Goal: Task Accomplishment & Management: Manage account settings

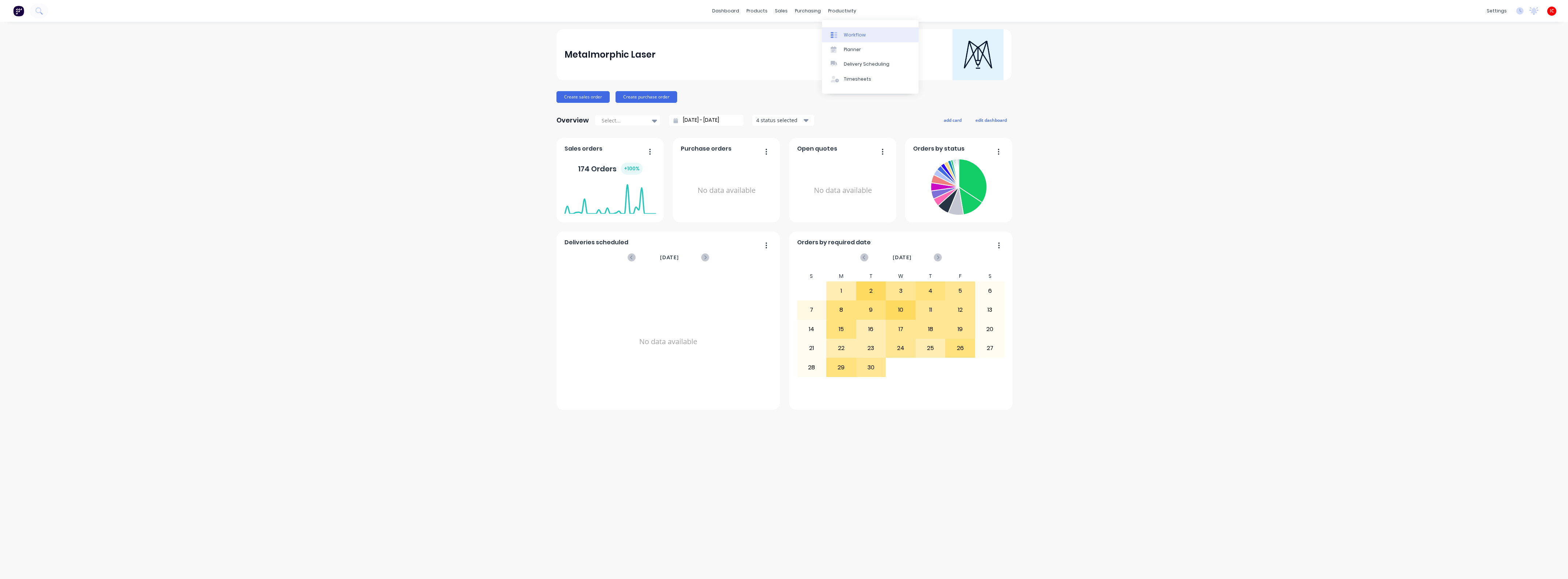
click at [850, 32] on div "Workflow" at bounding box center [855, 34] width 22 height 6
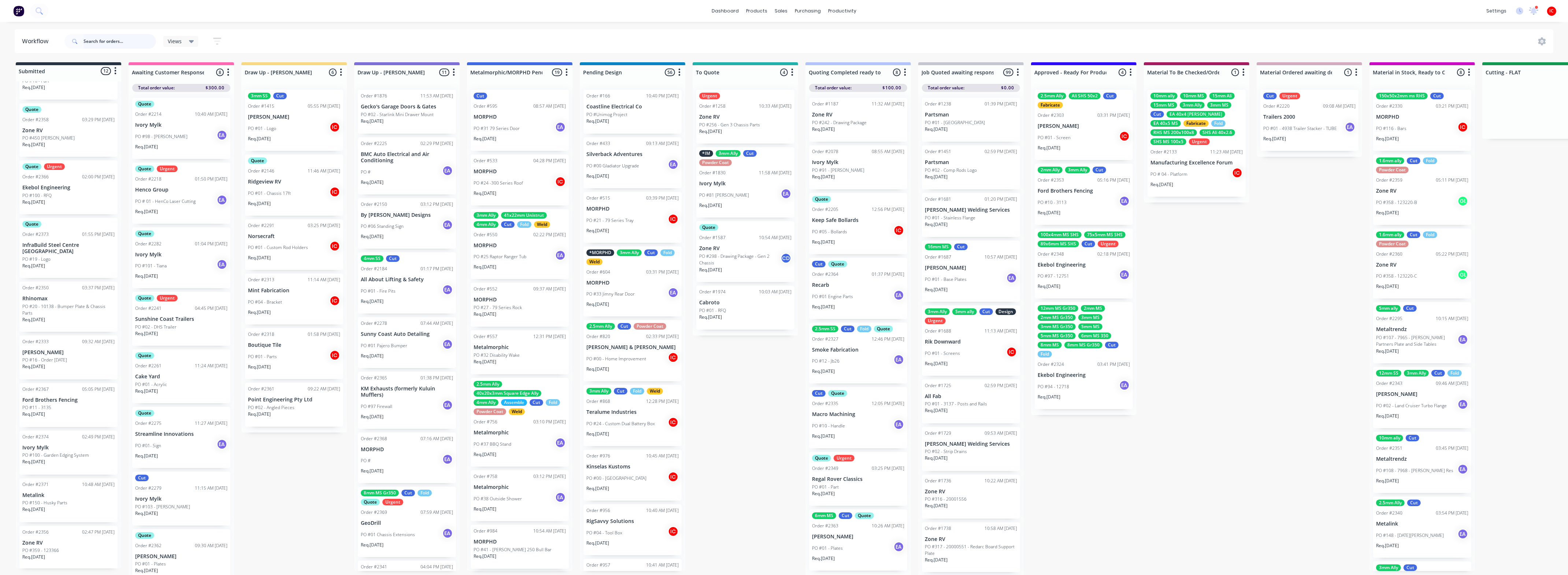
click at [102, 44] on input "text" at bounding box center [120, 41] width 73 height 15
type input "man"
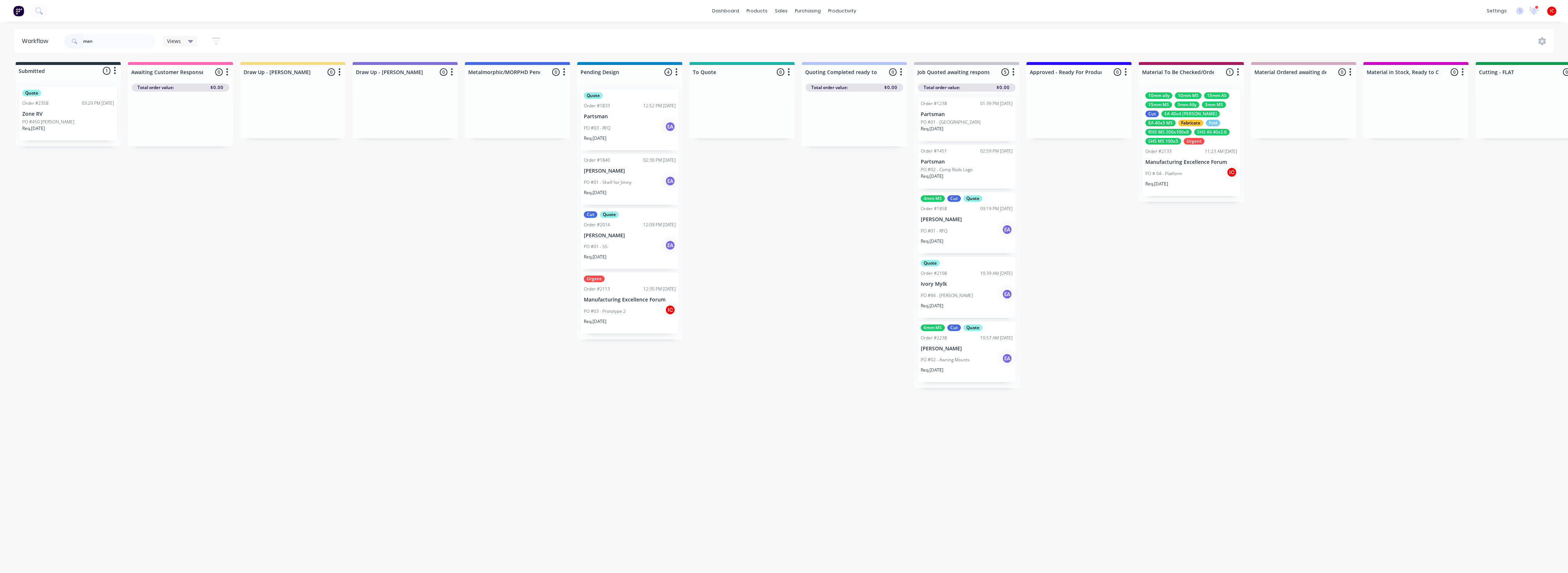
click at [632, 296] on p "Manufacturing Excellence Forum" at bounding box center [629, 299] width 92 height 6
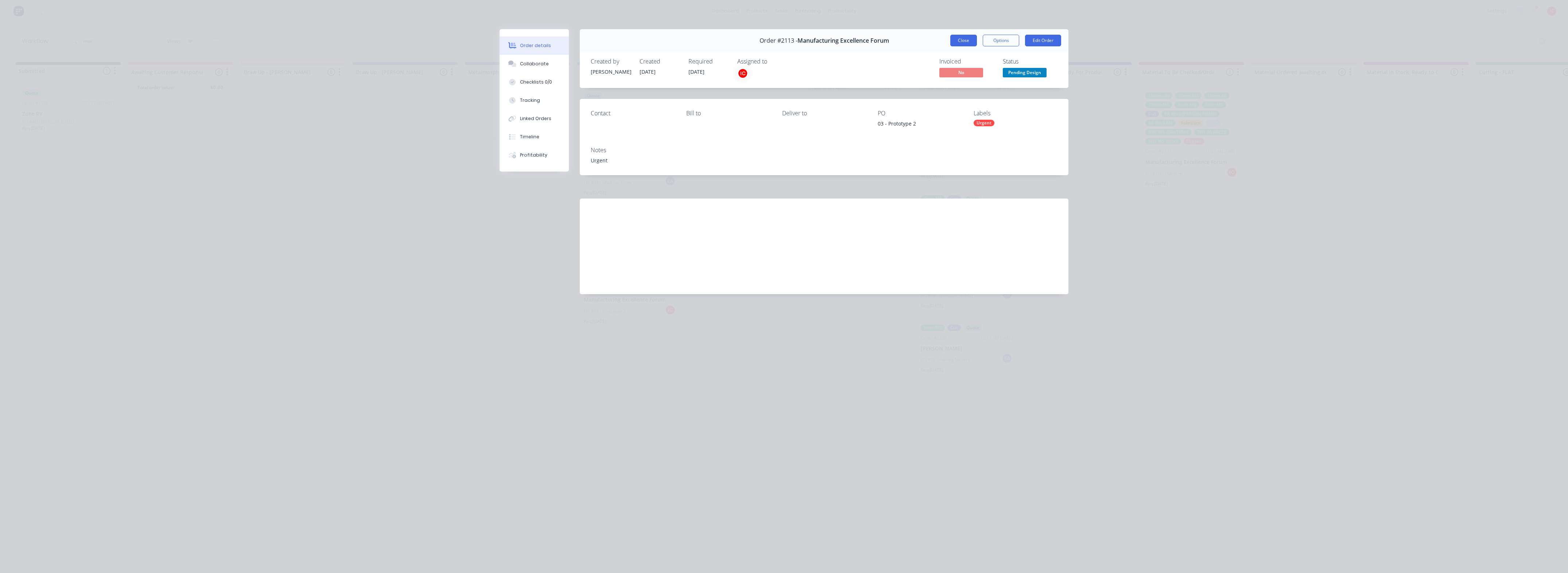
click at [968, 38] on button "Close" at bounding box center [963, 40] width 26 height 12
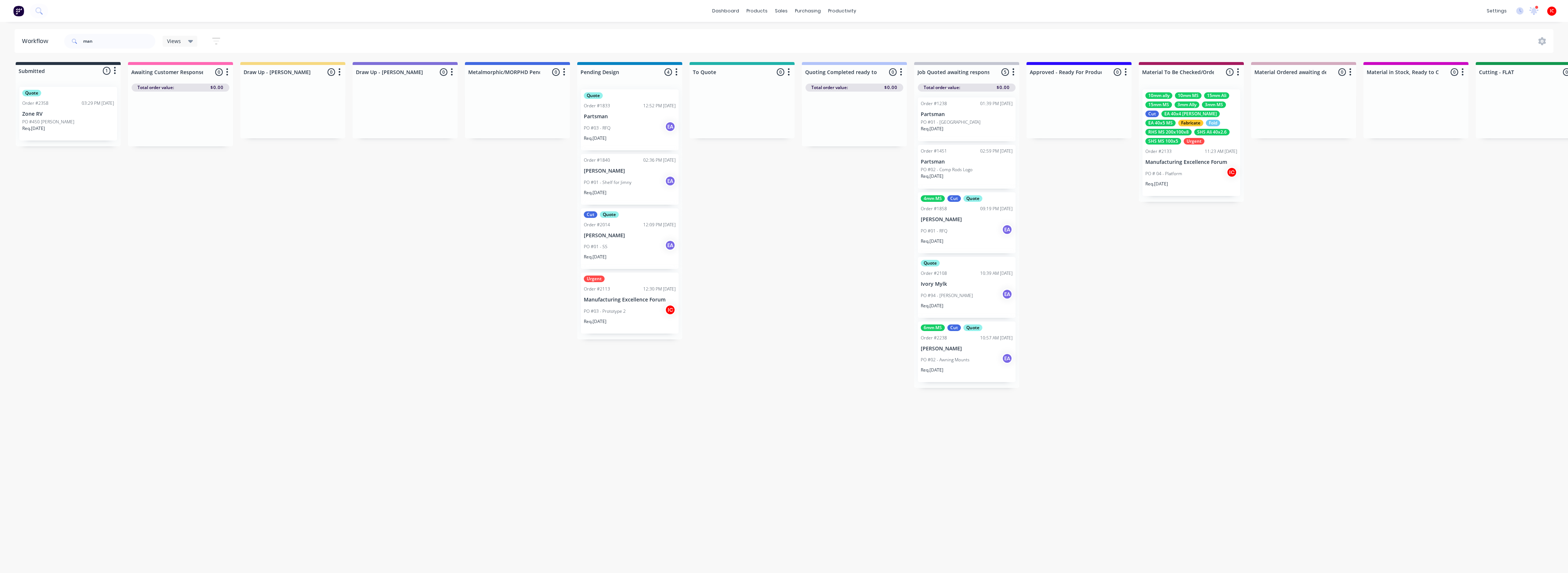
click at [1175, 158] on div "10mm ally 10mm MS 15mm Ali 15mm MS 3mm Ally 3mm MS Cut EA 40x4 [PERSON_NAME] 40…" at bounding box center [1191, 142] width 98 height 106
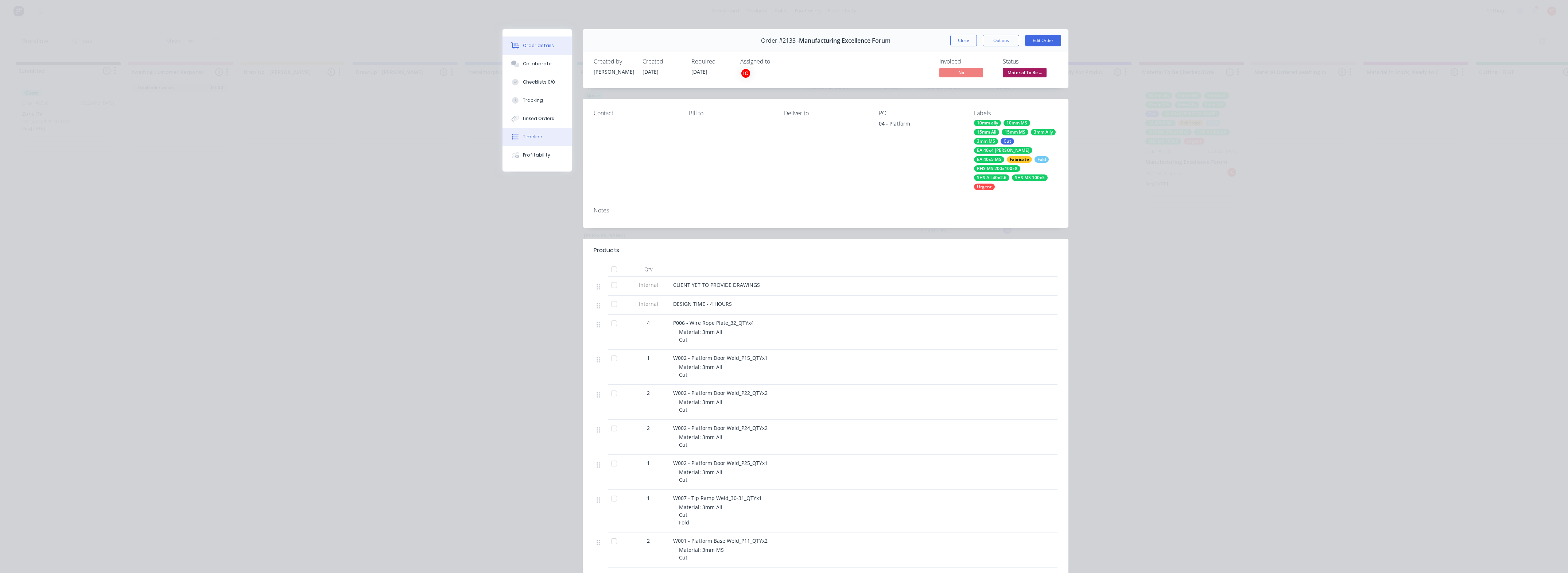
click at [537, 136] on div "Timeline" at bounding box center [532, 136] width 19 height 6
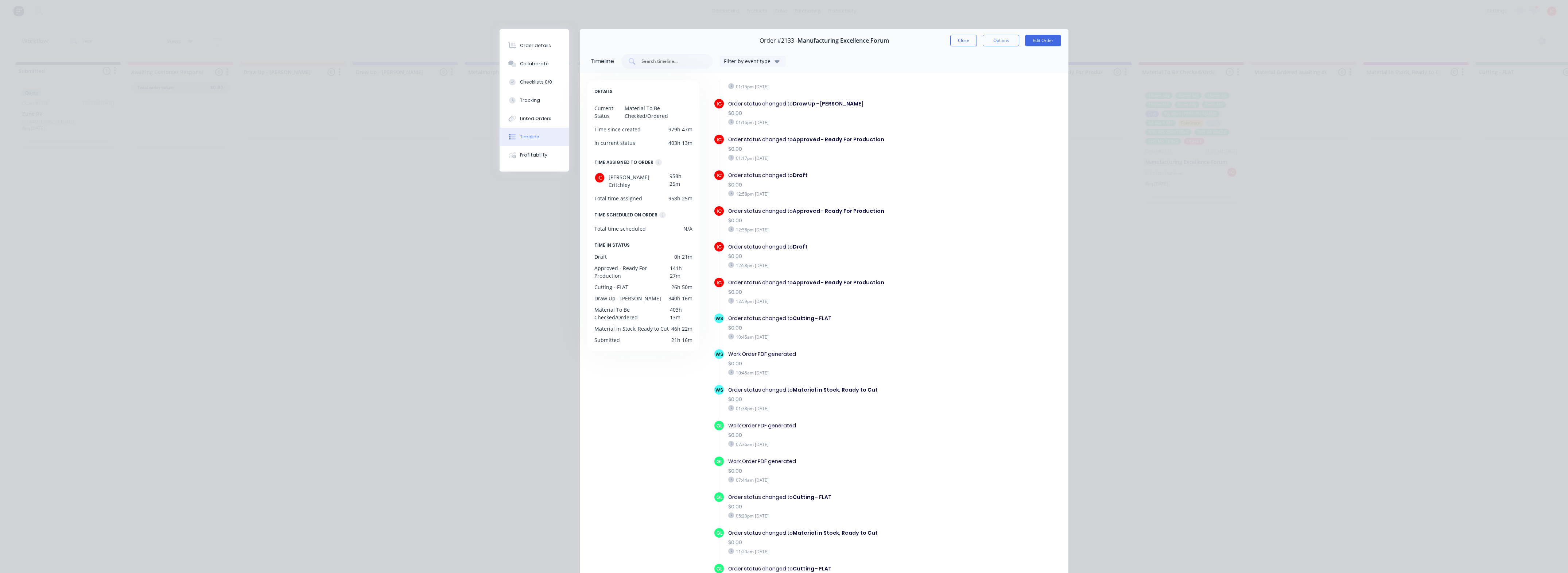
scroll to position [358, 0]
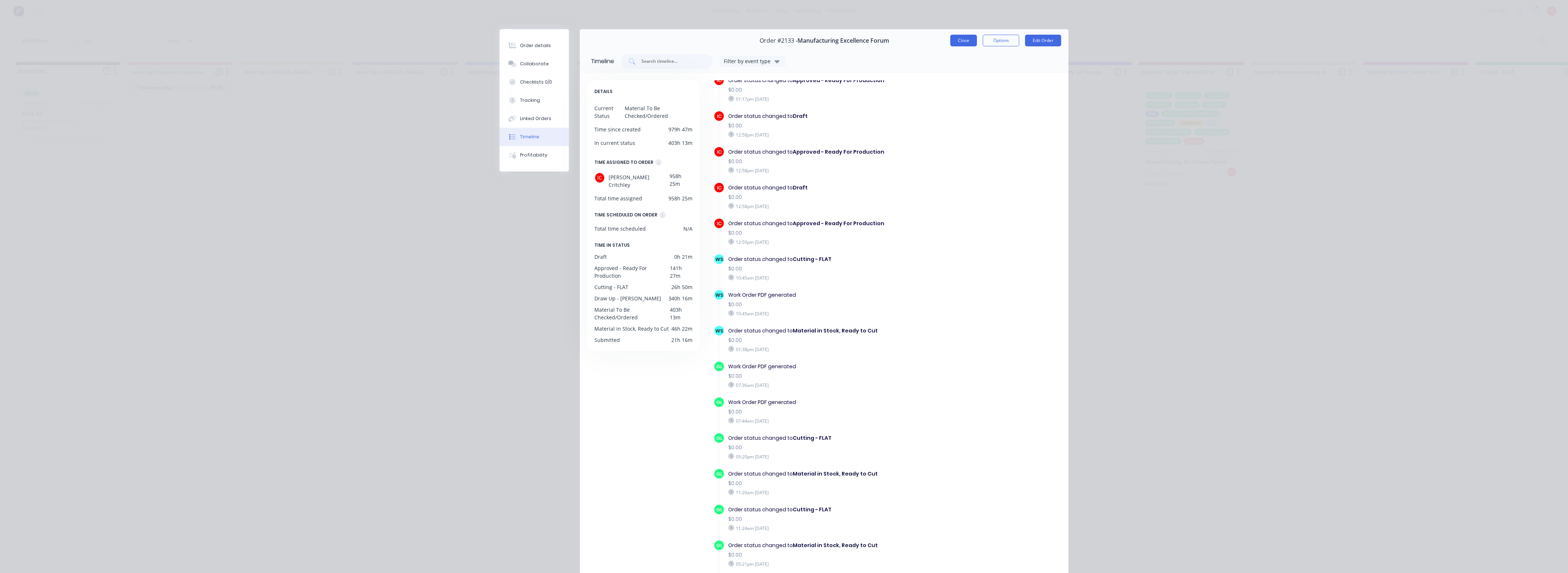
click at [963, 39] on button "Close" at bounding box center [963, 40] width 26 height 12
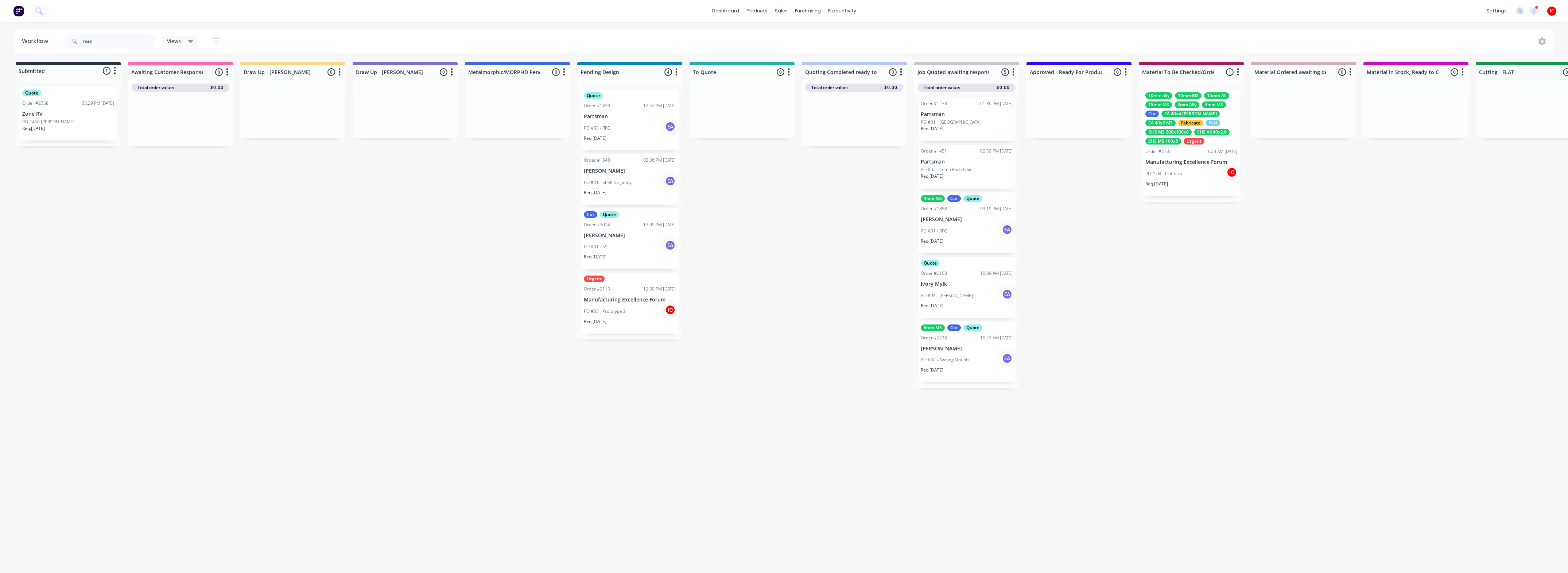
click at [647, 302] on p "Manufacturing Excellence Forum" at bounding box center [629, 299] width 92 height 6
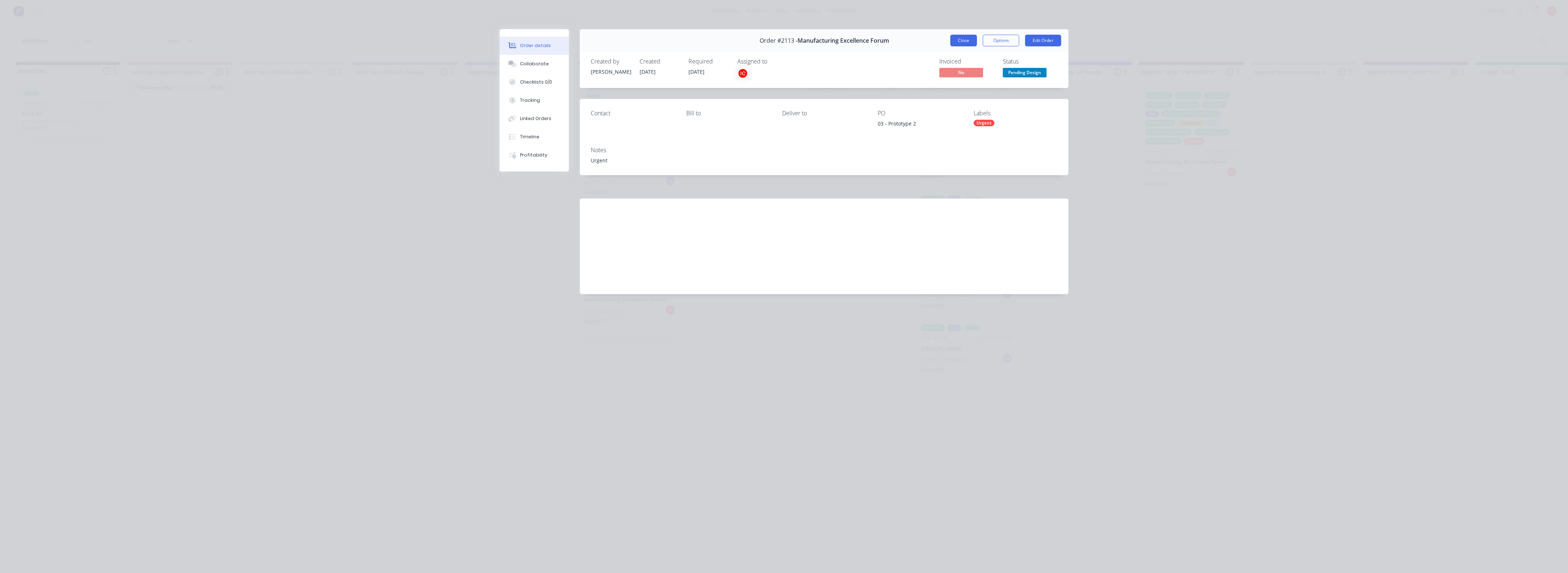
click at [968, 39] on button "Close" at bounding box center [963, 40] width 26 height 12
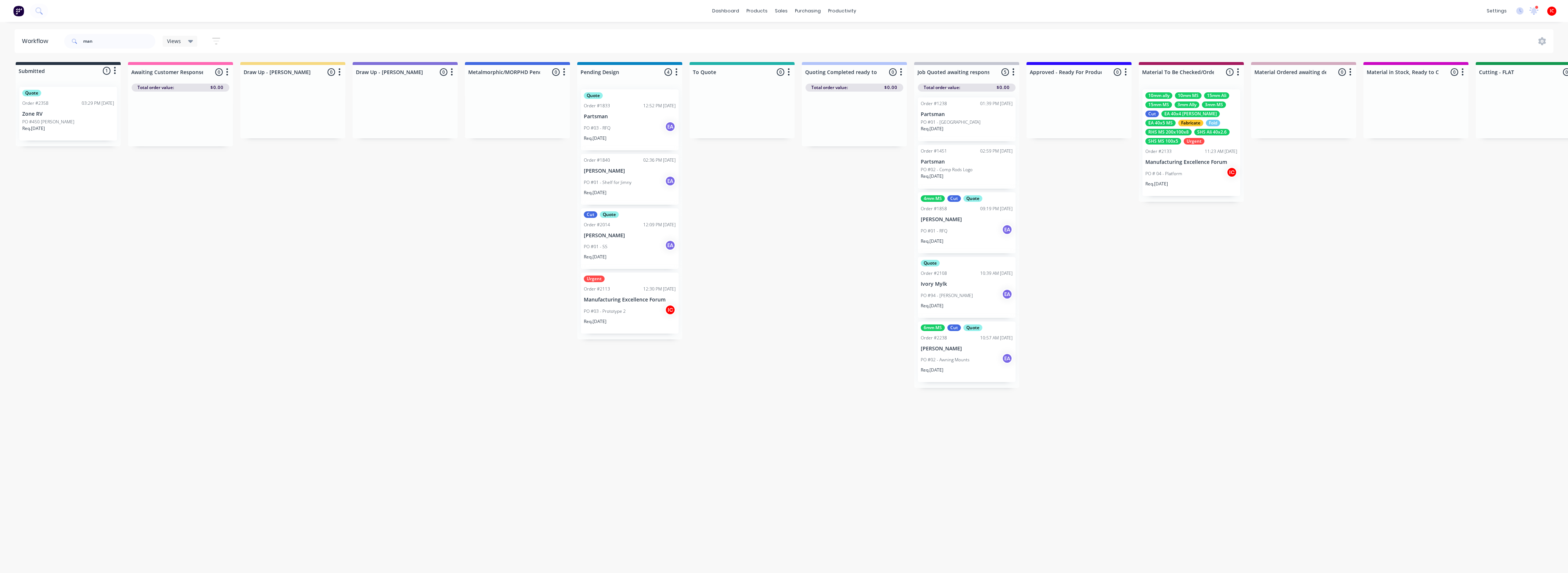
click at [1180, 177] on div "PO # 04 - Platform IC" at bounding box center [1190, 173] width 92 height 14
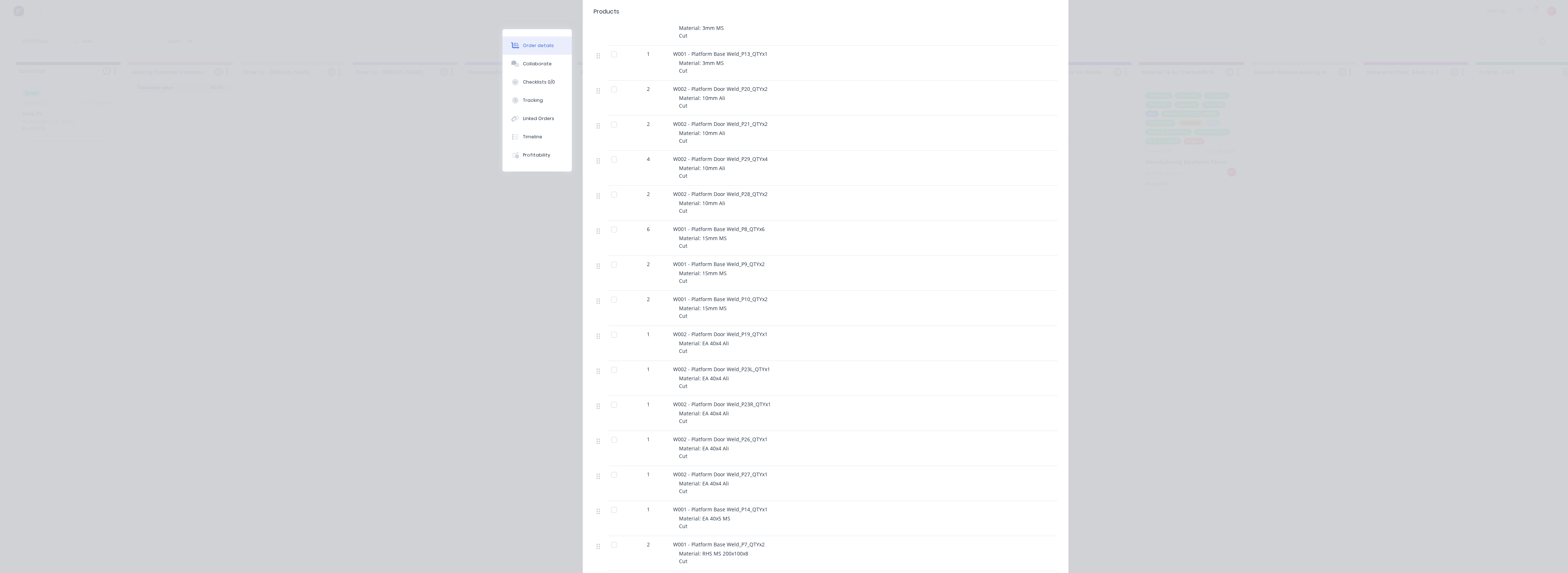
scroll to position [638, 0]
click at [609, 385] on div at bounding box center [614, 393] width 15 height 15
click at [611, 351] on div at bounding box center [614, 358] width 15 height 15
click at [610, 316] on div at bounding box center [614, 323] width 15 height 15
click at [612, 280] on div at bounding box center [614, 287] width 15 height 15
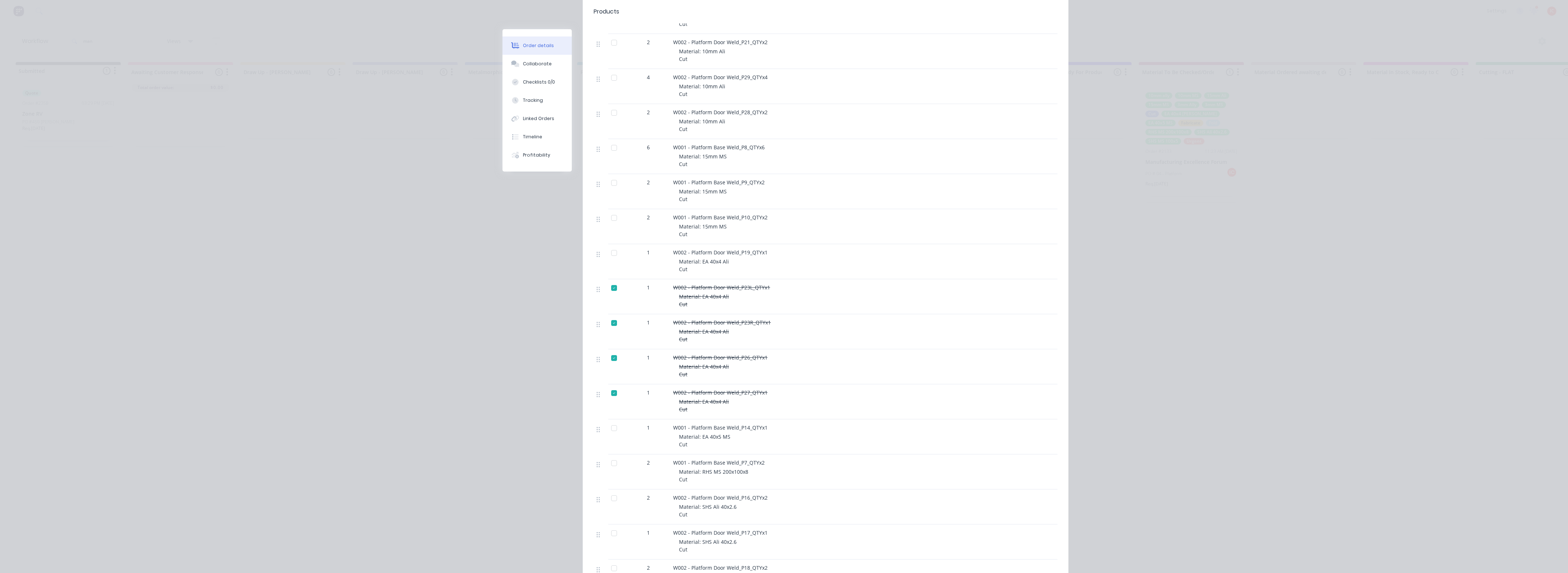
click at [609, 246] on div at bounding box center [614, 253] width 15 height 15
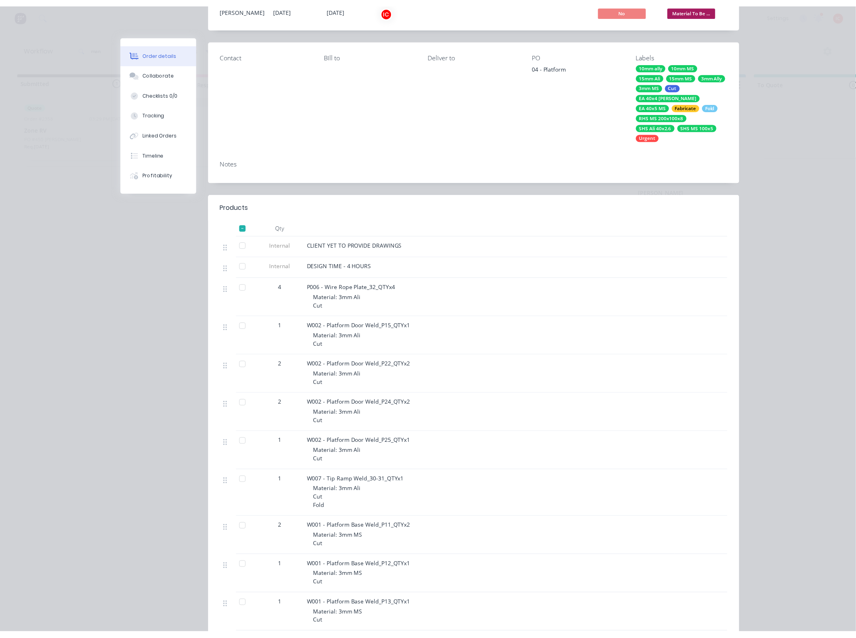
scroll to position [0, 0]
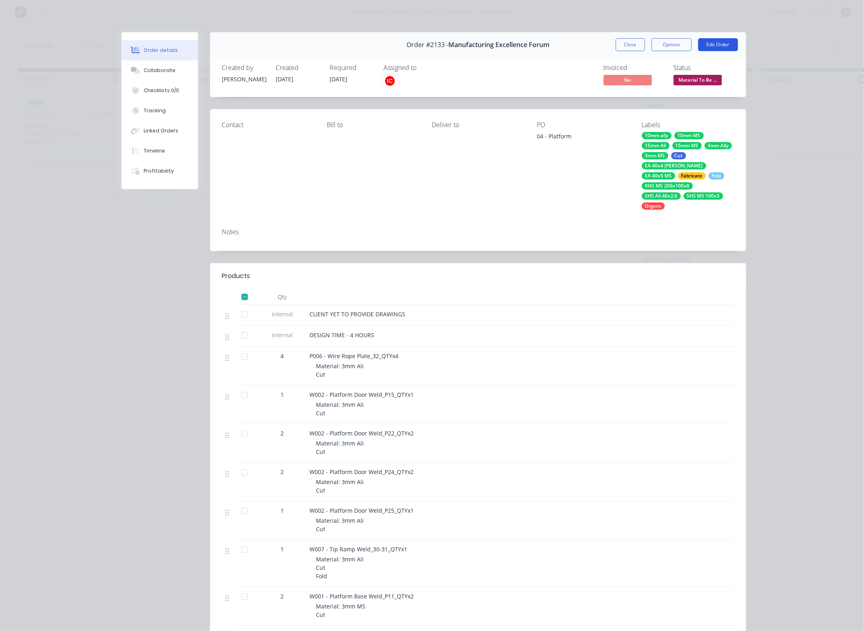
click at [711, 43] on button "Edit Order" at bounding box center [718, 44] width 40 height 13
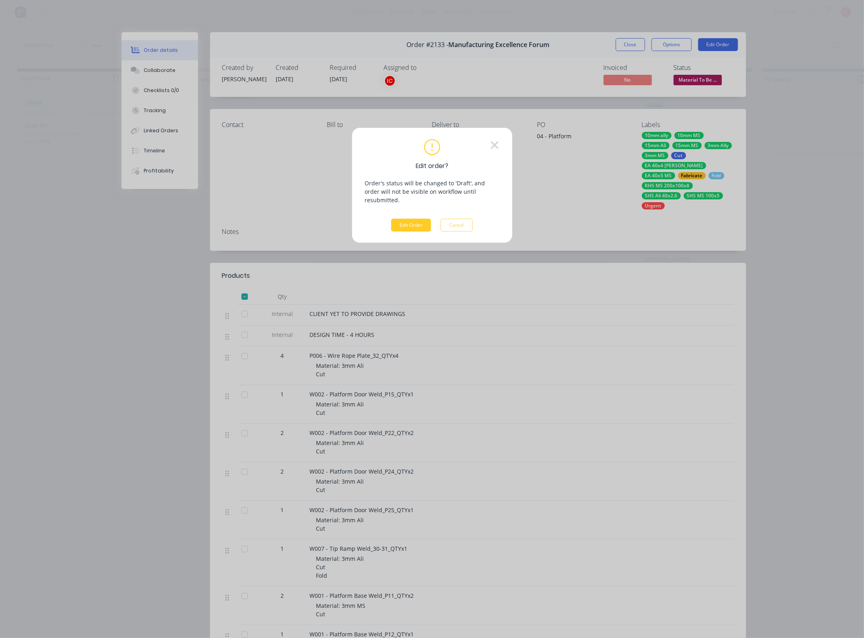
click at [419, 219] on button "Edit Order" at bounding box center [411, 225] width 40 height 13
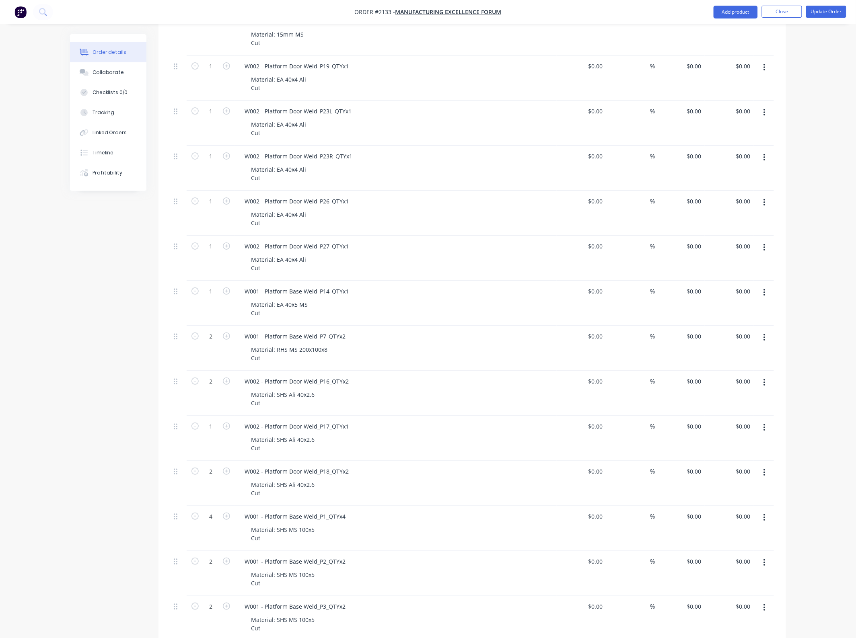
scroll to position [1156, 0]
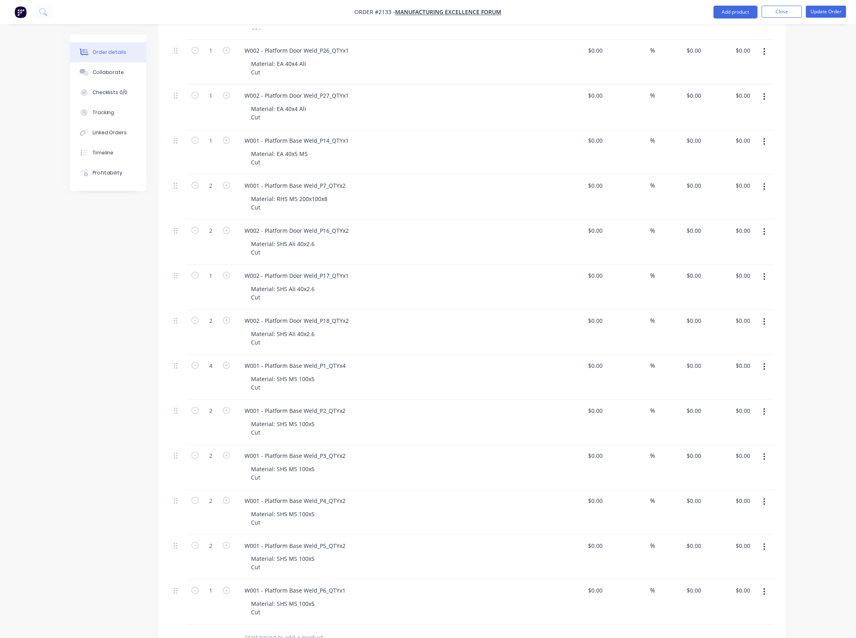
click at [765, 280] on icon "button" at bounding box center [764, 277] width 2 height 9
click at [743, 312] on div "Duplicate" at bounding box center [736, 315] width 62 height 12
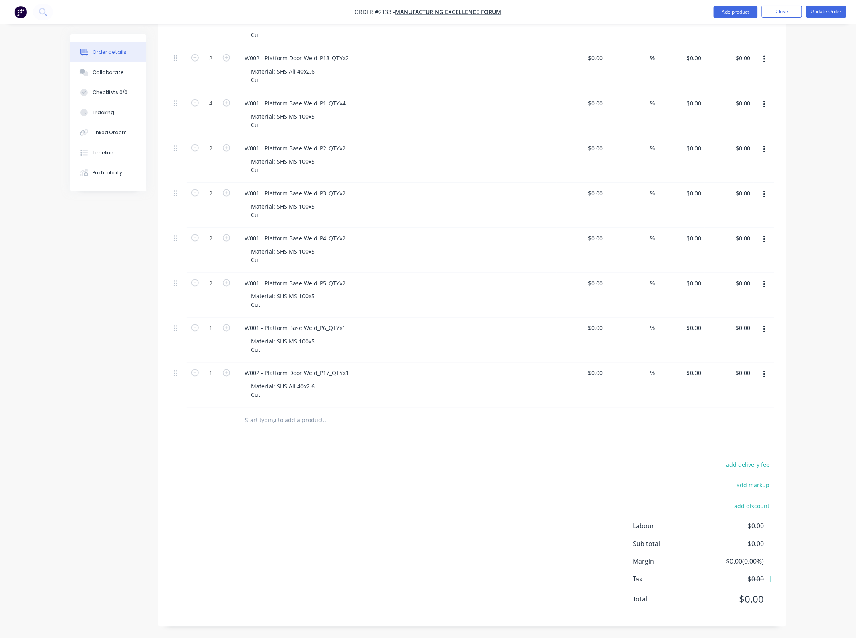
scroll to position [1422, 0]
click at [762, 371] on button "button" at bounding box center [764, 374] width 19 height 14
click at [743, 409] on div "Duplicate" at bounding box center [736, 411] width 62 height 12
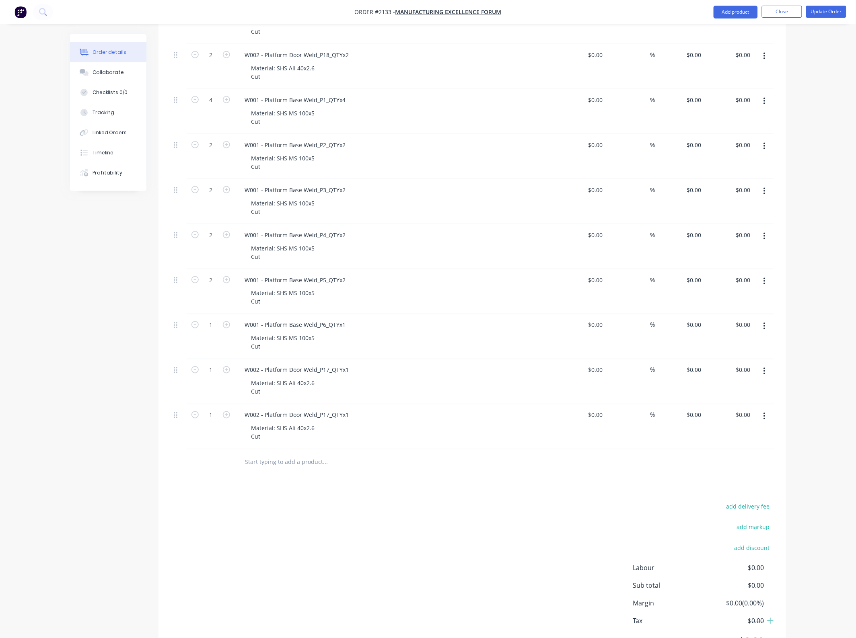
click at [761, 423] on button "button" at bounding box center [764, 416] width 19 height 14
click at [739, 458] on div "Duplicate" at bounding box center [736, 454] width 62 height 12
click at [763, 467] on button "button" at bounding box center [764, 462] width 19 height 14
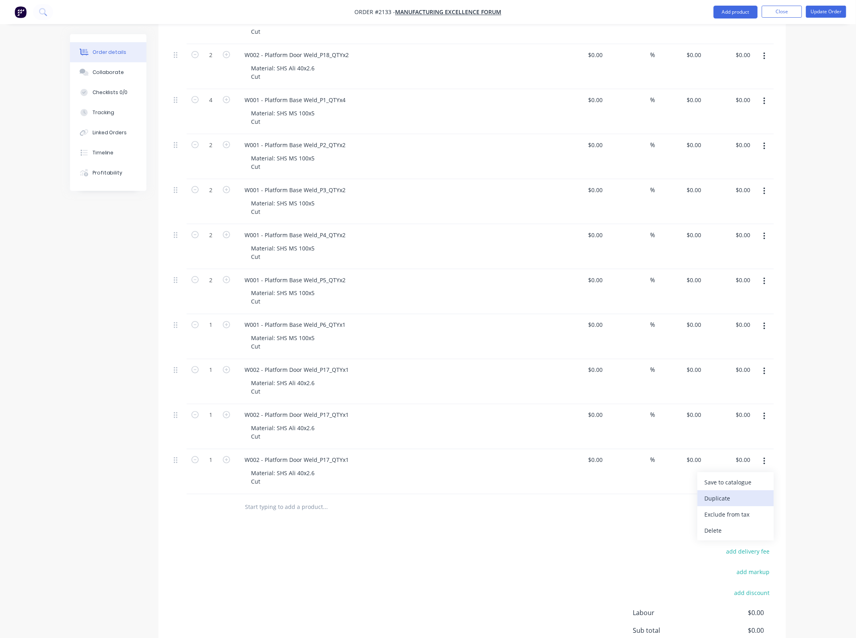
click at [745, 498] on div "Duplicate" at bounding box center [736, 499] width 62 height 12
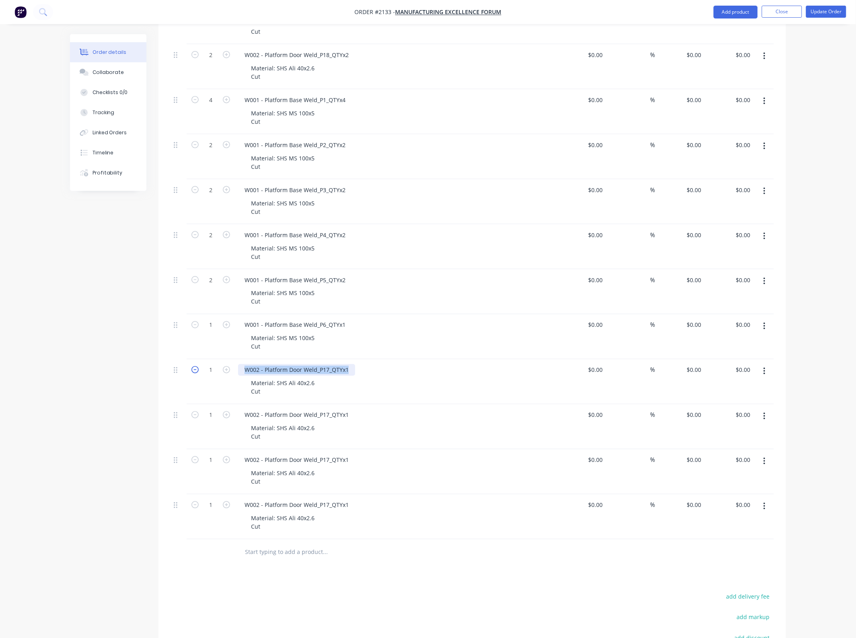
drag, startPoint x: 351, startPoint y: 372, endPoint x: 192, endPoint y: 372, distance: 158.9
click at [192, 372] on div "1 W002 - Platform Door Weld_P17_QTYx1 Material: SHS Ali 40x2.6 Cut $0.00 $0.00 …" at bounding box center [472, 382] width 603 height 45
paste div
drag, startPoint x: 352, startPoint y: 415, endPoint x: 189, endPoint y: 414, distance: 162.9
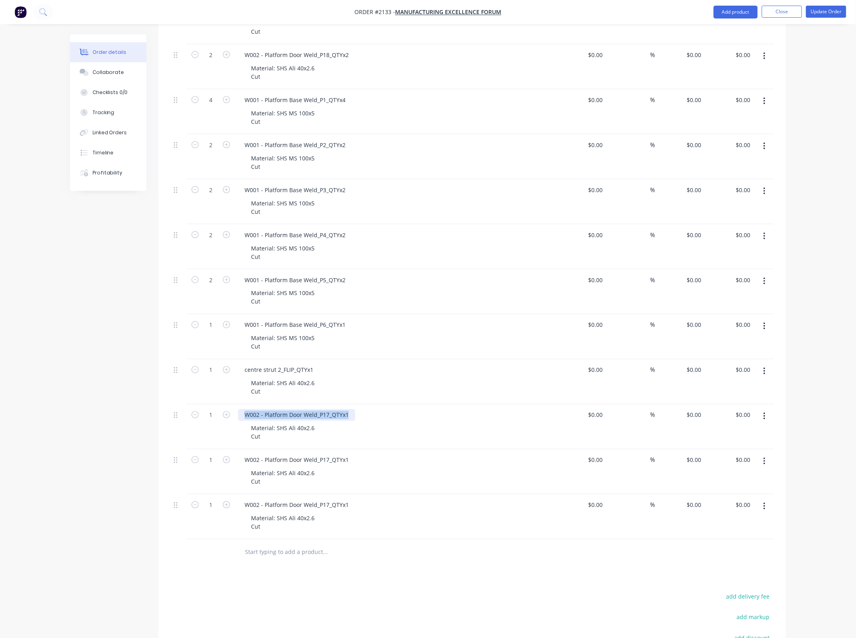
click at [189, 414] on div "1 W002 - Platform Door Weld_P17_QTYx1 Material: SHS Ali 40x2.6 Cut $0.00 $0.00 …" at bounding box center [472, 427] width 603 height 45
copy div "W002 - Platform Door Weld_P17_QTYx1"
click at [346, 416] on div "W002 - Platform Door Weld_P17_QTYx1" at bounding box center [296, 415] width 117 height 12
click at [351, 416] on div "W002 - Platform Door Weld_P17_QTYx1" at bounding box center [296, 415] width 117 height 12
drag, startPoint x: 350, startPoint y: 419, endPoint x: 223, endPoint y: 419, distance: 127.1
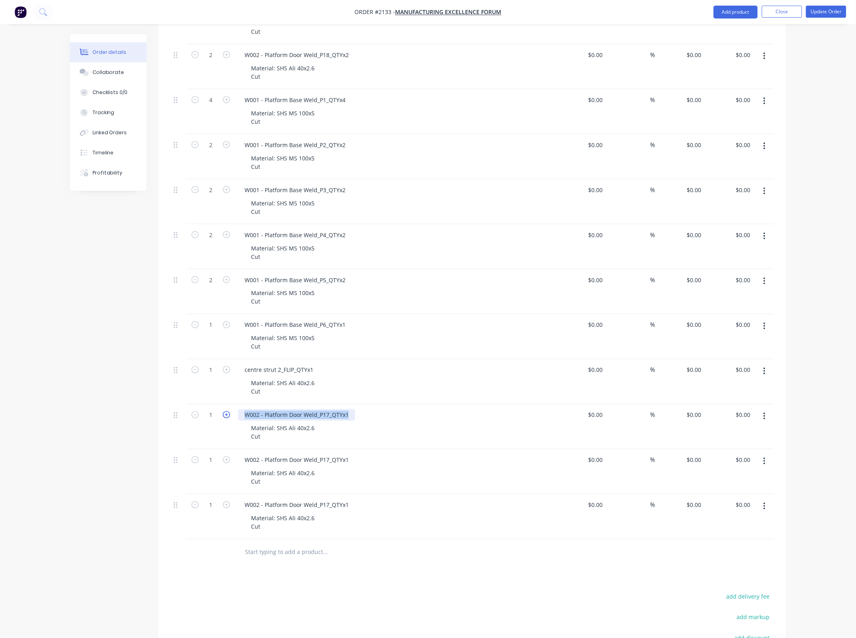
click at [223, 419] on div "1 W002 - Platform Door Weld_P17_QTYx1 Material: SHS Ali 40x2.6 Cut $0.00 $0.00 …" at bounding box center [472, 427] width 603 height 45
paste div
drag, startPoint x: 351, startPoint y: 463, endPoint x: 238, endPoint y: 467, distance: 113.1
click at [238, 466] on div "W002 - Platform Door Weld_P17_QTYx1" at bounding box center [296, 461] width 117 height 12
paste div
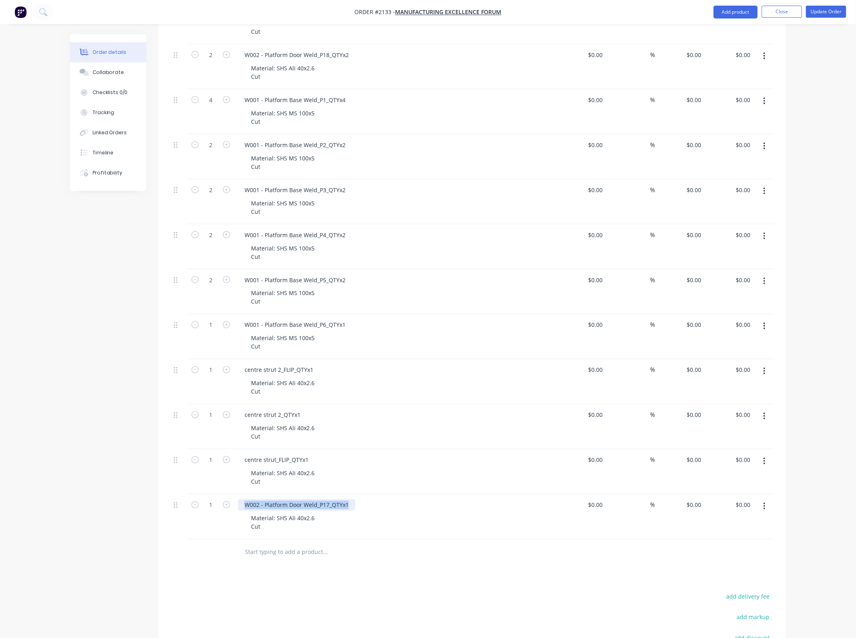
drag, startPoint x: 349, startPoint y: 507, endPoint x: 200, endPoint y: 505, distance: 149.2
click at [200, 505] on div "1 W002 - Platform Door Weld_P17_QTYx1 Material: SHS Ali 40x2.6 Cut $0.00 $0.00 …" at bounding box center [472, 517] width 603 height 45
paste div
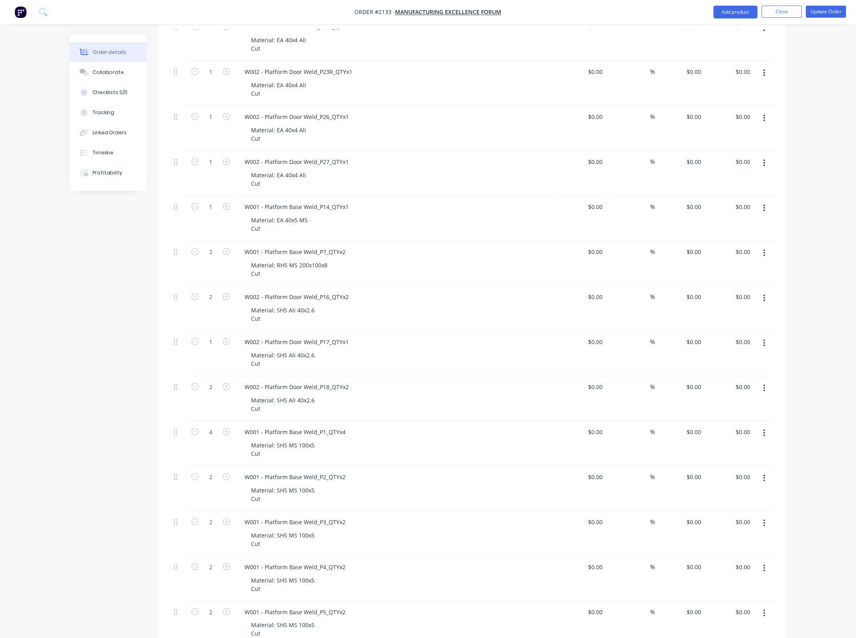
scroll to position [1121, 0]
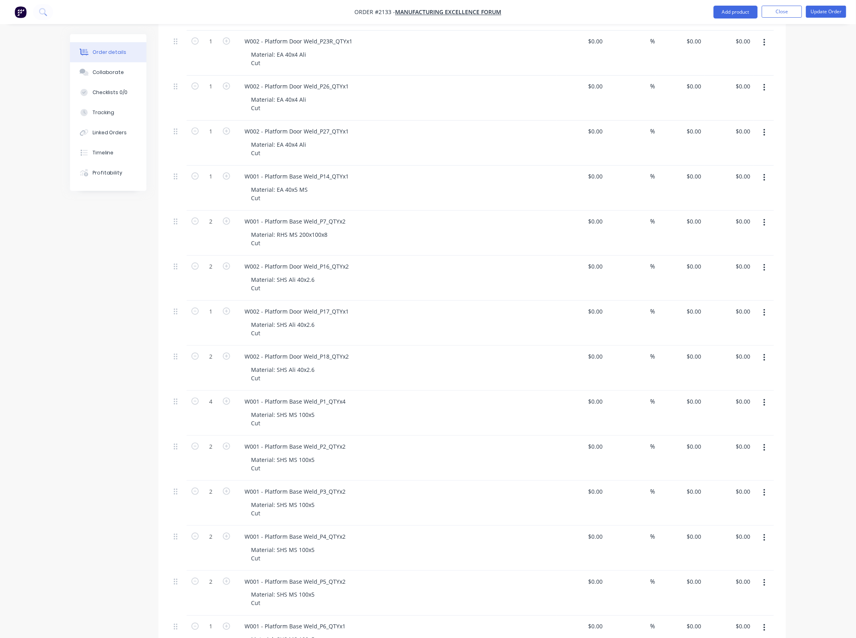
click at [761, 498] on button "button" at bounding box center [764, 493] width 19 height 14
click at [734, 530] on div "Duplicate" at bounding box center [736, 531] width 62 height 12
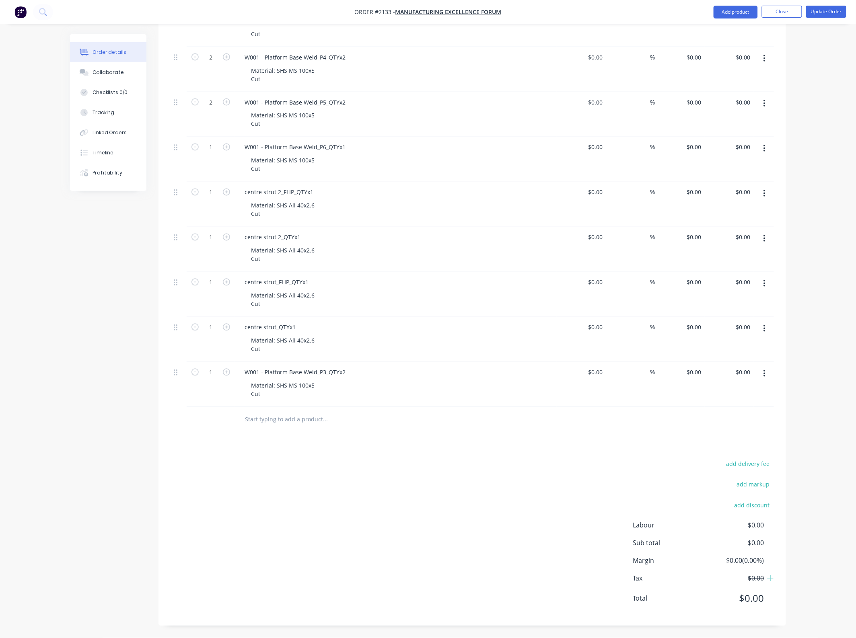
scroll to position [1502, 0]
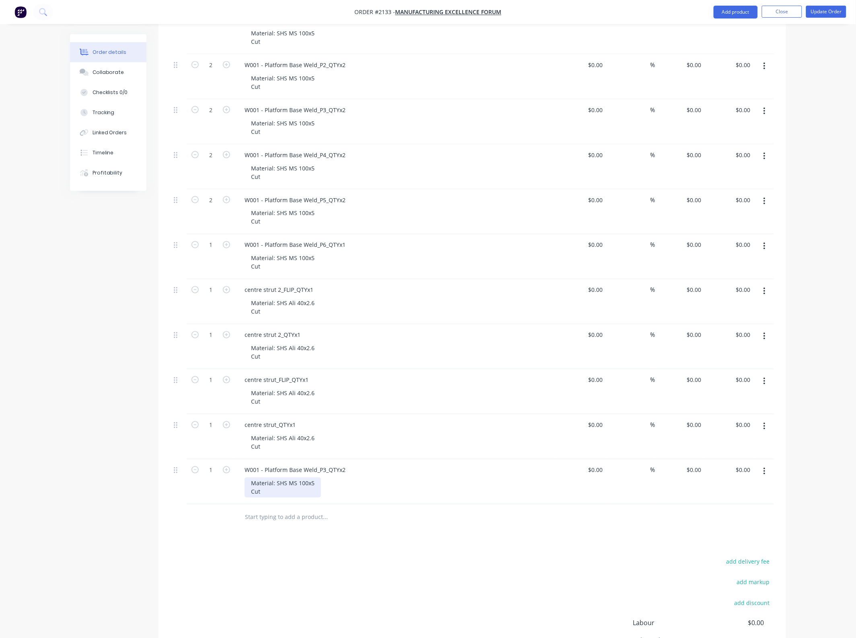
click at [314, 484] on div "Material: SHS MS 100x5 Cut" at bounding box center [283, 488] width 76 height 20
click at [447, 564] on div "add delivery fee add markup add discount Labour $0.00 Sub total $0.00 Margin $0…" at bounding box center [472, 634] width 603 height 155
drag, startPoint x: 347, startPoint y: 470, endPoint x: 235, endPoint y: 471, distance: 111.8
click at [232, 471] on div "1 W001 - Platform Base Weld_P3_QTYx2 Material: SHS MS 100x4 Cut $0.00 $0.00 % $…" at bounding box center [472, 482] width 603 height 45
paste div
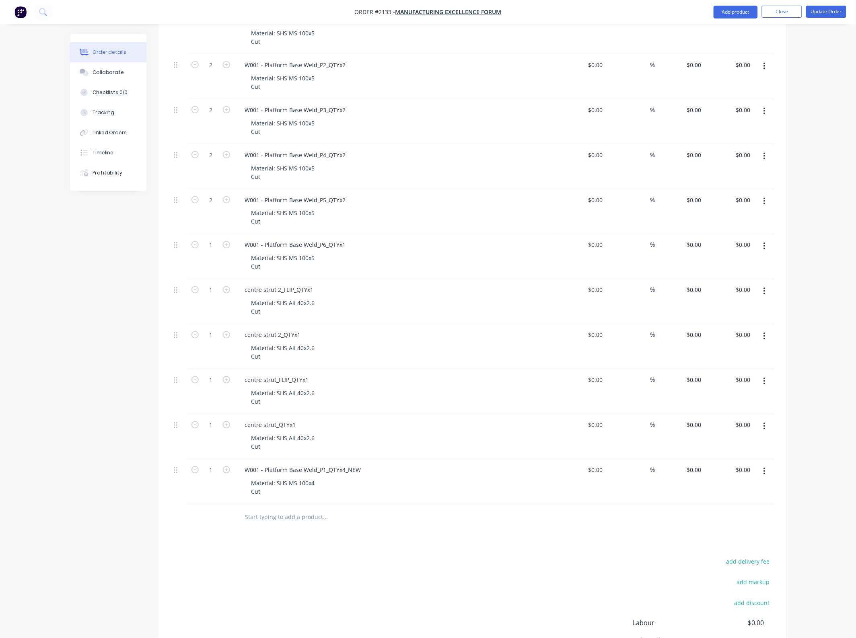
click at [485, 564] on div "add delivery fee add markup add discount Labour $0.00 Sub total $0.00 Margin $0…" at bounding box center [472, 634] width 603 height 155
click at [226, 473] on icon "button" at bounding box center [226, 470] width 7 height 7
type input "4"
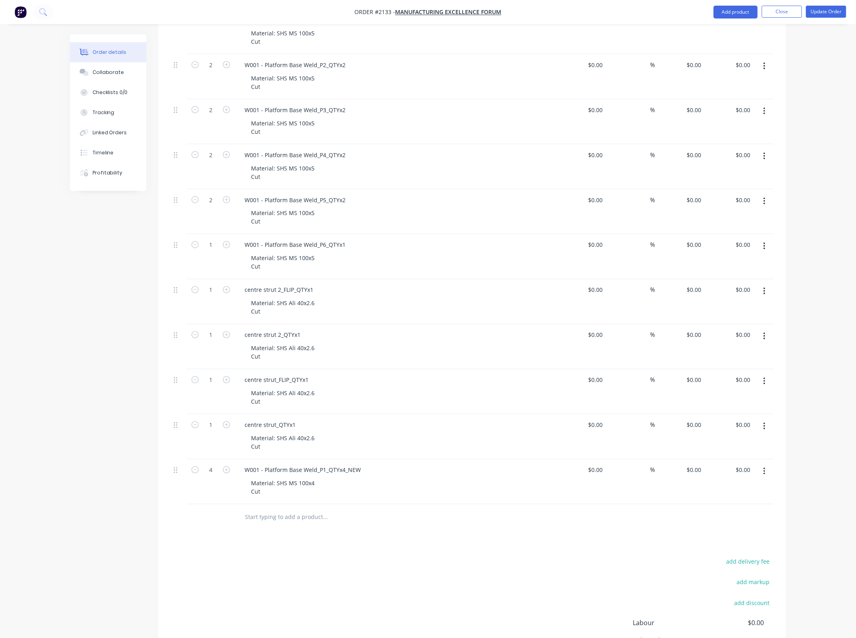
click at [500, 492] on div "Material: SHS MS 100x4 Cut" at bounding box center [399, 488] width 309 height 20
click at [762, 475] on button "button" at bounding box center [764, 472] width 19 height 14
click at [739, 509] on div "Duplicate" at bounding box center [736, 509] width 62 height 12
drag, startPoint x: 361, startPoint y: 473, endPoint x: 192, endPoint y: 470, distance: 169.4
click at [192, 470] on div "4 W001 - Platform Base Weld_P1_QTYx4_NEW Material: SHS MS 100x4 Cut $0.00 $0.00…" at bounding box center [472, 482] width 603 height 45
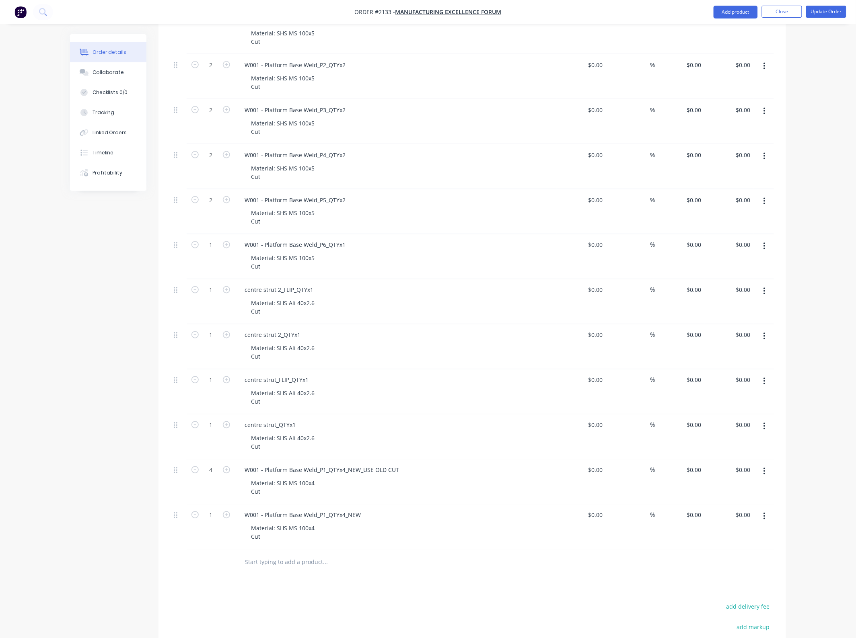
drag, startPoint x: 364, startPoint y: 516, endPoint x: 226, endPoint y: 517, distance: 138.4
click at [226, 517] on div "1 W001 - Platform Base Weld_P1_QTYx4_NEW Material: SHS MS 100x4 Cut $0.00 $0.00…" at bounding box center [472, 527] width 603 height 45
paste div
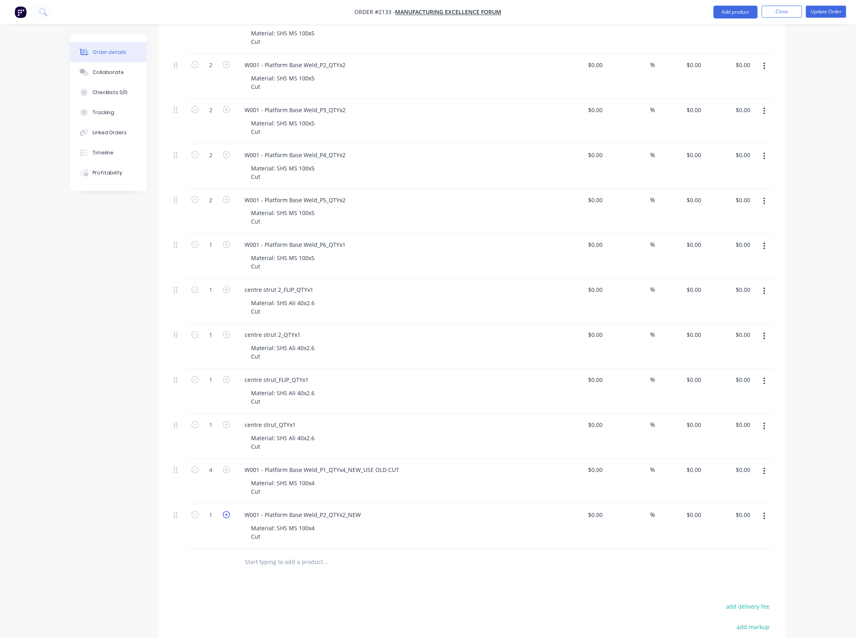
click at [226, 517] on icon "button" at bounding box center [226, 515] width 7 height 7
type input "2"
click at [765, 519] on icon "button" at bounding box center [764, 516] width 2 height 9
click at [741, 556] on div "Duplicate" at bounding box center [736, 554] width 62 height 12
drag, startPoint x: 361, startPoint y: 564, endPoint x: 212, endPoint y: 564, distance: 149.6
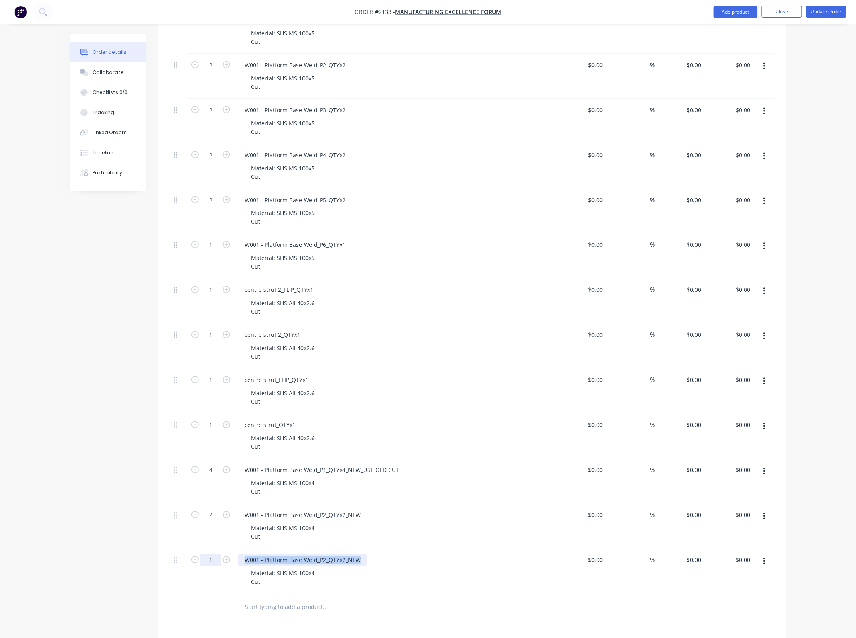
click at [212, 564] on div "1 W001 - Platform Base Weld_P2_QTYx2_NEW Material: SHS MS 100x4 Cut $0.00 $0.00…" at bounding box center [472, 572] width 603 height 45
paste div
click at [476, 586] on div "Material: SHS MS 100x4 Cut" at bounding box center [399, 578] width 309 height 20
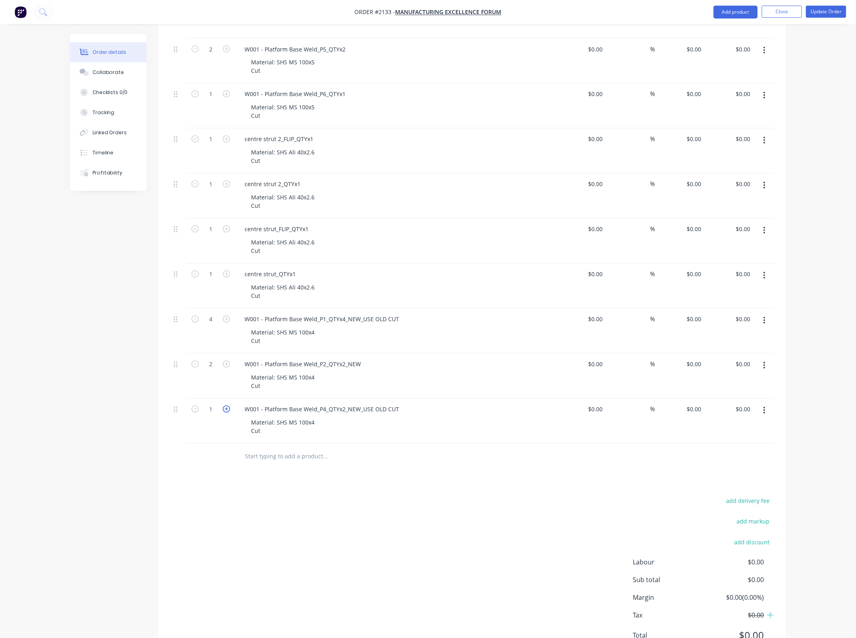
click at [230, 413] on icon "button" at bounding box center [226, 409] width 7 height 7
type input "2"
drag, startPoint x: 763, startPoint y: 416, endPoint x: 756, endPoint y: 418, distance: 7.1
click at [763, 416] on icon "button" at bounding box center [764, 411] width 2 height 9
drag, startPoint x: 716, startPoint y: 453, endPoint x: 664, endPoint y: 432, distance: 55.9
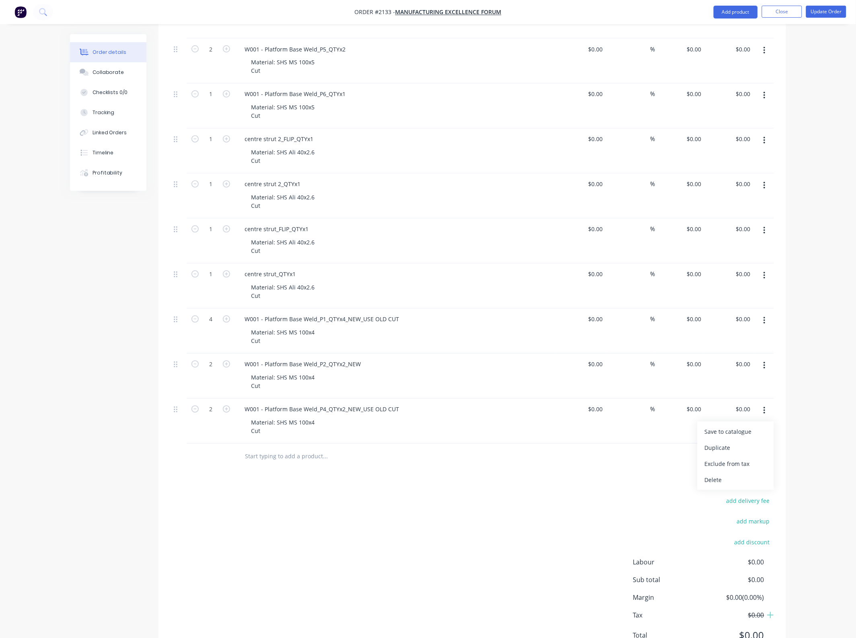
click at [715, 453] on div "Duplicate" at bounding box center [736, 448] width 62 height 12
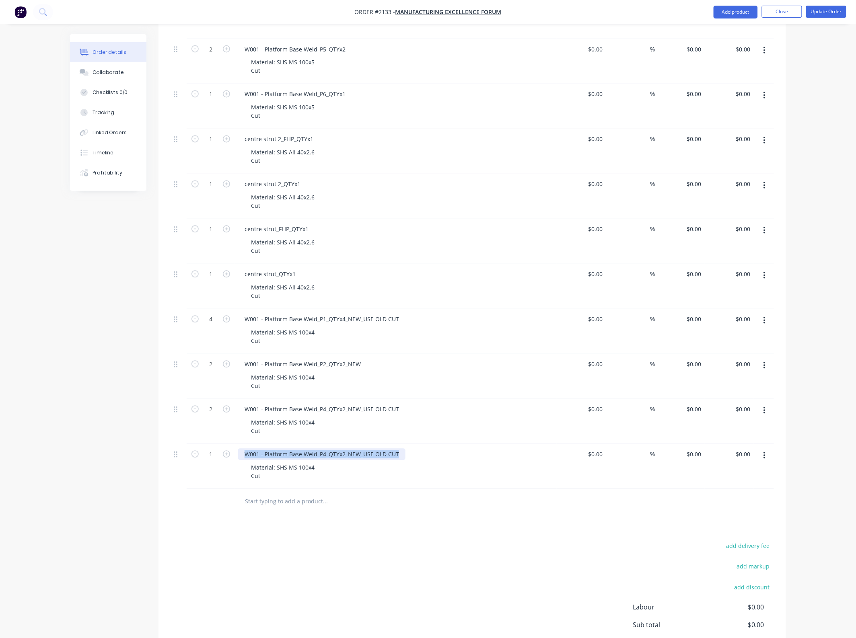
drag, startPoint x: 400, startPoint y: 460, endPoint x: 181, endPoint y: 459, distance: 218.8
click at [181, 459] on div "1 W001 - Platform Base Weld_P4_QTYx2_NEW_USE OLD CUT Material: SHS MS 100x4 Cut…" at bounding box center [472, 466] width 603 height 45
paste div
drag, startPoint x: 452, startPoint y: 554, endPoint x: 455, endPoint y: 548, distance: 6.8
click at [452, 555] on div "add delivery fee add markup add discount Labour $0.00 Sub total $0.00 Margin $0…" at bounding box center [472, 618] width 603 height 155
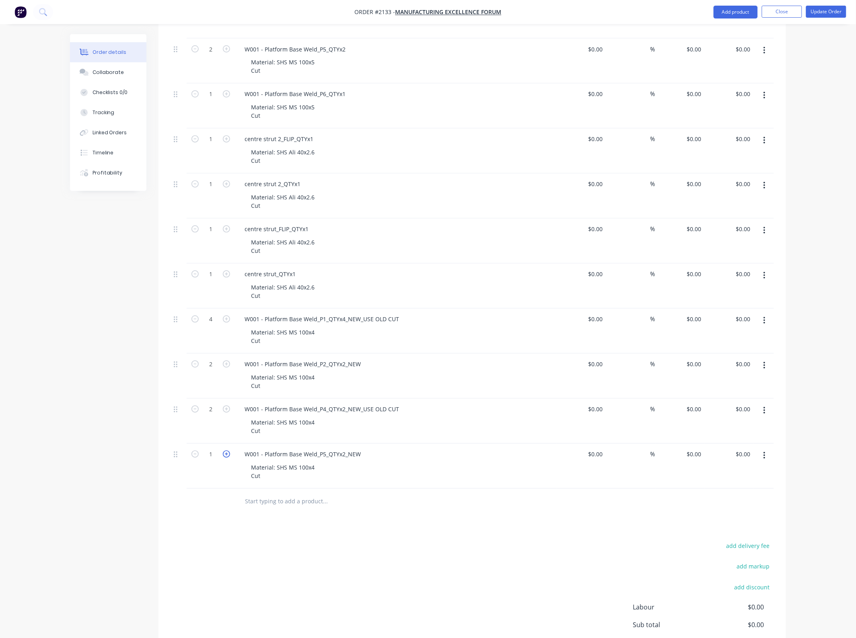
click at [227, 456] on icon "button" at bounding box center [226, 454] width 7 height 7
type input "2"
click at [764, 461] on icon "button" at bounding box center [764, 456] width 2 height 9
click at [740, 496] on div "Duplicate" at bounding box center [736, 494] width 62 height 12
drag, startPoint x: 361, startPoint y: 500, endPoint x: 243, endPoint y: 484, distance: 119.3
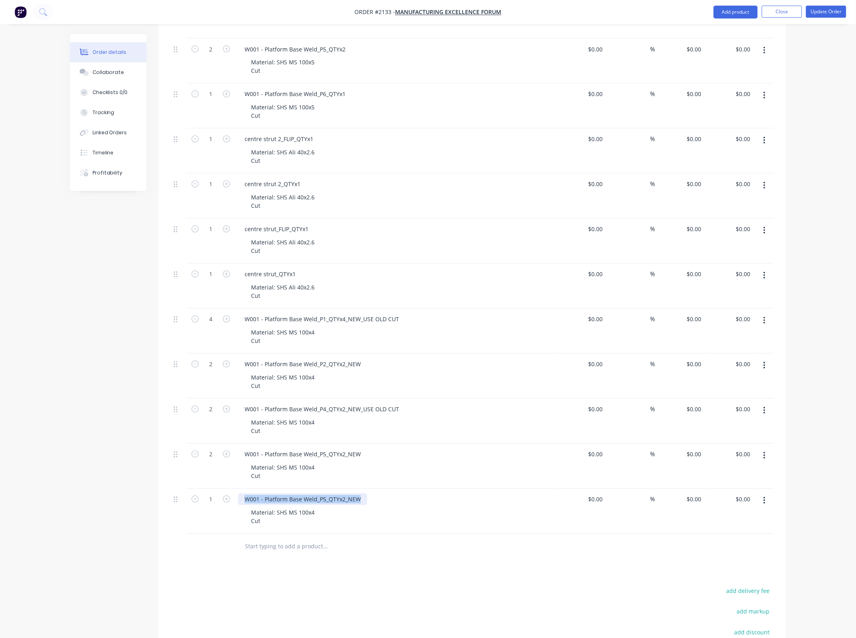
click at [236, 498] on div "W001 - Platform Base Weld_P5_QTYx2_NEW Material: SHS MS 100x4 Cut" at bounding box center [396, 511] width 322 height 45
paste div
click at [491, 516] on div "Material: SHS MS 100x4 Cut" at bounding box center [399, 517] width 309 height 20
click at [765, 508] on button "button" at bounding box center [764, 501] width 19 height 14
click at [729, 570] on div "Delete" at bounding box center [736, 571] width 62 height 12
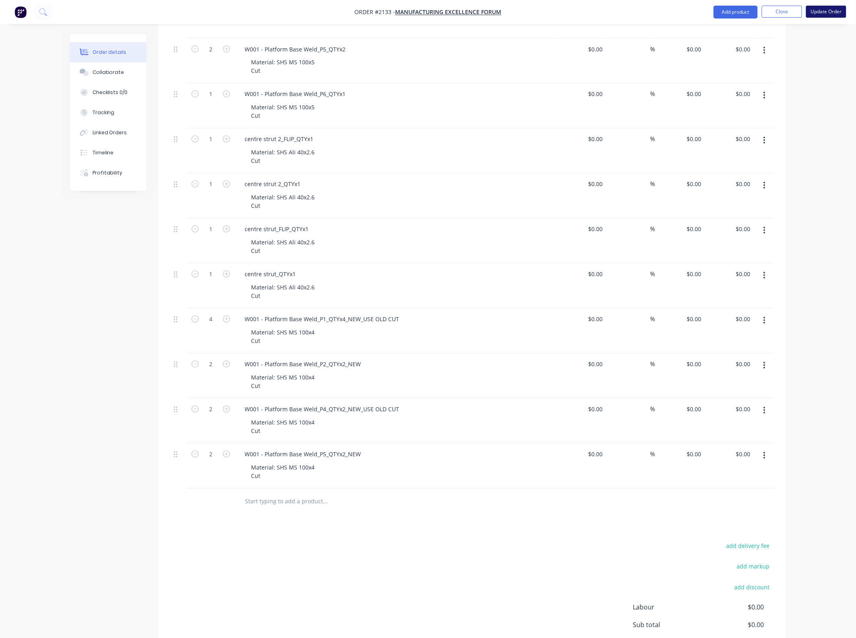
click at [833, 13] on button "Update Order" at bounding box center [826, 12] width 40 height 12
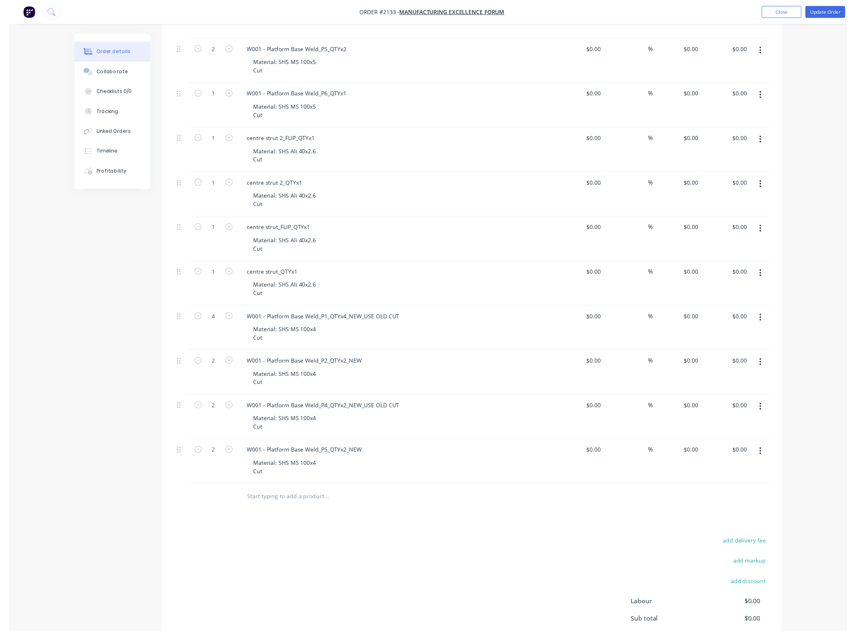
scroll to position [0, 0]
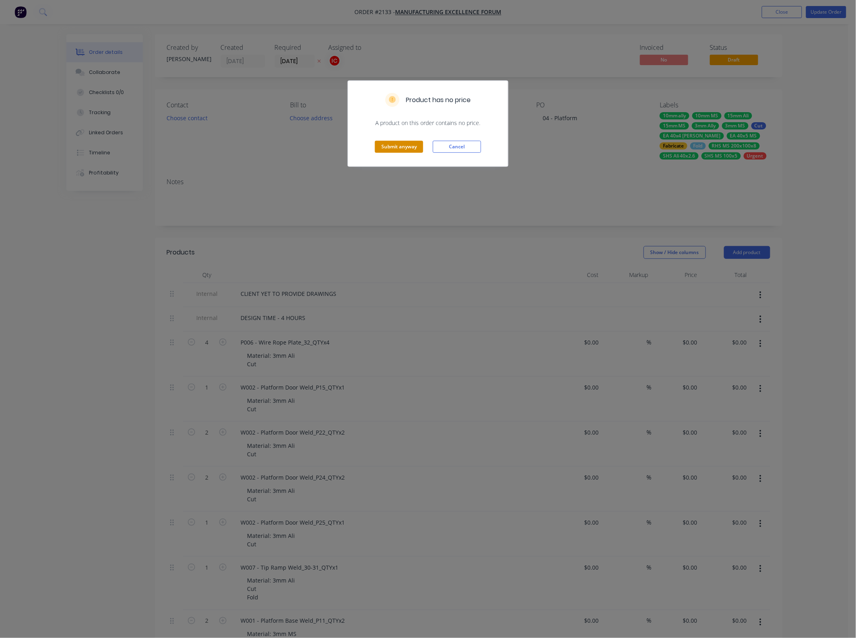
click at [413, 146] on button "Submit anyway" at bounding box center [399, 147] width 48 height 12
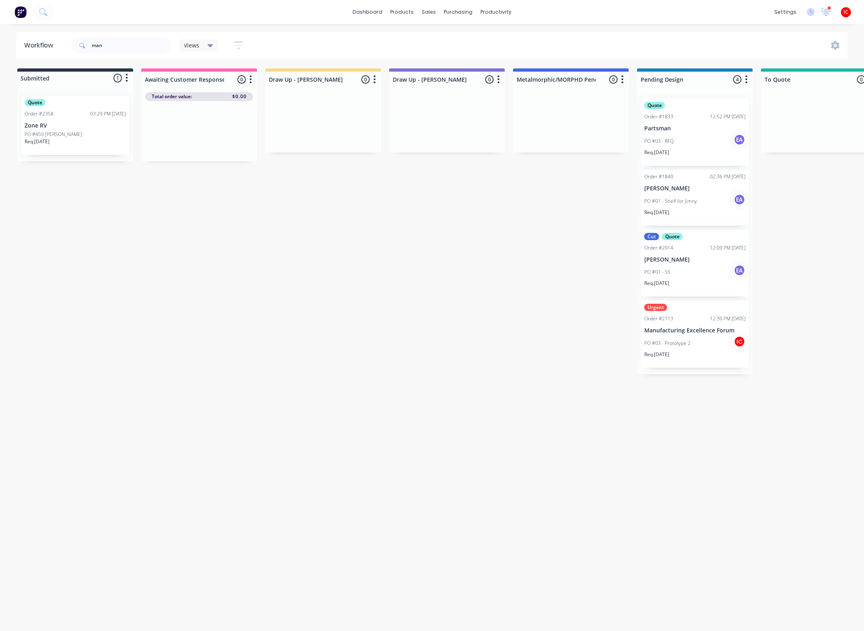
click at [718, 347] on div "PO #03 - Prototype 2 IC" at bounding box center [694, 342] width 101 height 15
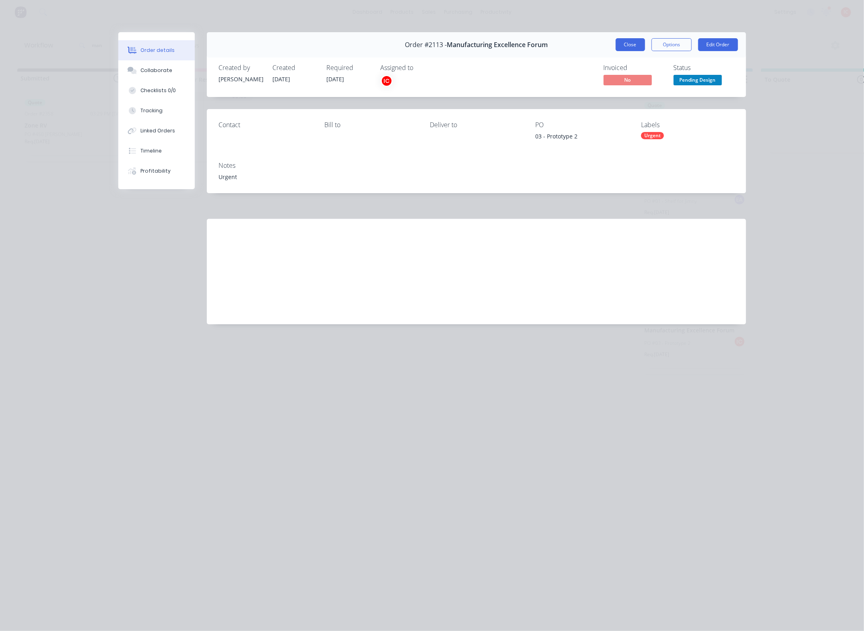
click at [629, 43] on button "Close" at bounding box center [629, 44] width 29 height 13
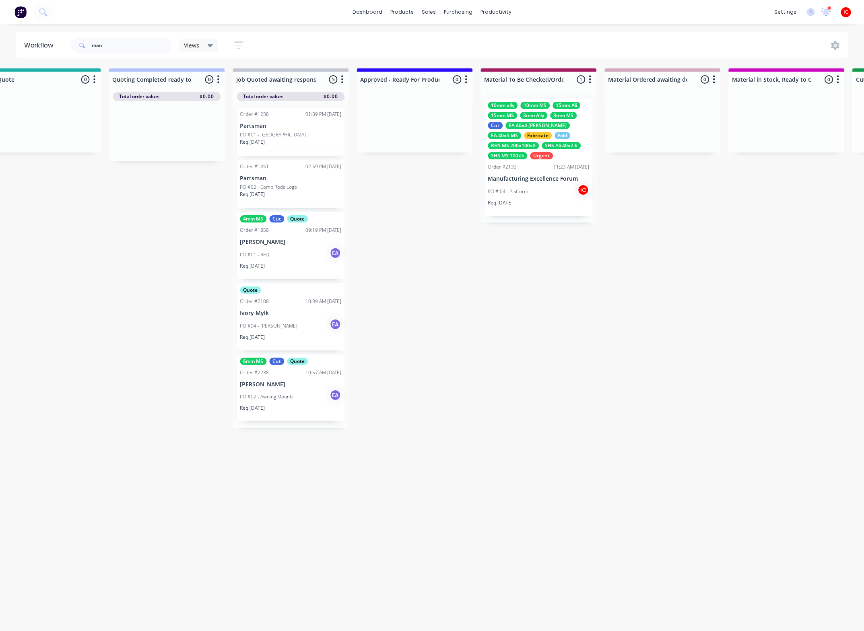
scroll to position [0, 759]
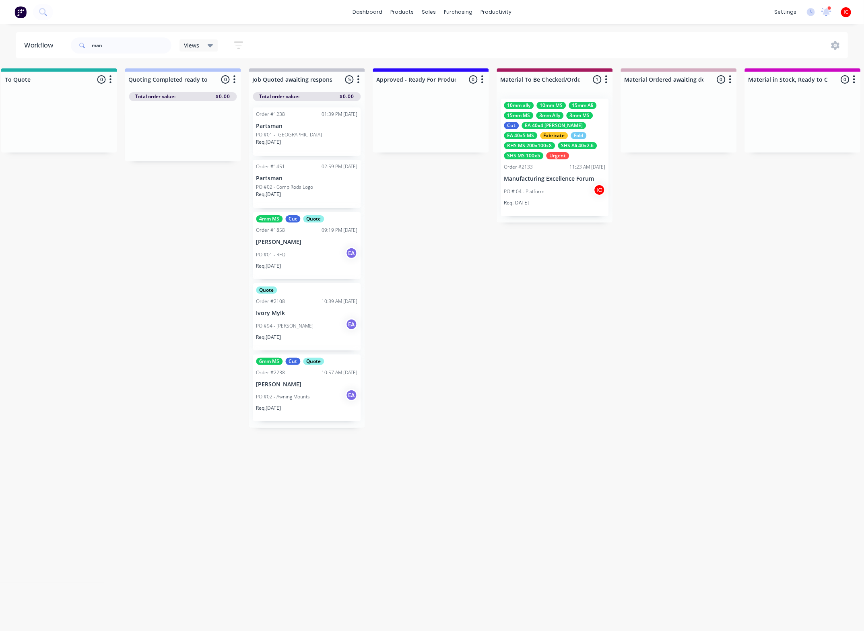
click at [573, 197] on div "PO # 04 - Platform IC" at bounding box center [554, 191] width 101 height 15
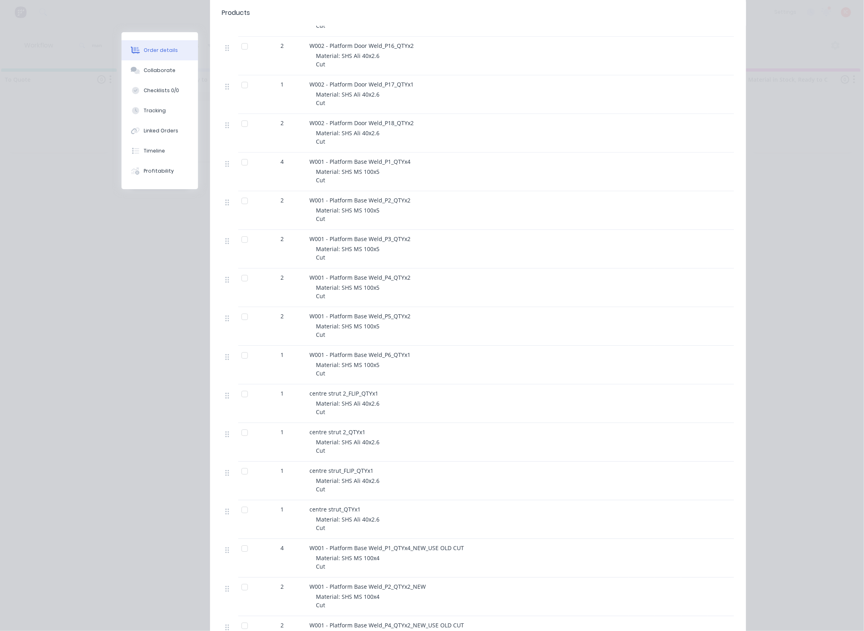
scroll to position [1307, 0]
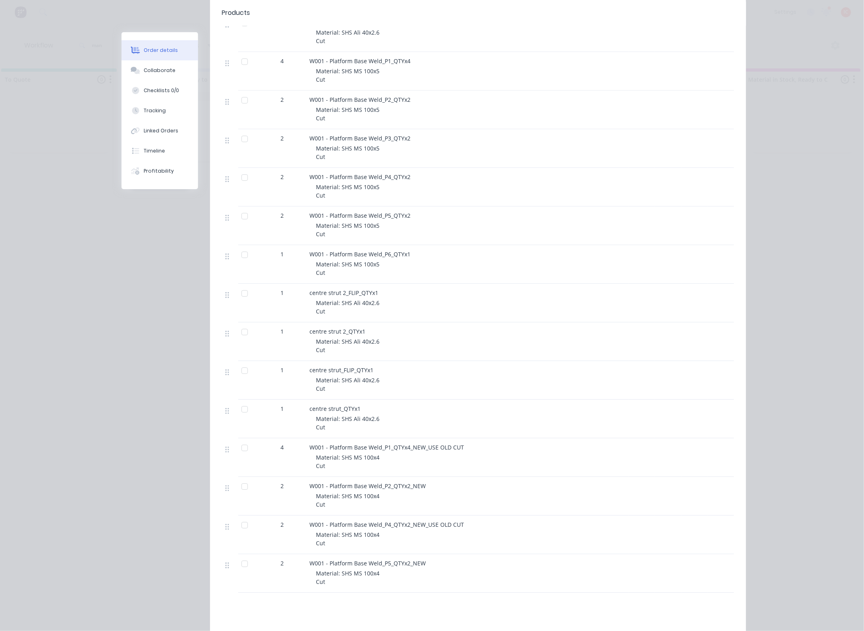
click at [238, 208] on div at bounding box center [245, 216] width 16 height 16
click at [243, 169] on div at bounding box center [245, 177] width 16 height 16
click at [237, 131] on div at bounding box center [245, 139] width 16 height 16
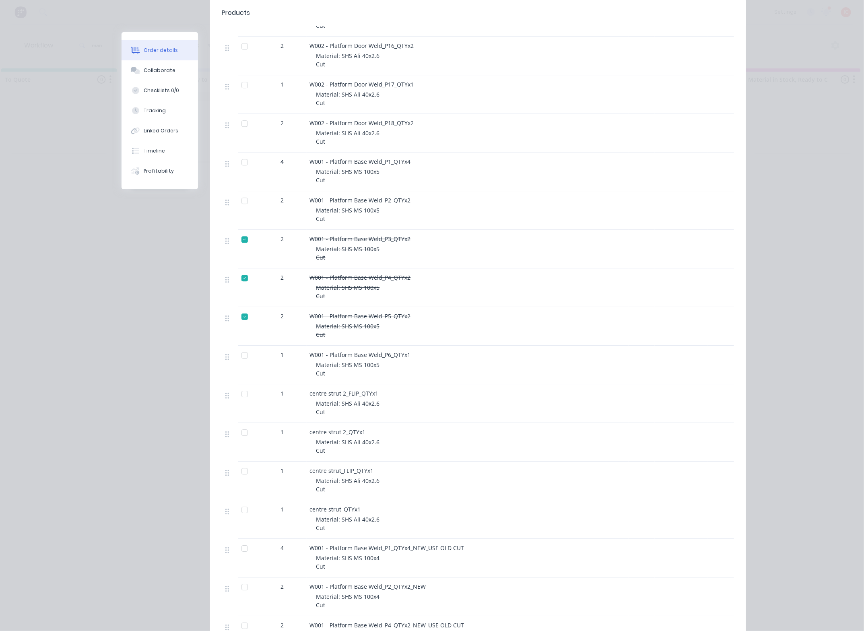
click at [238, 193] on div at bounding box center [245, 201] width 16 height 16
click at [241, 154] on div at bounding box center [245, 162] width 16 height 16
click at [238, 347] on div at bounding box center [245, 355] width 16 height 16
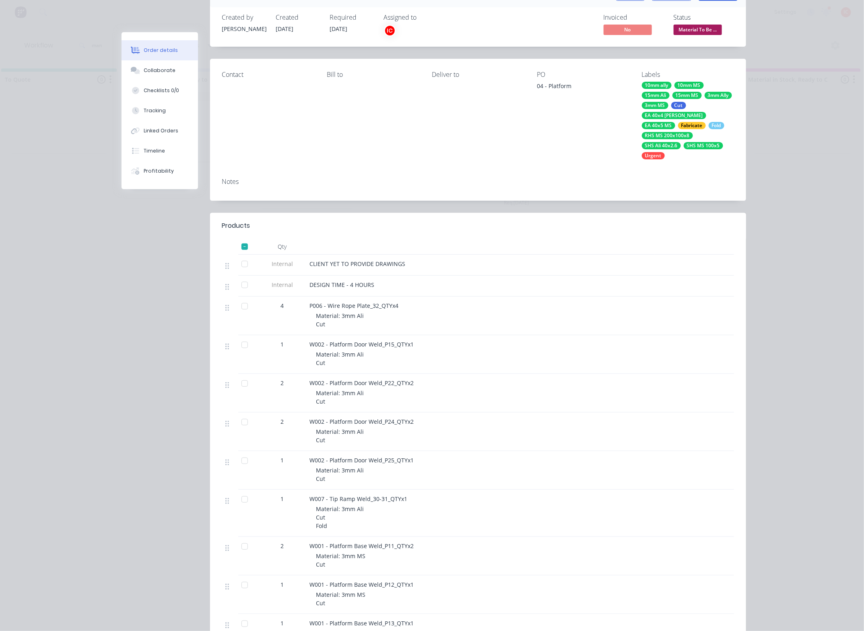
scroll to position [0, 0]
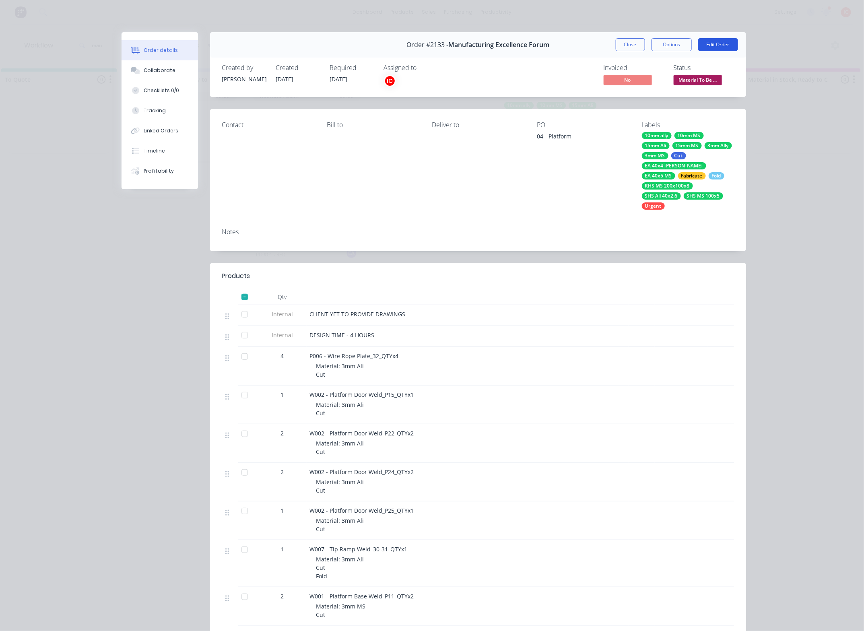
click at [717, 45] on button "Edit Order" at bounding box center [718, 44] width 40 height 13
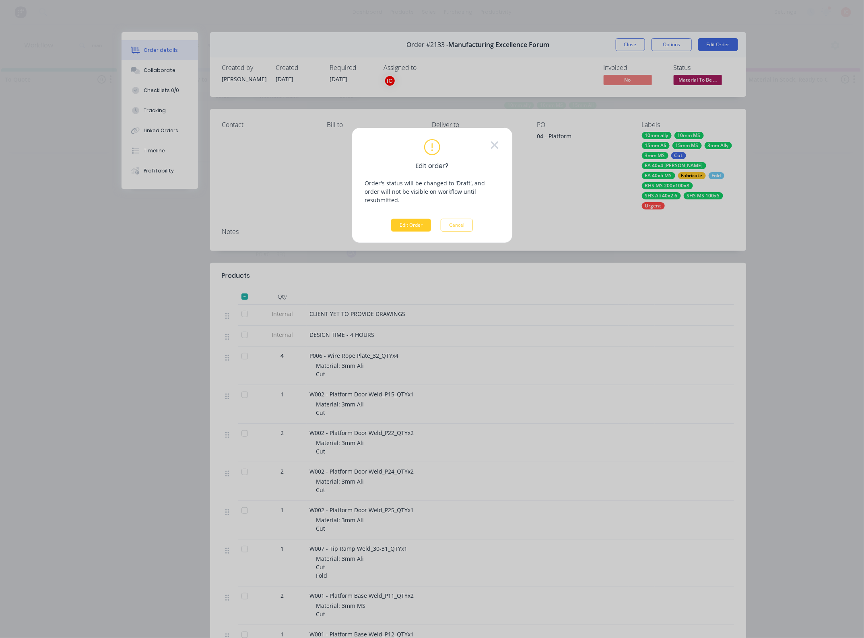
click at [419, 220] on button "Edit Order" at bounding box center [411, 225] width 40 height 13
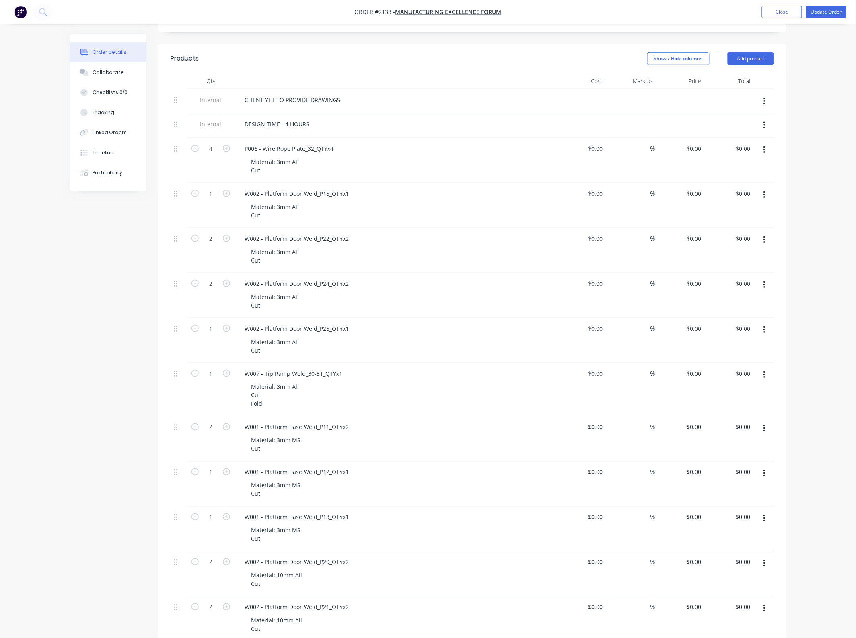
scroll to position [79, 0]
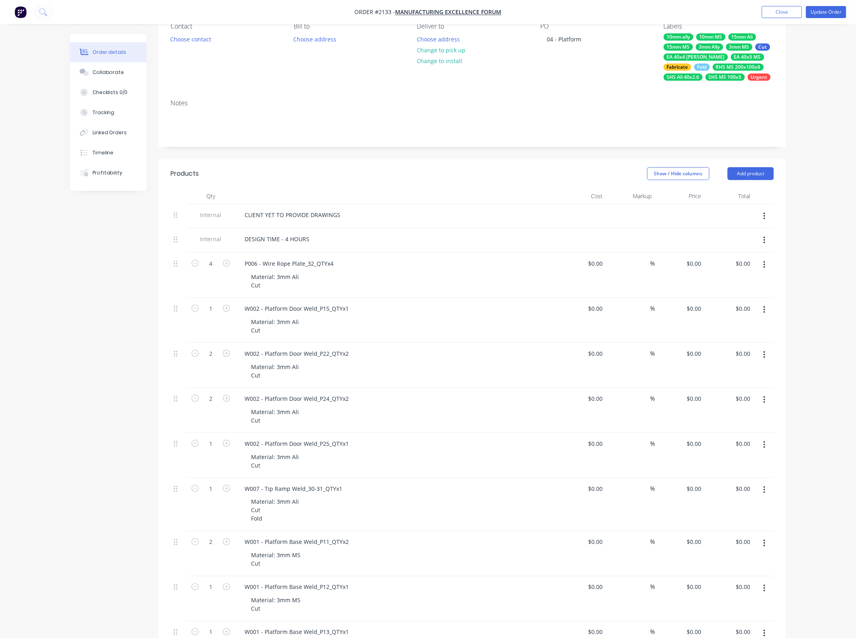
click at [765, 311] on button "button" at bounding box center [764, 310] width 19 height 14
click at [747, 346] on div "Duplicate" at bounding box center [736, 347] width 62 height 12
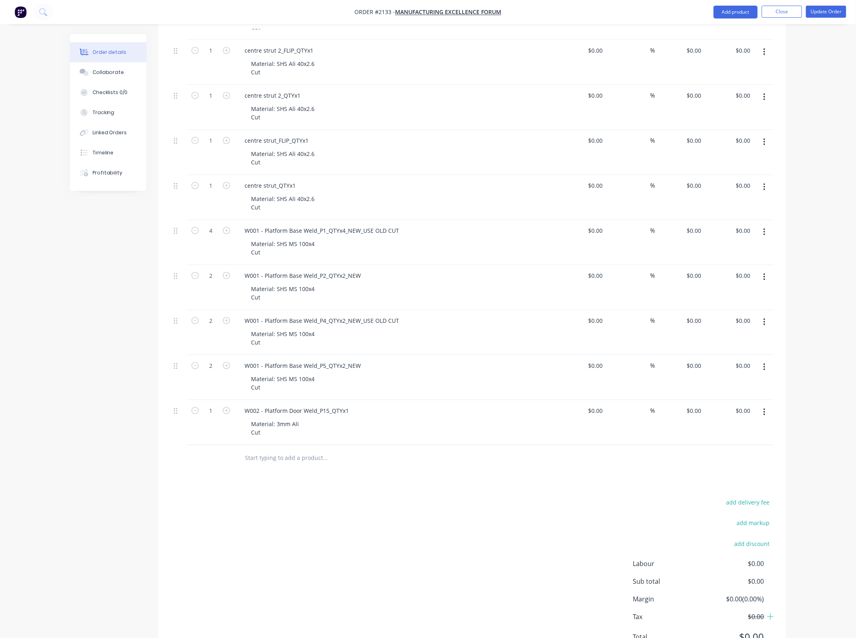
scroll to position [1783, 0]
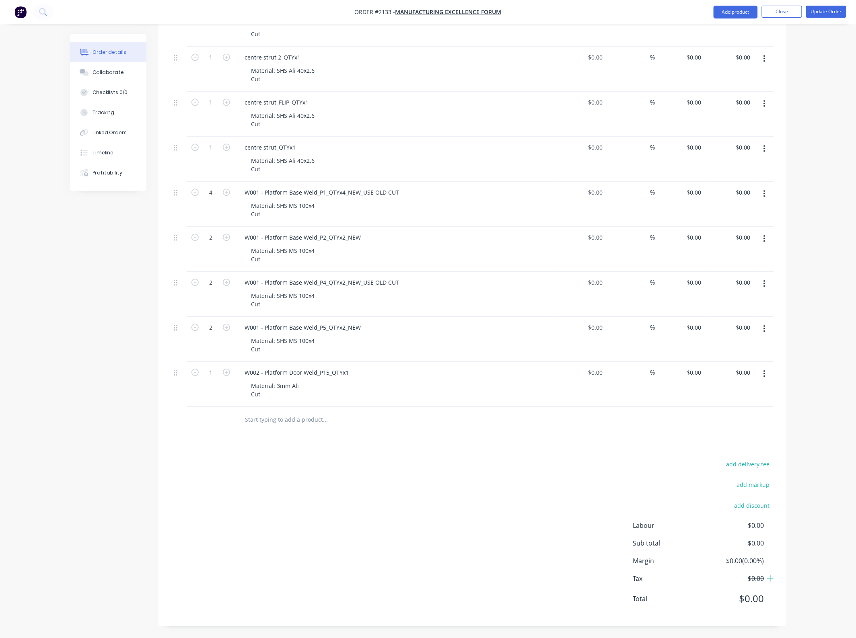
click at [765, 376] on icon "button" at bounding box center [764, 374] width 2 height 9
click at [743, 412] on div "Duplicate" at bounding box center [736, 411] width 62 height 12
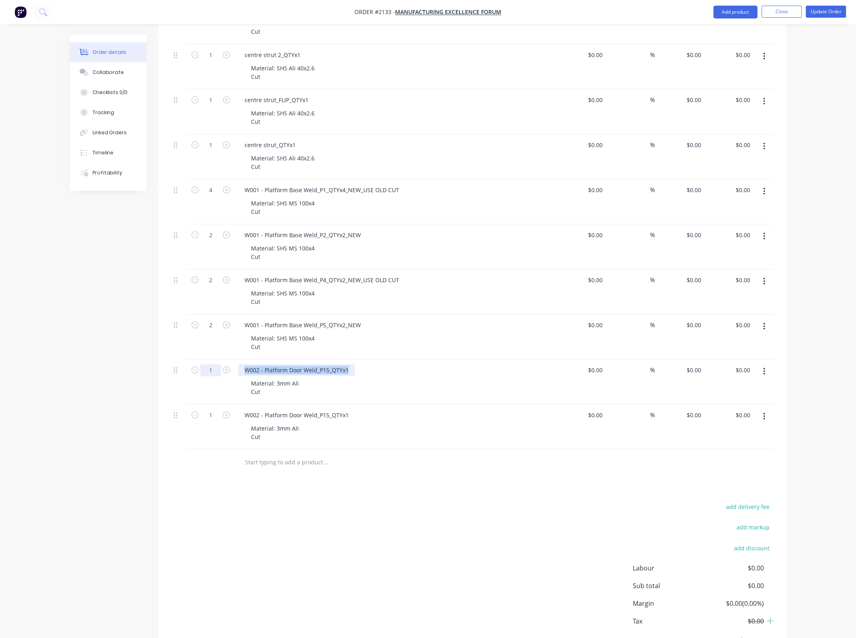
drag, startPoint x: 351, startPoint y: 374, endPoint x: 203, endPoint y: 373, distance: 147.6
click at [203, 373] on div "1 W002 - Platform Door Weld_P15_QTYx1 Material: 3mm Ali Cut $0.00 $0.00 % $0.00…" at bounding box center [472, 382] width 603 height 45
paste div
click at [359, 540] on div "add delivery fee add markup add discount Labour $0.00 Sub total $0.00 Margin $0…" at bounding box center [472, 579] width 603 height 155
drag, startPoint x: 352, startPoint y: 417, endPoint x: 189, endPoint y: 410, distance: 163.4
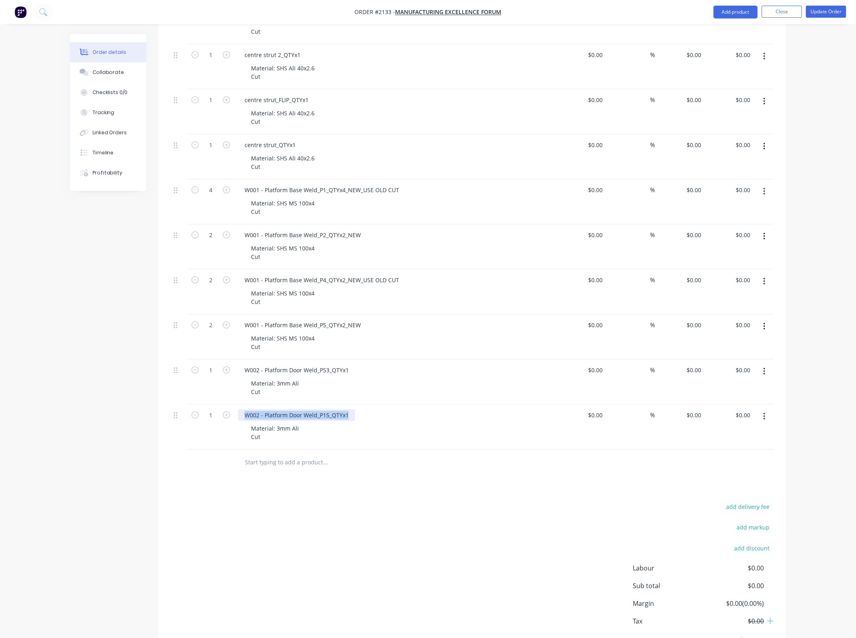
click at [189, 410] on div "1 W002 - Platform Door Weld_P15_QTYx1 Material: 3mm Ali Cut $0.00 $0.00 % $0.00…" at bounding box center [472, 427] width 603 height 45
paste div
click at [380, 389] on div "Material: 3mm Ali Cut" at bounding box center [399, 388] width 309 height 20
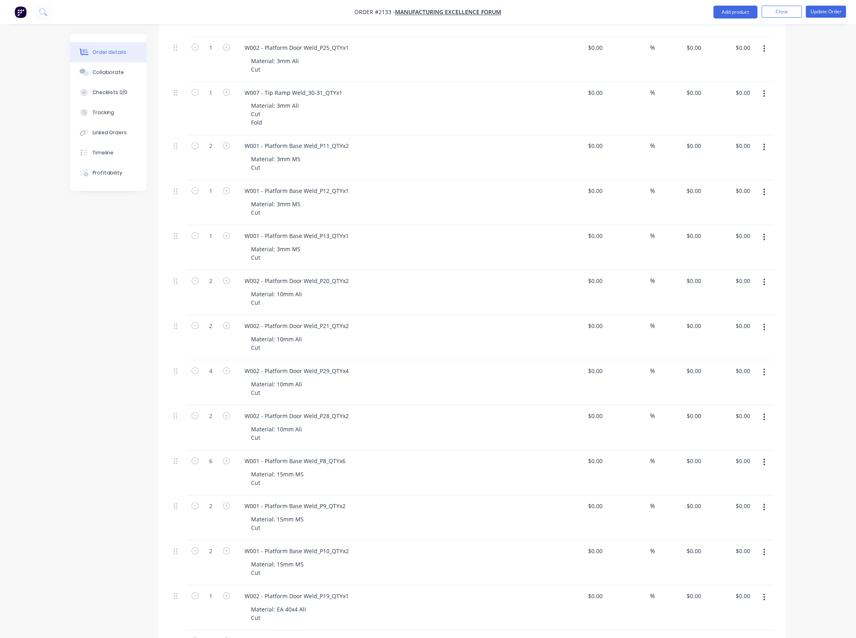
scroll to position [375, 0]
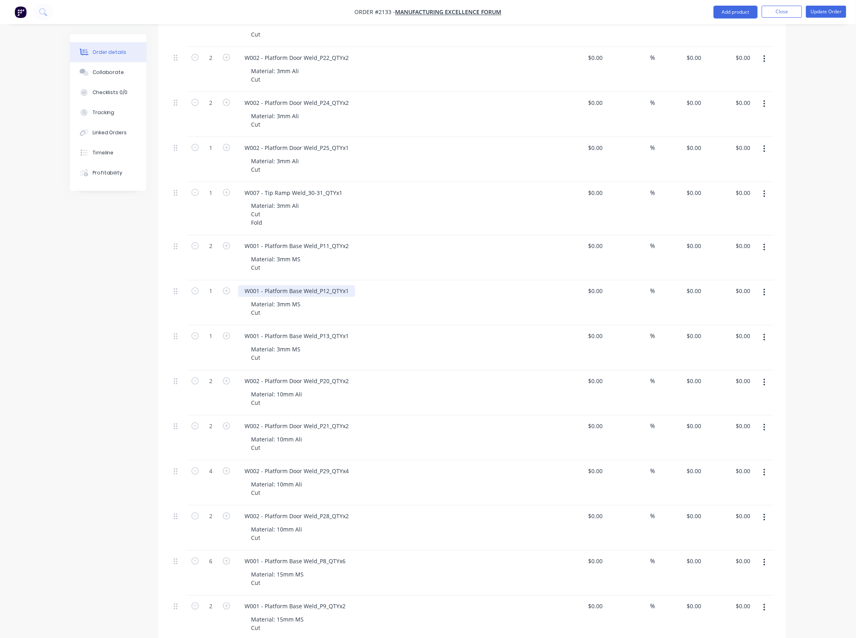
click at [349, 292] on div "W001 - Platform Base Weld_P12_QTYx1" at bounding box center [296, 292] width 117 height 12
click at [424, 299] on div "W001 - Platform Base Weld_P12_QTYx1_NEW Material: 3mm MS Cut" at bounding box center [396, 303] width 322 height 45
click at [767, 298] on button "button" at bounding box center [764, 293] width 19 height 14
click at [735, 328] on div "Duplicate" at bounding box center [736, 330] width 62 height 12
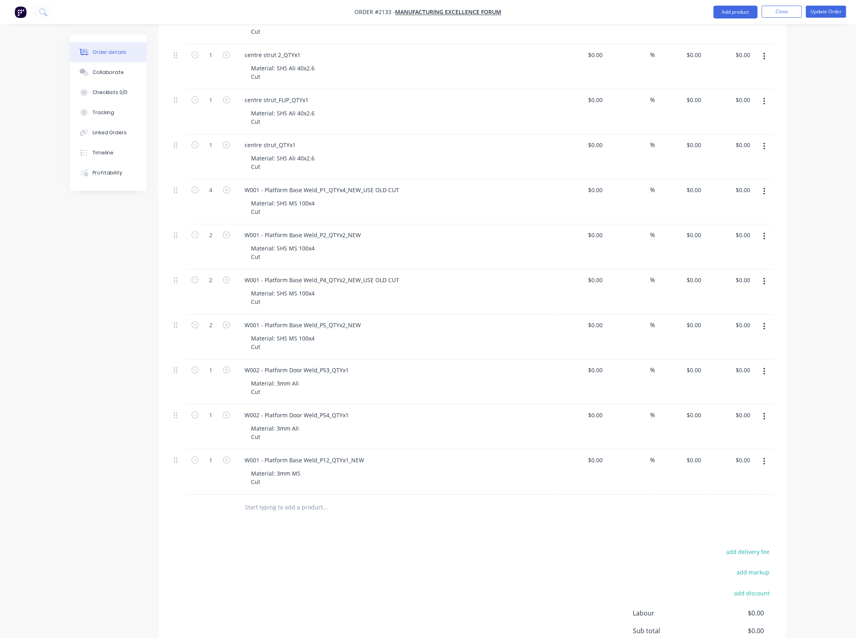
scroll to position [1873, 0]
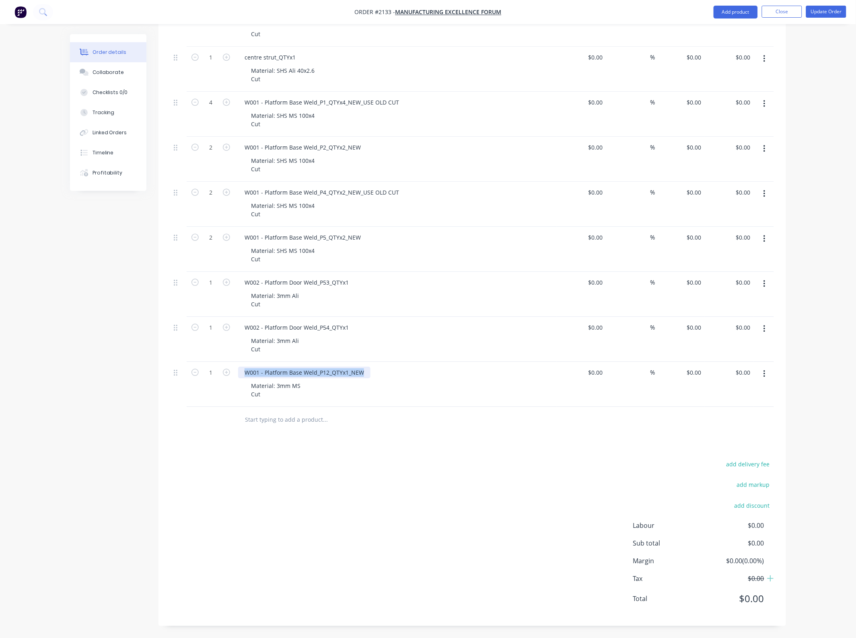
drag, startPoint x: 368, startPoint y: 372, endPoint x: 240, endPoint y: 369, distance: 128.4
click at [240, 369] on div "W001 - Platform Base Weld_P12_QTYx1_NEW" at bounding box center [304, 373] width 132 height 12
paste div
click at [440, 370] on div "W001 - Platform Base Weld_P43_QTYx1_NEW" at bounding box center [395, 373] width 315 height 12
click at [833, 12] on button "Update Order" at bounding box center [826, 12] width 40 height 12
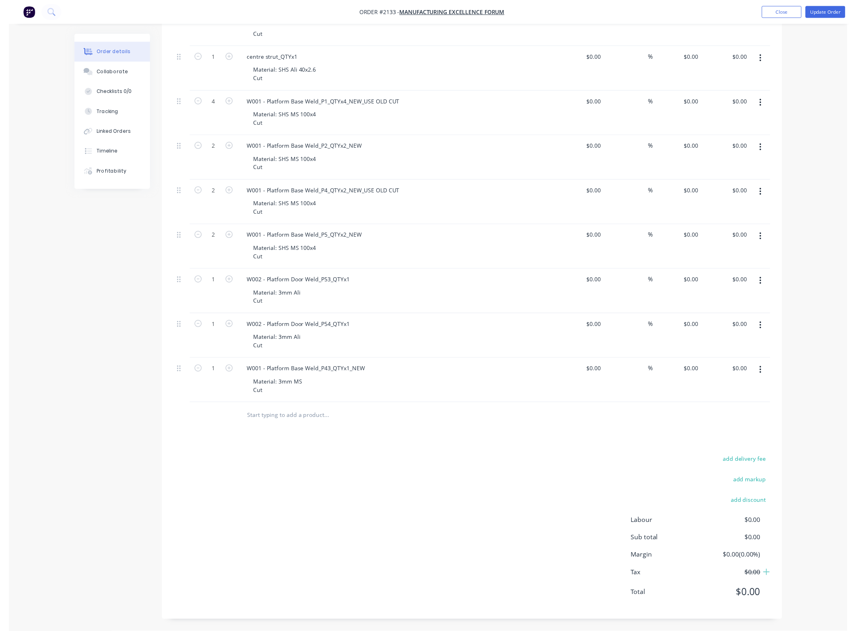
scroll to position [0, 0]
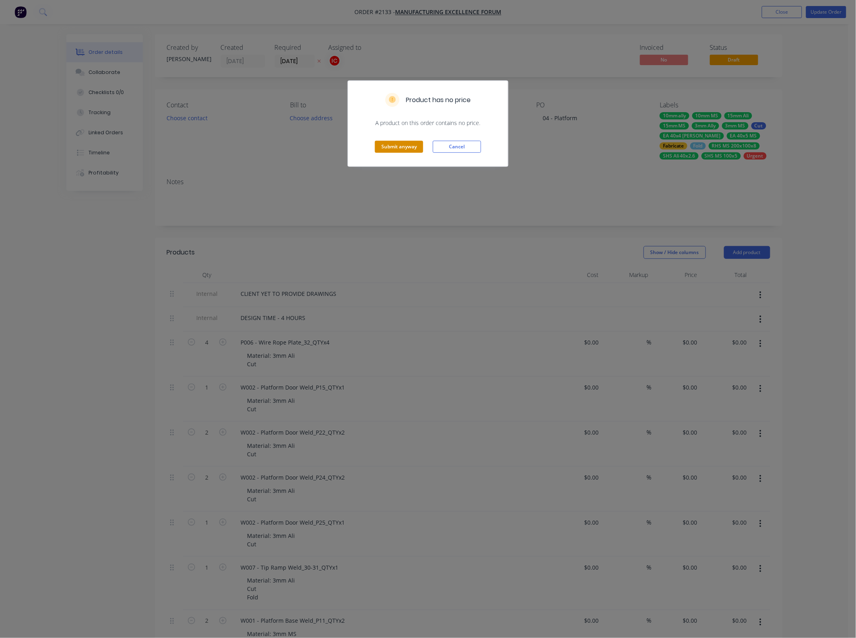
click at [403, 145] on button "Submit anyway" at bounding box center [399, 147] width 48 height 12
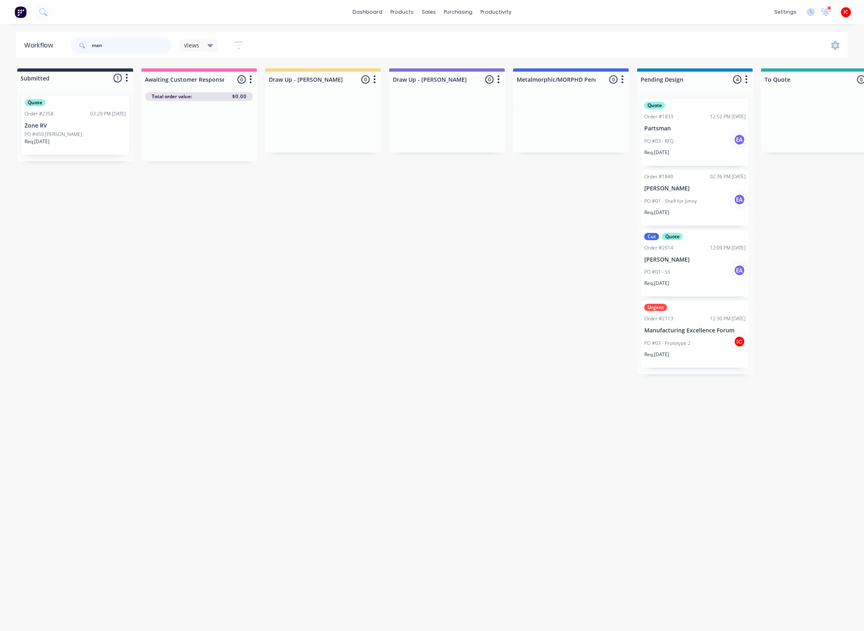
drag, startPoint x: 144, startPoint y: 46, endPoint x: -10, endPoint y: 47, distance: 153.7
click at [0, 47] on html "dashboard products sales purchasing productivity dashboard products Product Cat…" at bounding box center [432, 291] width 864 height 582
click at [409, 274] on div "Workflow MARK Views Save new view None (Default) edit [PERSON_NAME] edit [PERSO…" at bounding box center [432, 323] width 864 height 582
drag, startPoint x: 117, startPoint y: 45, endPoint x: 55, endPoint y: 46, distance: 62.4
click at [55, 46] on header "Workflow MARK Views Save new view None (Default) edit [PERSON_NAME] edit [PERSO…" at bounding box center [432, 45] width 832 height 26
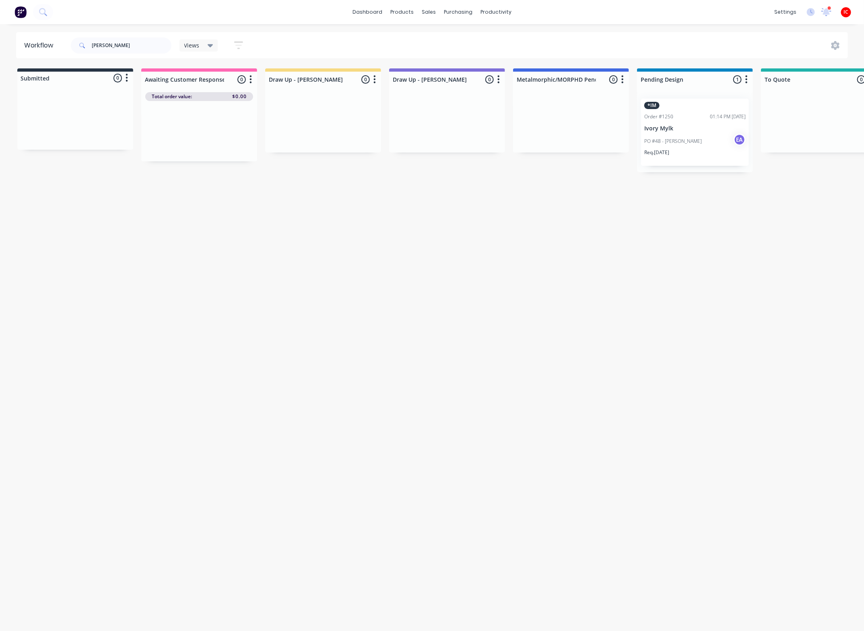
drag, startPoint x: 427, startPoint y: 277, endPoint x: 348, endPoint y: 459, distance: 198.4
click at [423, 278] on div "Workflow MARK Views Save new view None (Default) edit [PERSON_NAME] edit [PERSO…" at bounding box center [432, 323] width 864 height 582
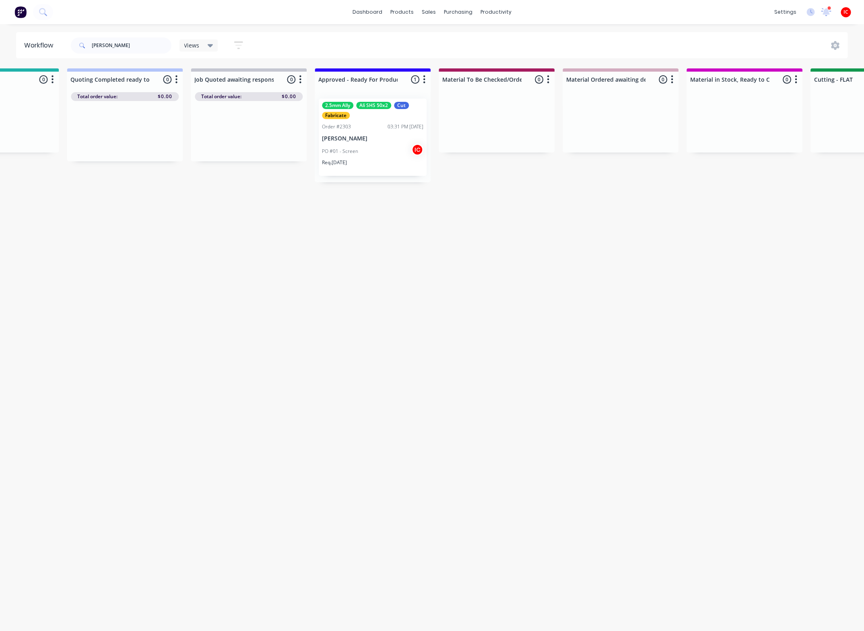
scroll to position [0, 825]
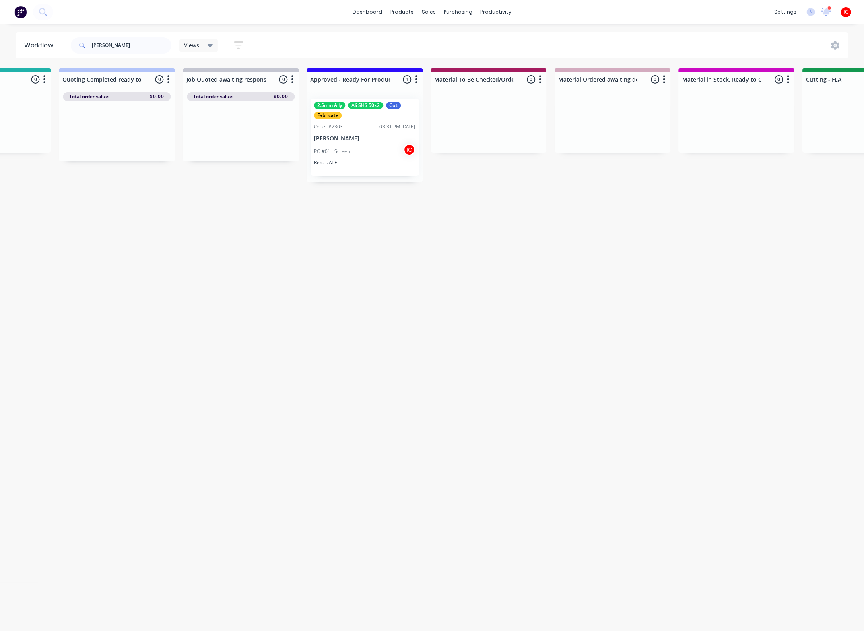
click at [363, 126] on div "Order #2303 03:31 PM [DATE]" at bounding box center [364, 126] width 101 height 7
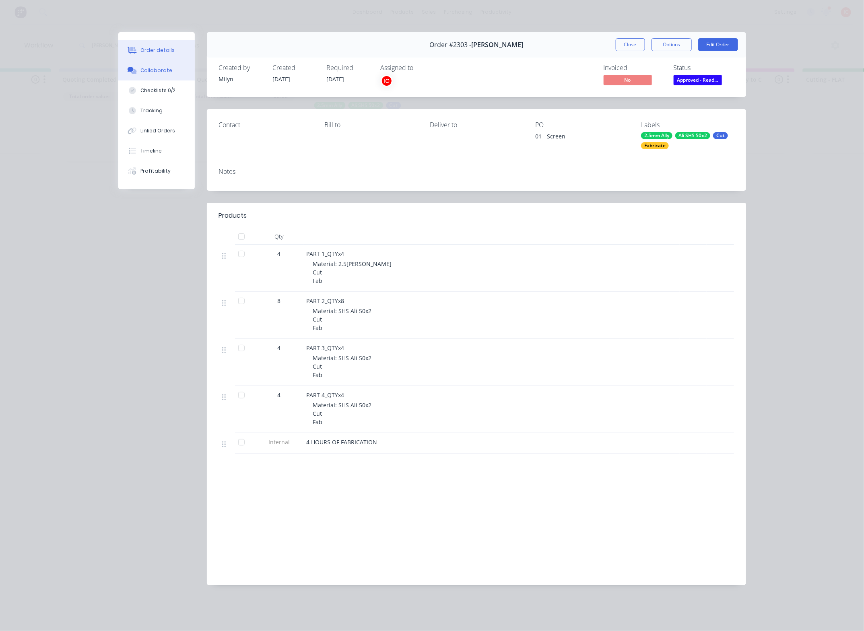
click at [178, 70] on button "Collaborate" at bounding box center [156, 70] width 76 height 20
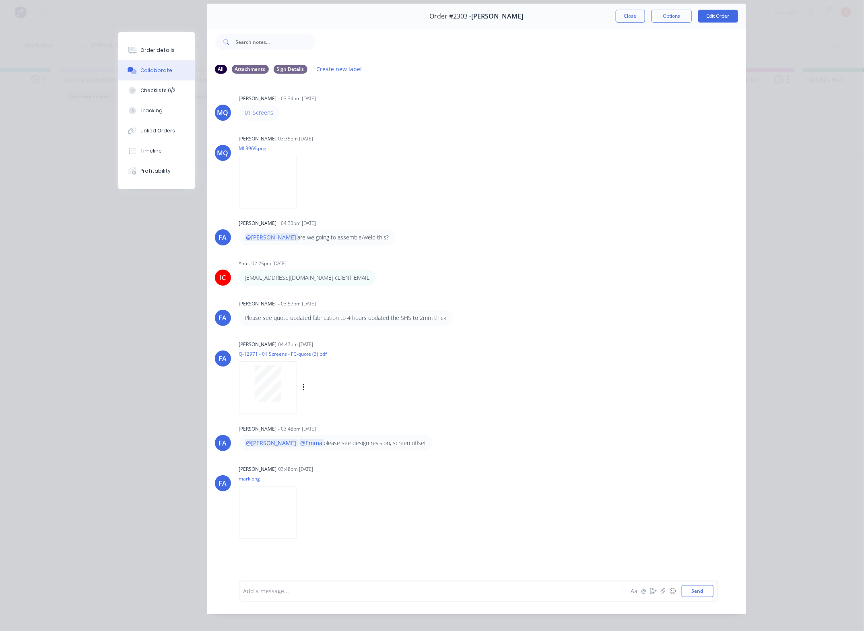
scroll to position [44, 0]
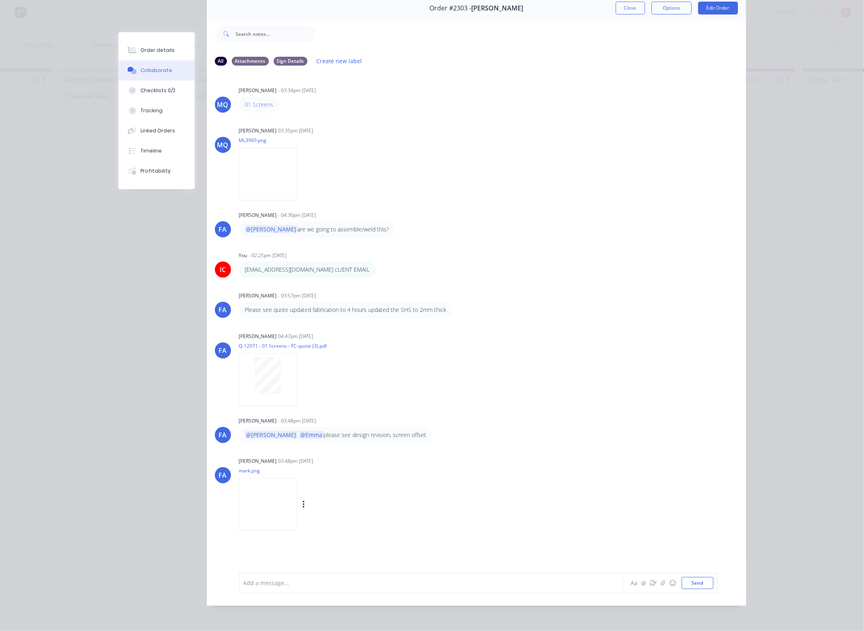
click at [290, 501] on img at bounding box center [268, 504] width 58 height 53
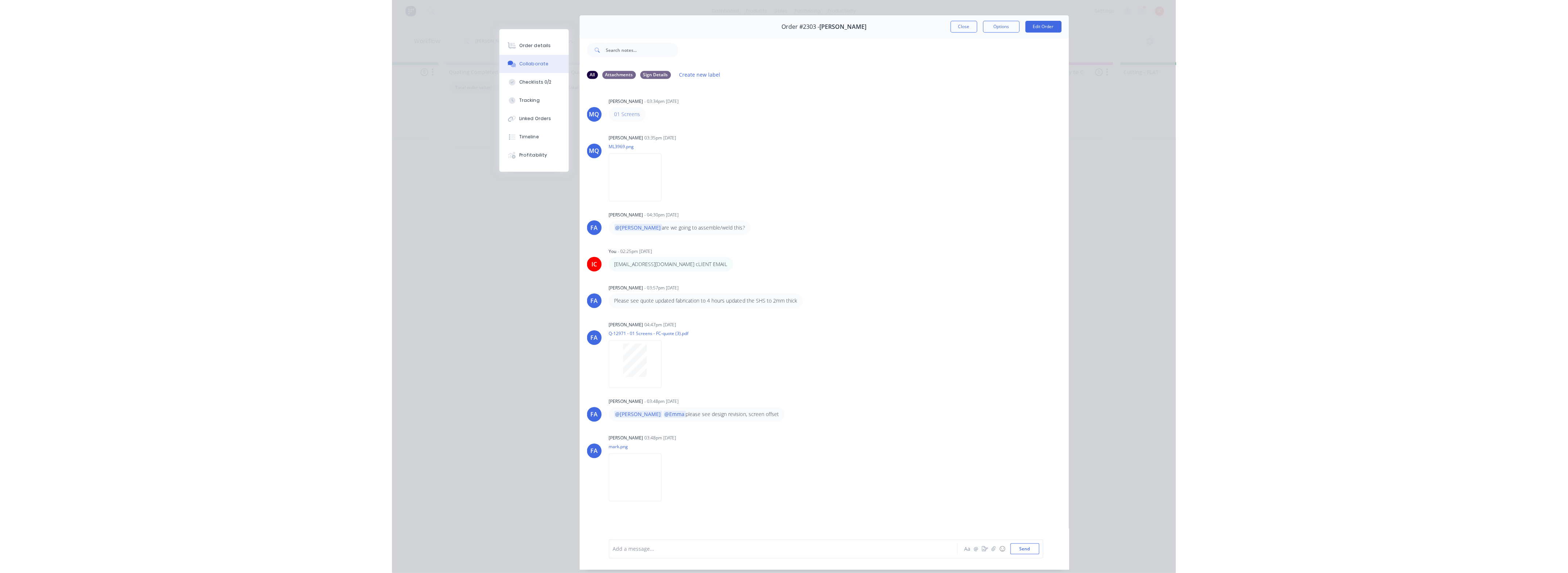
scroll to position [0, 0]
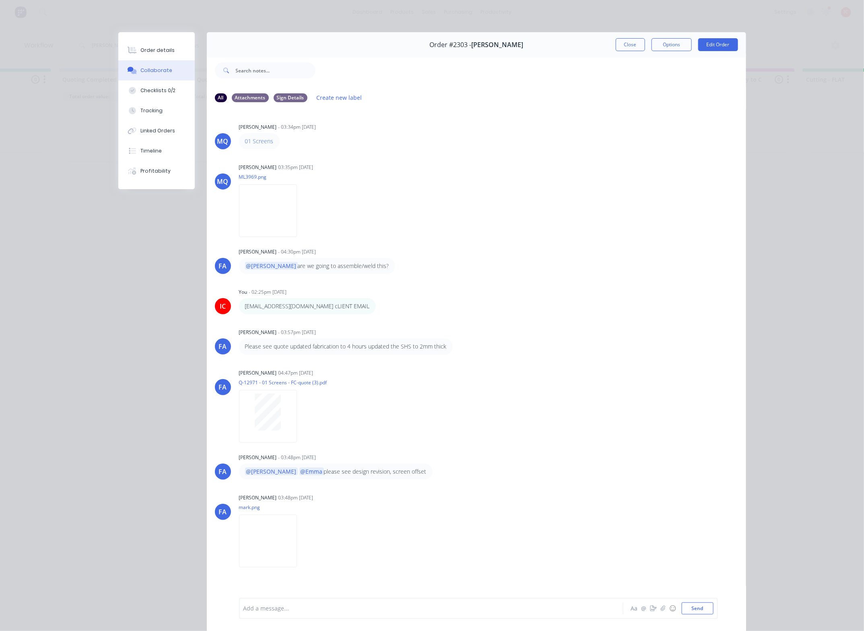
drag, startPoint x: 625, startPoint y: 49, endPoint x: 317, endPoint y: 47, distance: 308.9
click at [625, 49] on button "Close" at bounding box center [629, 44] width 29 height 13
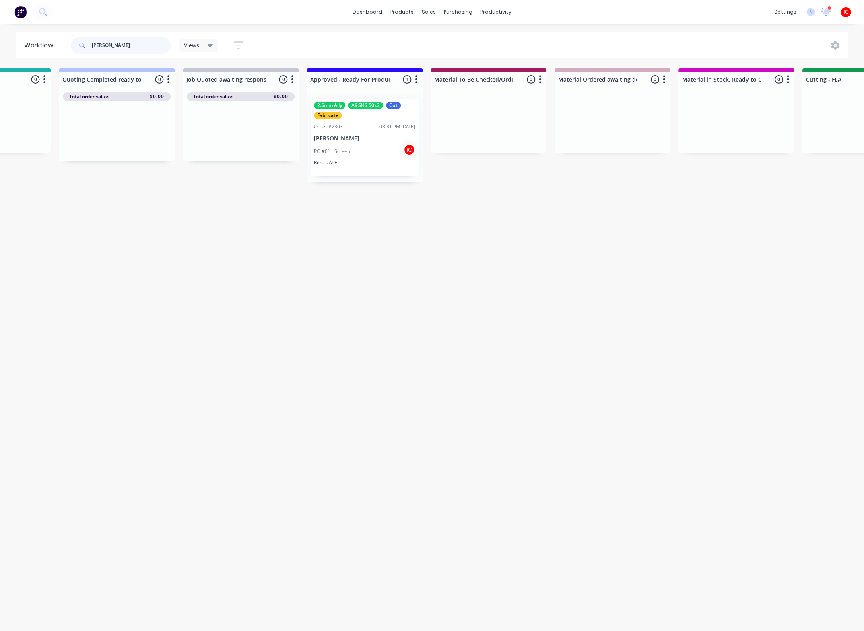
click at [130, 43] on input "[PERSON_NAME]" at bounding box center [132, 45] width 80 height 16
click at [370, 149] on div "PO #01 - Screen IC" at bounding box center [364, 151] width 101 height 15
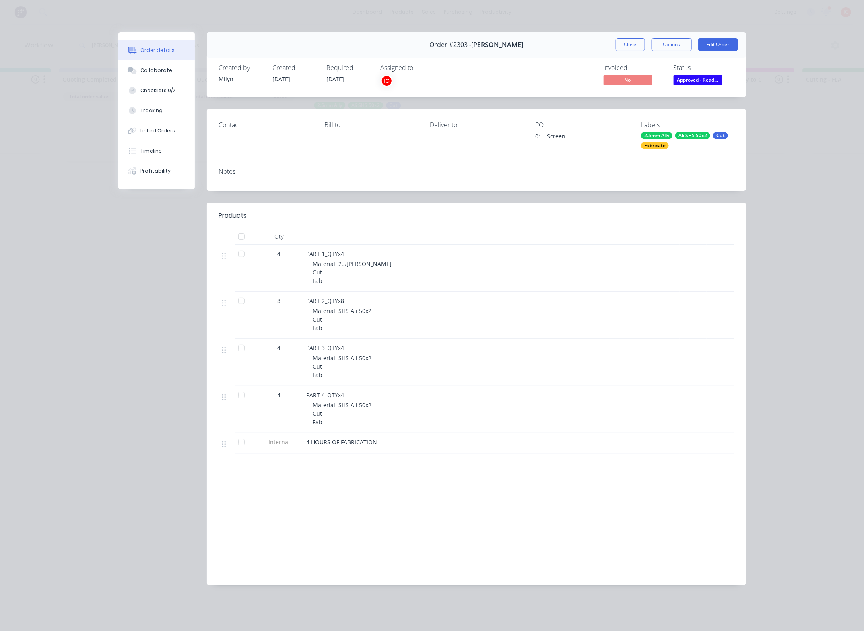
click at [832, 358] on div "Order details Collaborate Checklists 0/2 Tracking Linked Orders Timeline Profit…" at bounding box center [432, 315] width 864 height 631
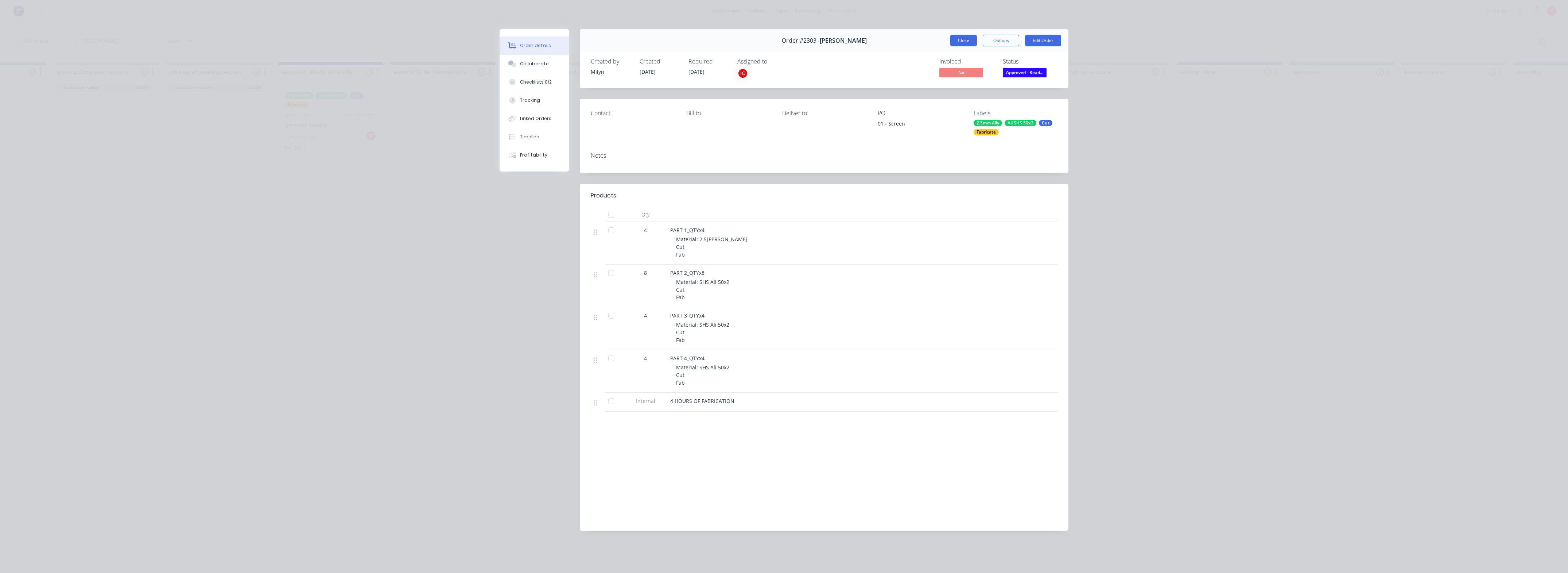
click at [953, 44] on button "Close" at bounding box center [963, 40] width 26 height 12
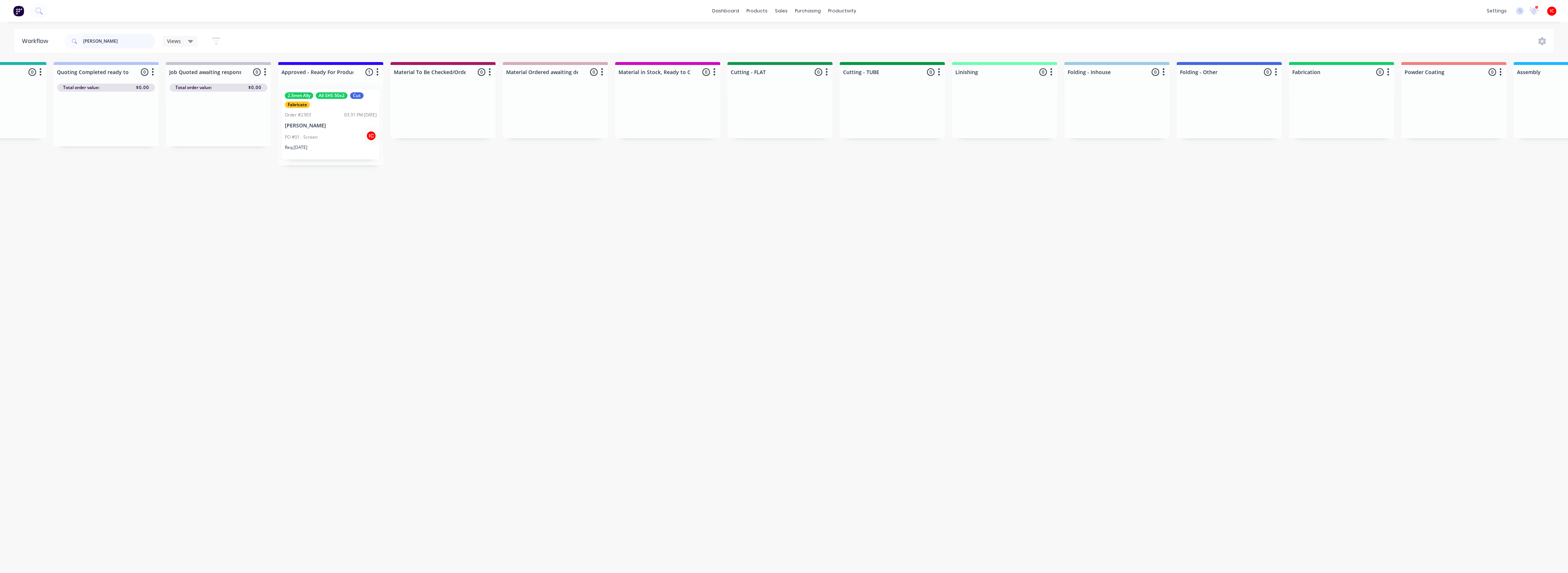
click at [118, 42] on input "[PERSON_NAME]" at bounding box center [120, 41] width 73 height 15
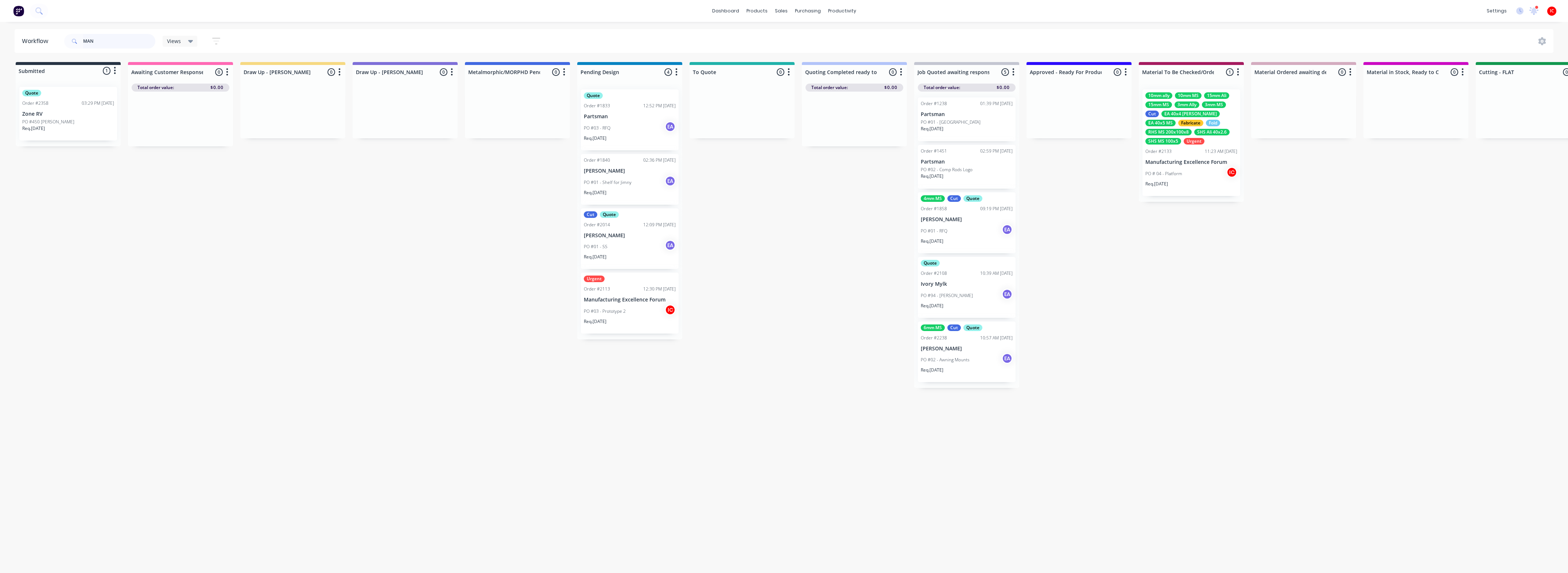
type input "MAN"
click at [623, 305] on div "PO #03 - Prototype 2 IC" at bounding box center [629, 310] width 92 height 14
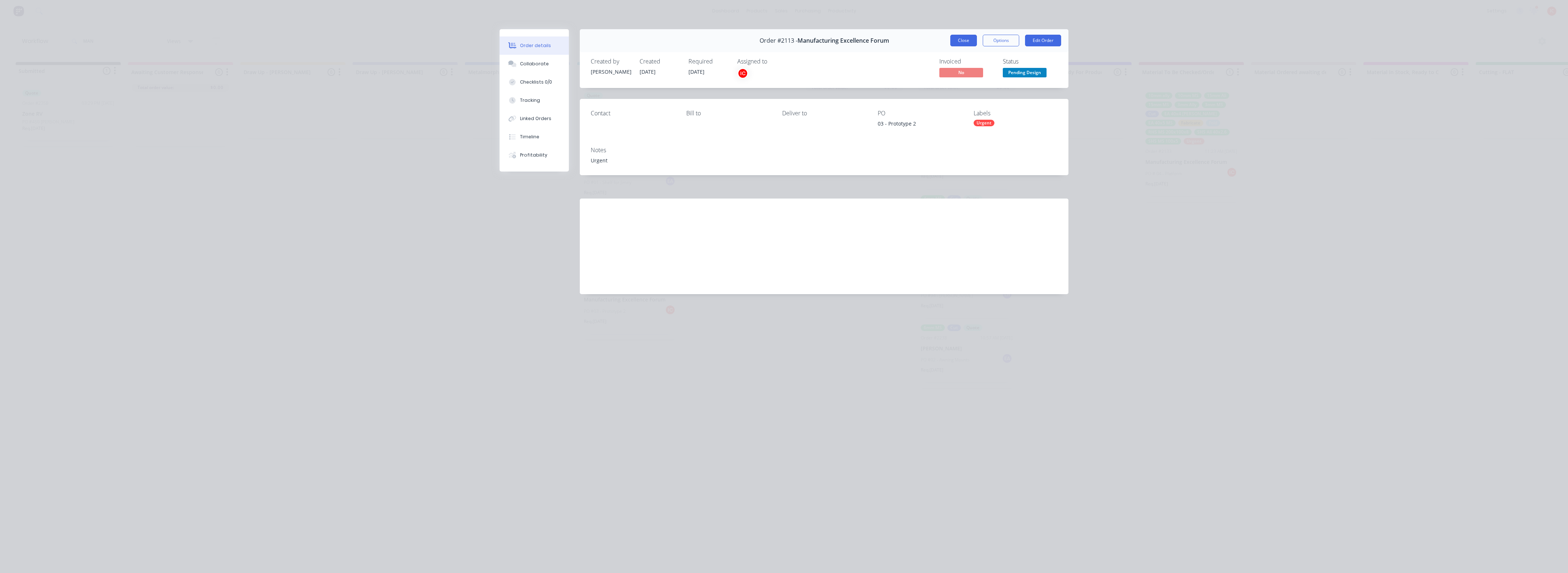
click at [955, 43] on button "Close" at bounding box center [963, 40] width 26 height 12
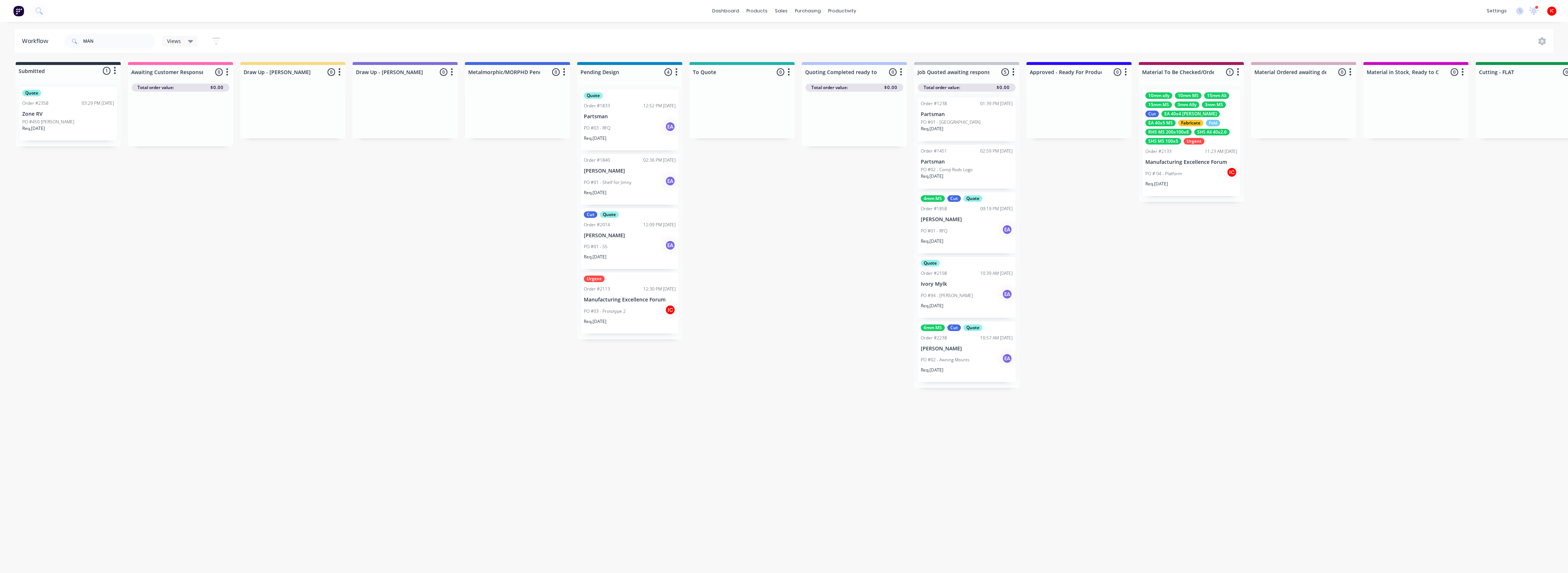
click at [1200, 161] on p "Manufacturing Excellence Forum" at bounding box center [1190, 161] width 92 height 6
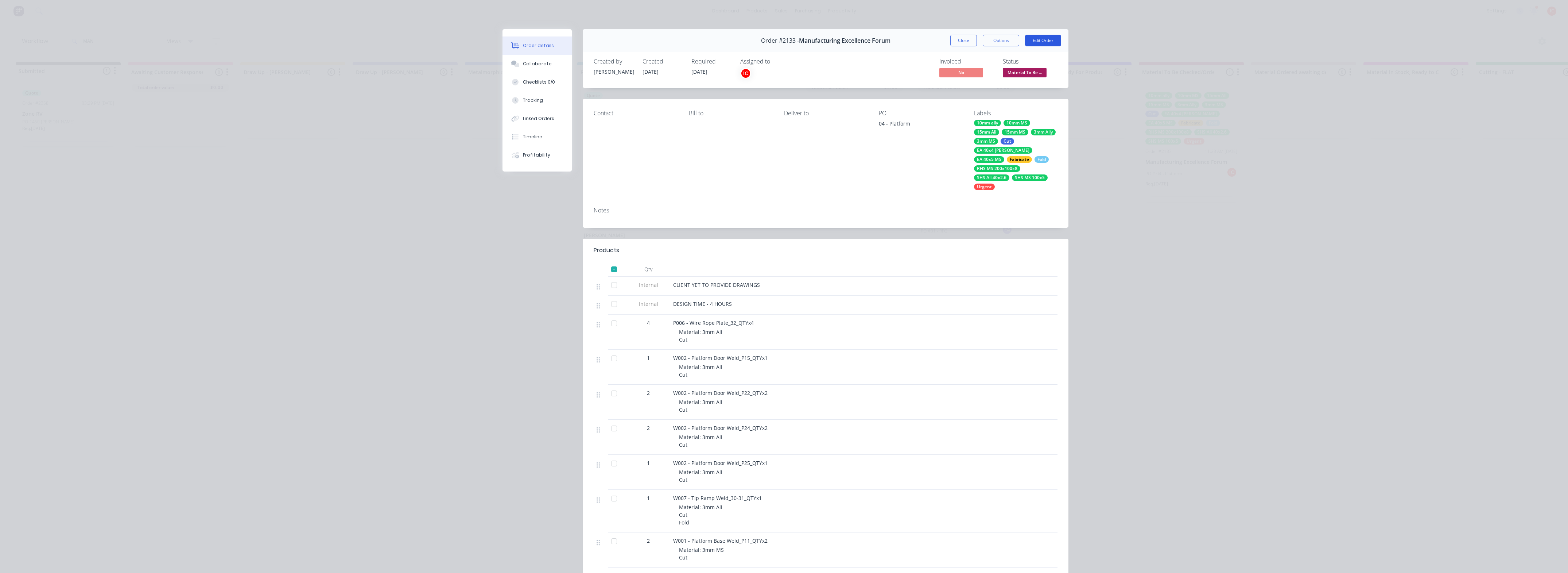
click at [1043, 35] on button "Edit Order" at bounding box center [1043, 40] width 36 height 12
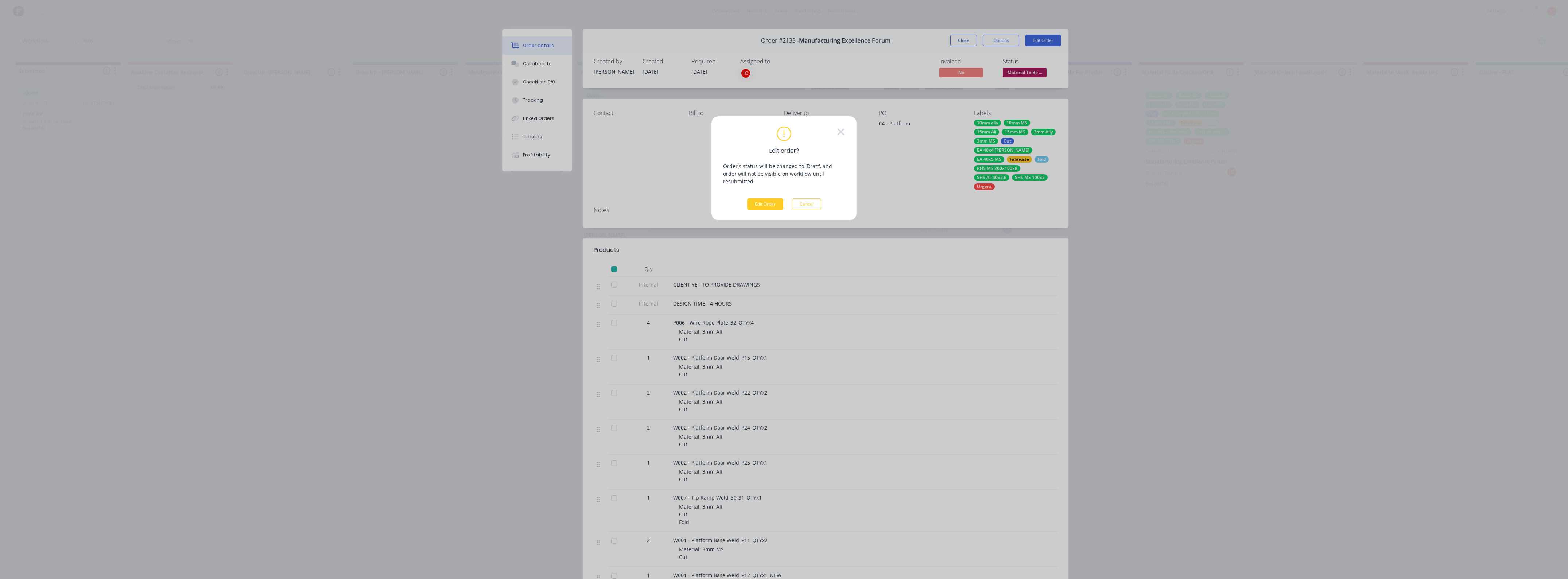
click at [755, 198] on button "Edit Order" at bounding box center [765, 204] width 36 height 12
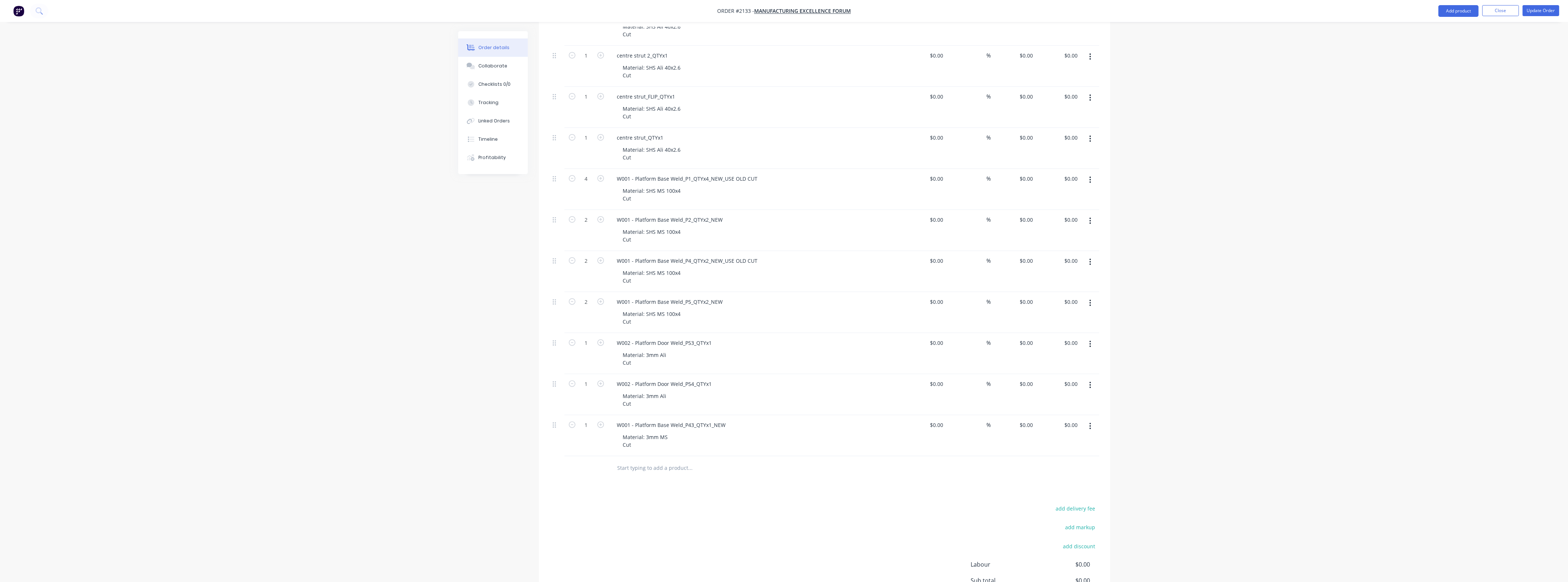
scroll to position [1614, 0]
drag, startPoint x: 719, startPoint y: 268, endPoint x: 774, endPoint y: 271, distance: 55.1
click at [774, 270] on div "W001 - Platform Base Weld_P4_QTYx2_NEW_USE OLD CUT" at bounding box center [754, 265] width 287 height 11
drag, startPoint x: 719, startPoint y: 186, endPoint x: 782, endPoint y: 186, distance: 63.0
click at [782, 186] on div "W001 - Platform Base Weld_P1_QTYx4_NEW_USE OLD CUT" at bounding box center [754, 183] width 287 height 11
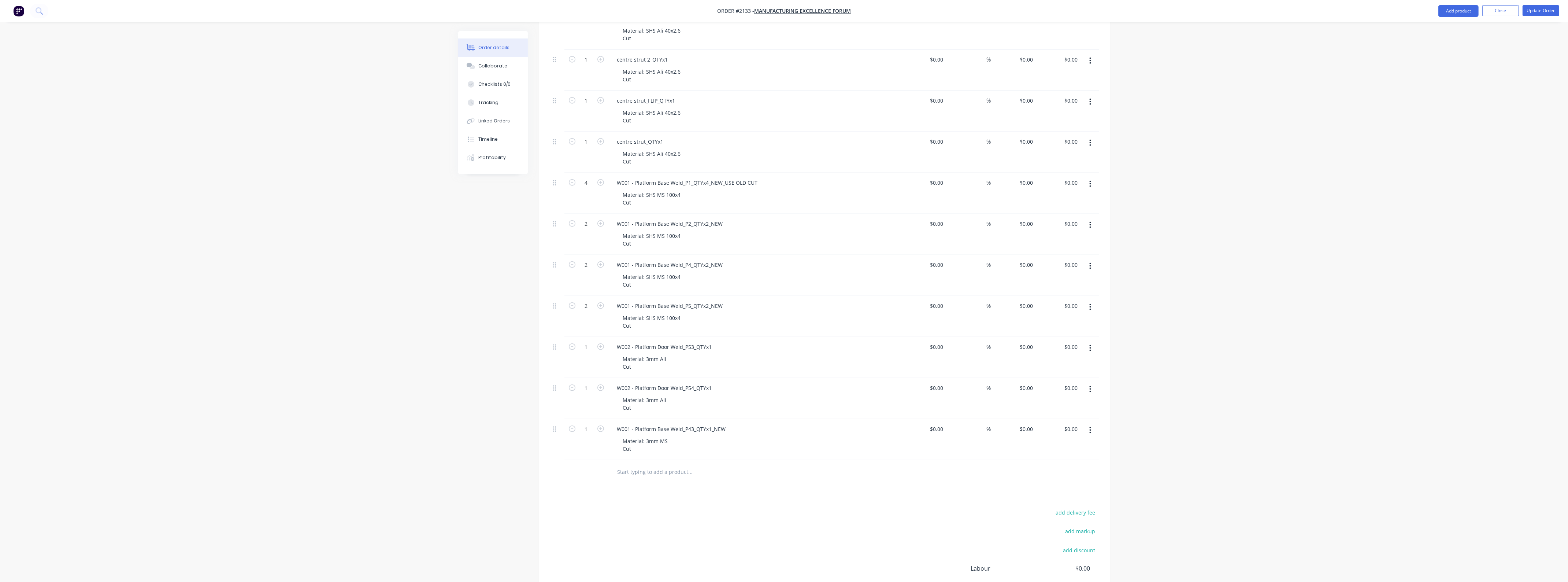
click at [782, 186] on div "W001 - Platform Base Weld_P1_QTYx4_NEW_USE OLD CUT" at bounding box center [754, 183] width 287 height 11
drag, startPoint x: 755, startPoint y: 184, endPoint x: 720, endPoint y: 191, distance: 35.7
click at [720, 191] on div "W001 - Platform Base Weld_P1_QTYx4_NEW_USE OLD CUT Material: SHS MS 100x4 Cut" at bounding box center [755, 193] width 293 height 41
click at [738, 224] on div "W001 - Platform Base Weld_P2_QTYx2_NEW" at bounding box center [754, 224] width 287 height 11
click at [724, 224] on div "W001 - Platform Base Weld_P2_QTYx2_NEW" at bounding box center [669, 224] width 117 height 11
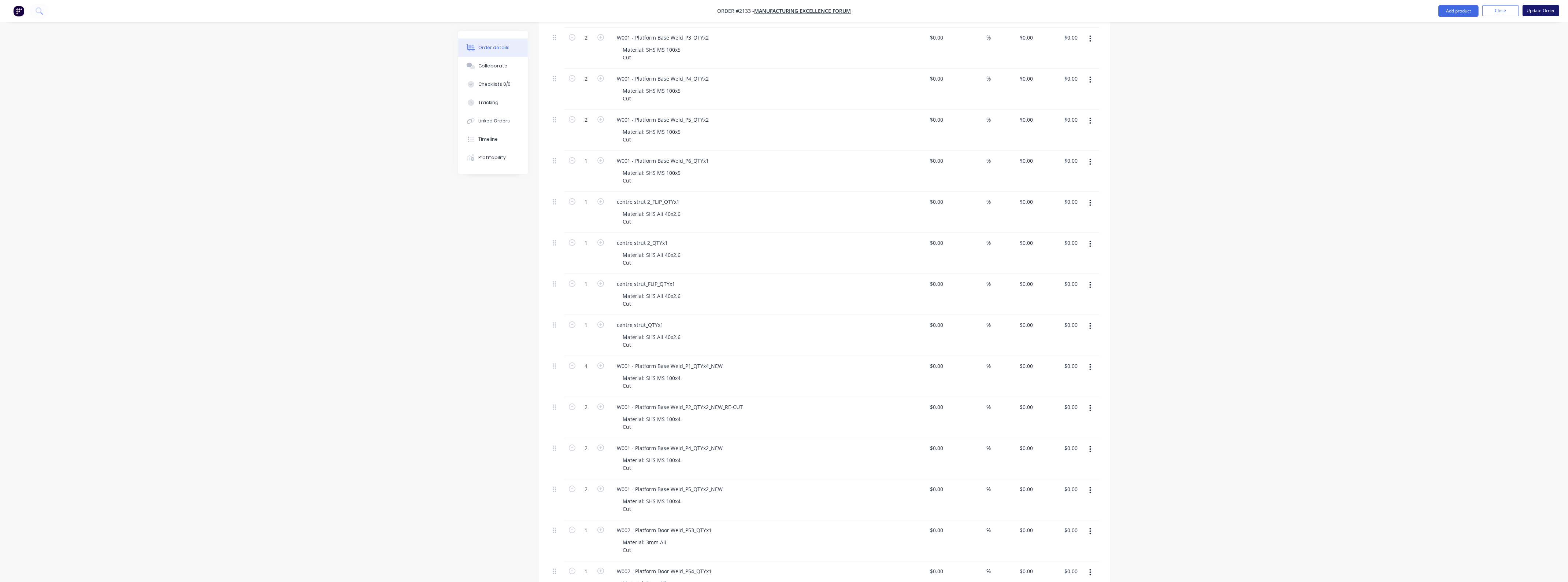
click at [1548, 14] on button "Update Order" at bounding box center [1541, 11] width 36 height 11
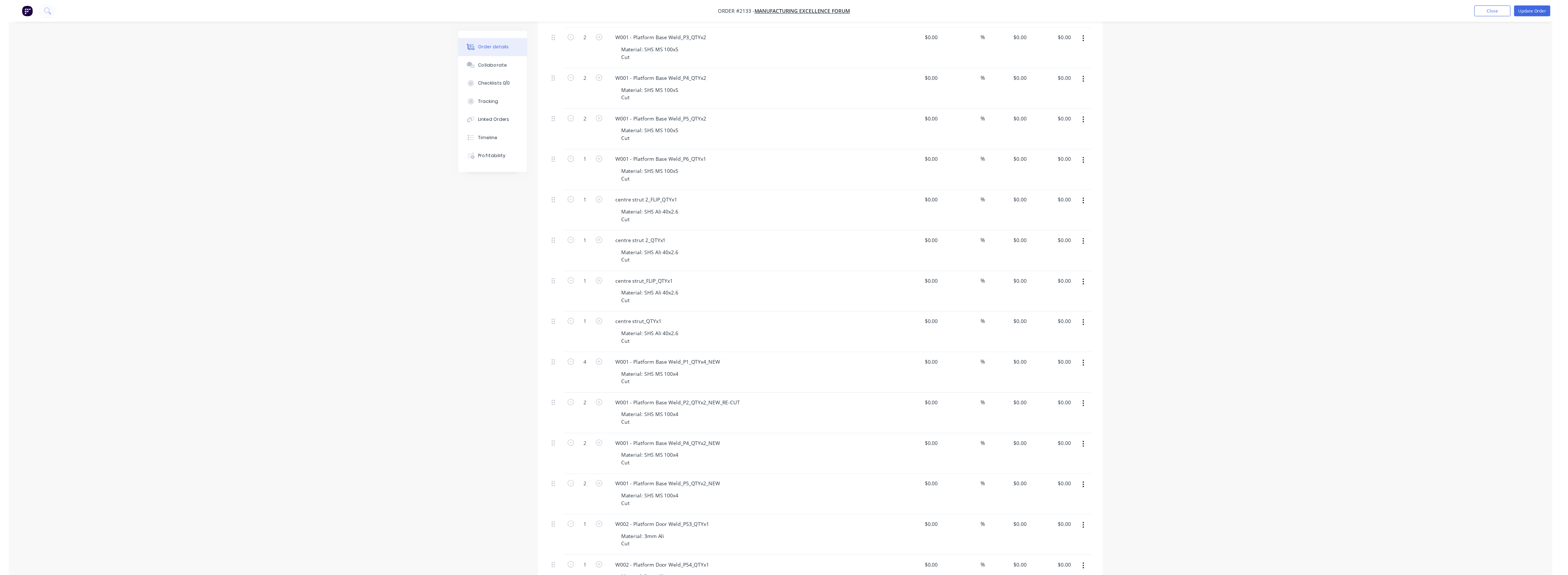
scroll to position [0, 0]
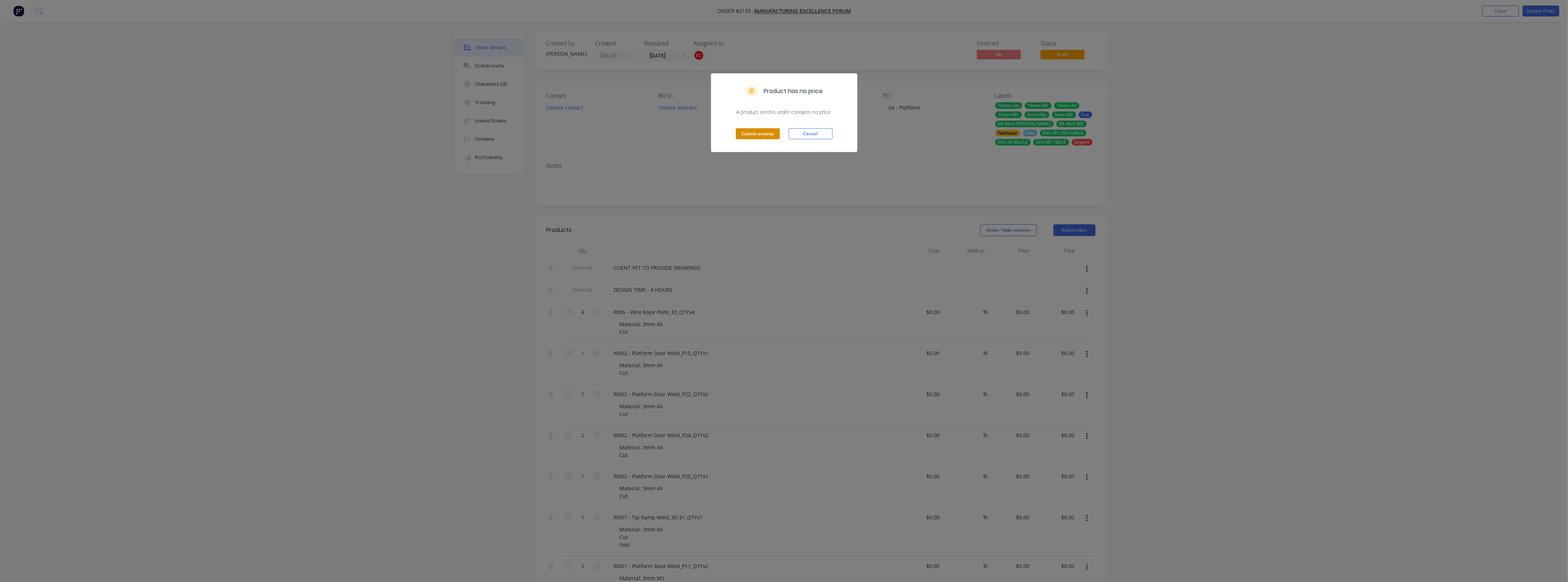
click at [742, 135] on button "Submit anyway" at bounding box center [758, 134] width 44 height 11
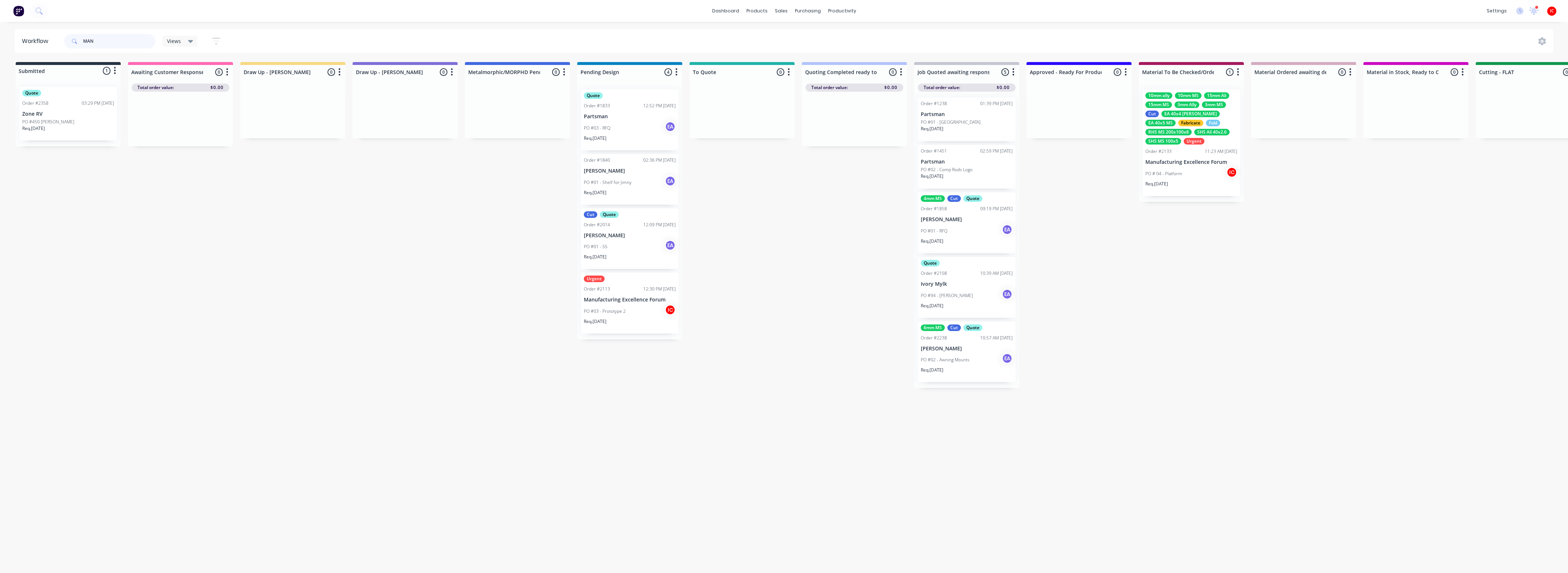
drag, startPoint x: 123, startPoint y: 42, endPoint x: -54, endPoint y: 32, distance: 177.3
click at [0, 32] on html "dashboard products sales purchasing productivity dashboard products Product Cat…" at bounding box center [784, 264] width 1568 height 529
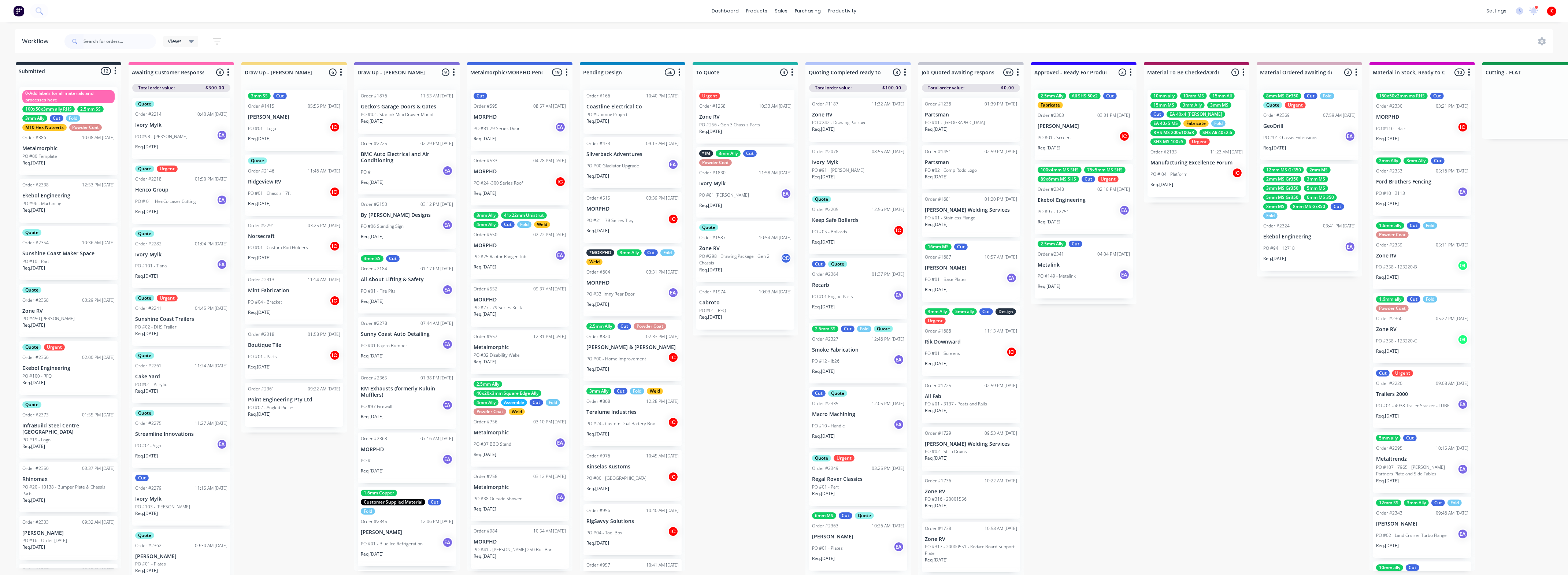
click at [309, 485] on div "Submitted 12 Status colour #273444 hex #273444 Save Cancel Summaries Total orde…" at bounding box center [1508, 320] width 3027 height 517
click at [131, 35] on input "text" at bounding box center [120, 41] width 73 height 15
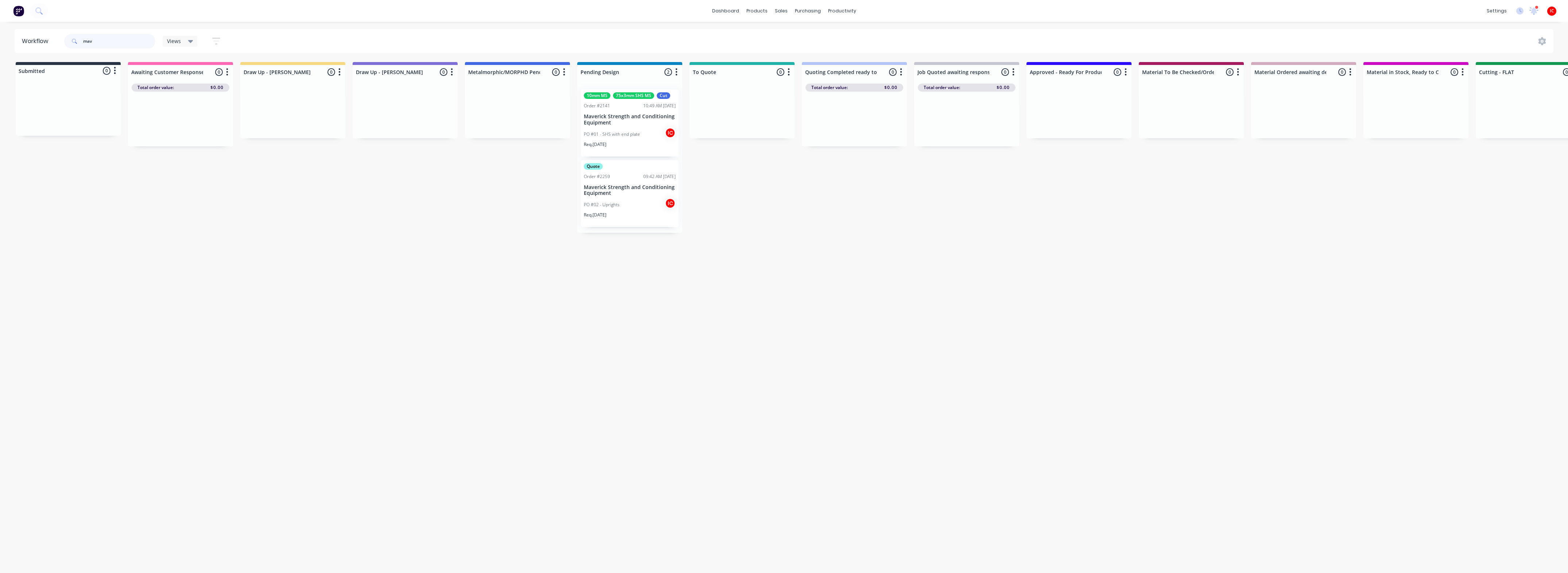
type input "mav"
click at [636, 201] on div "PO #02 - Uprights IC" at bounding box center [629, 204] width 92 height 14
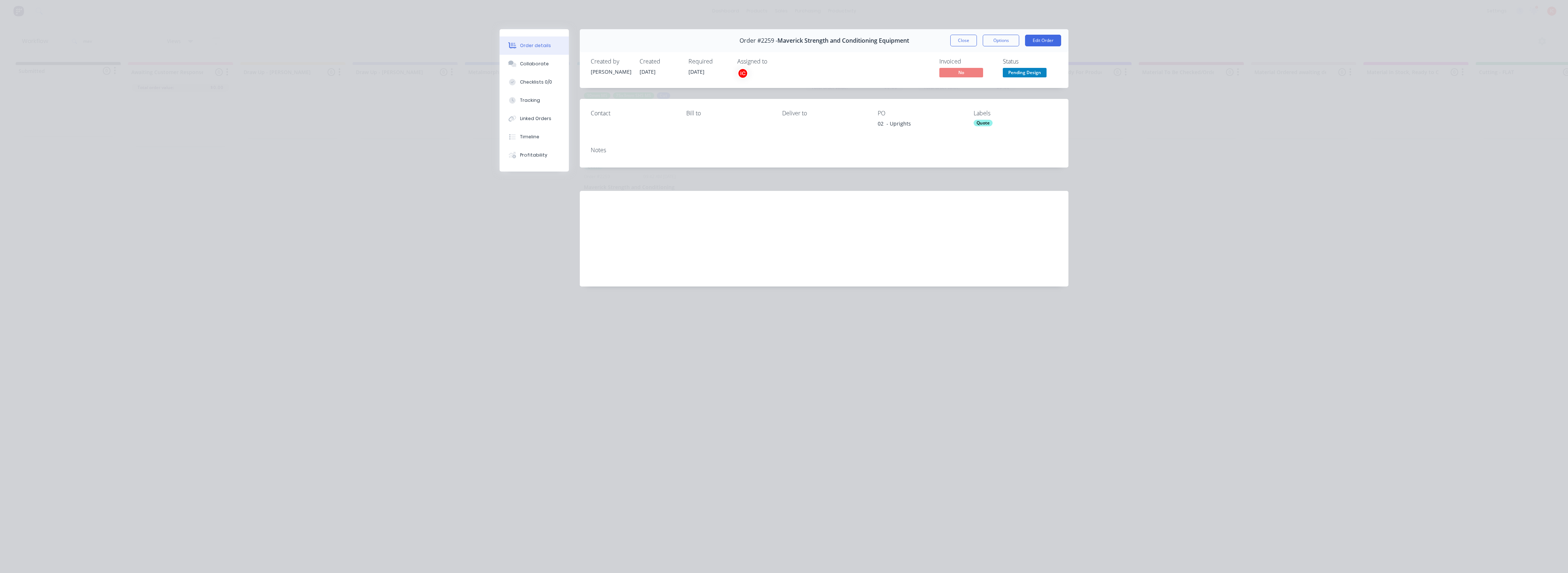
click at [260, 198] on div "Order details Collaborate Checklists 0/0 Tracking Linked Orders Timeline Profit…" at bounding box center [784, 286] width 1568 height 573
drag, startPoint x: 962, startPoint y: 41, endPoint x: 797, endPoint y: 578, distance: 561.8
click at [962, 41] on button "Close" at bounding box center [963, 40] width 26 height 12
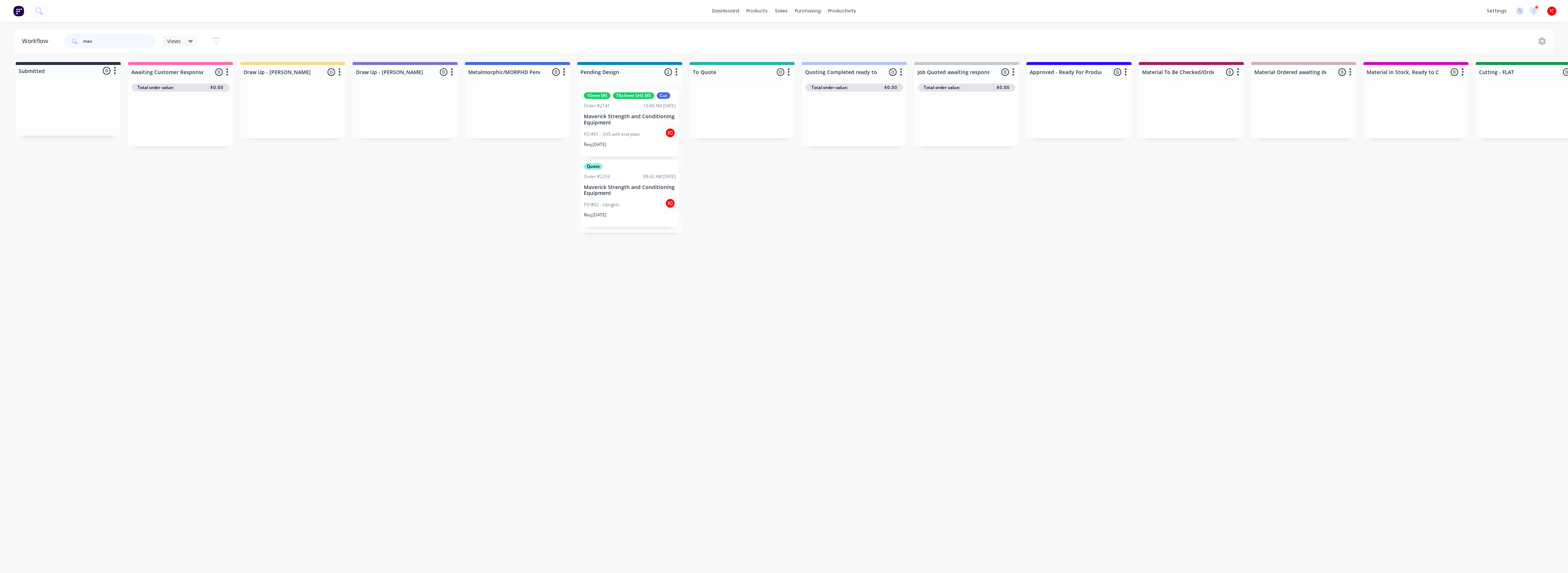
drag, startPoint x: 73, startPoint y: 39, endPoint x: -62, endPoint y: 14, distance: 137.3
click at [0, 14] on html "dashboard products sales purchasing productivity dashboard products Product Cat…" at bounding box center [784, 264] width 1568 height 529
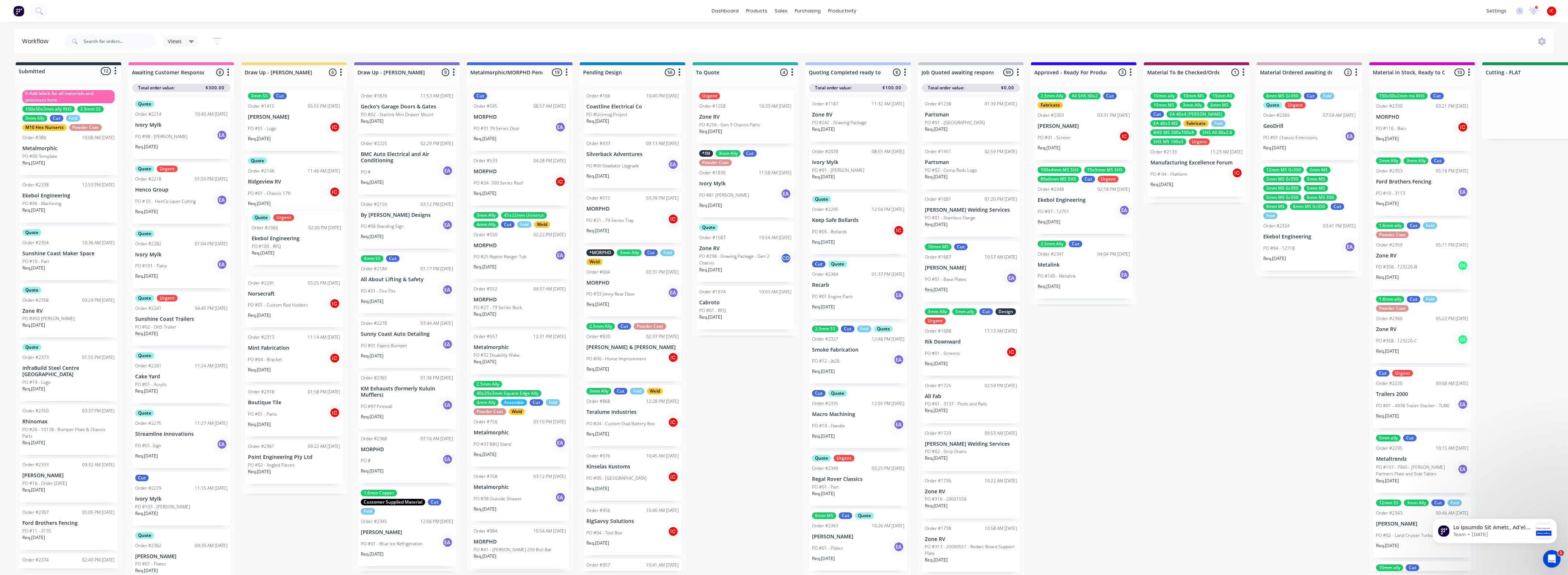
drag, startPoint x: 71, startPoint y: 375, endPoint x: 301, endPoint y: 243, distance: 265.2
click at [301, 243] on div "Submitted 12 Status colour #273444 hex #273444 Save Cancel Summaries Total orde…" at bounding box center [1508, 320] width 3027 height 517
click at [297, 251] on div "PO #100 - RFQ" at bounding box center [293, 254] width 92 height 6
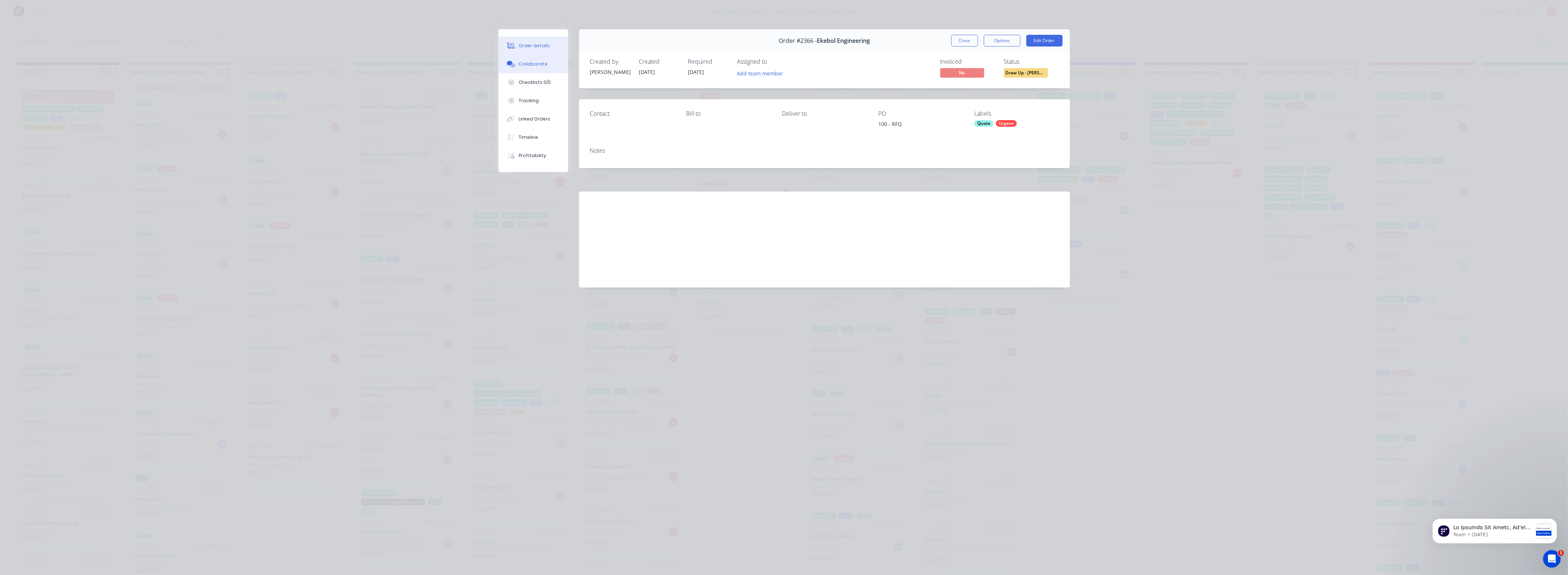
click at [547, 60] on button "Collaborate" at bounding box center [533, 64] width 69 height 18
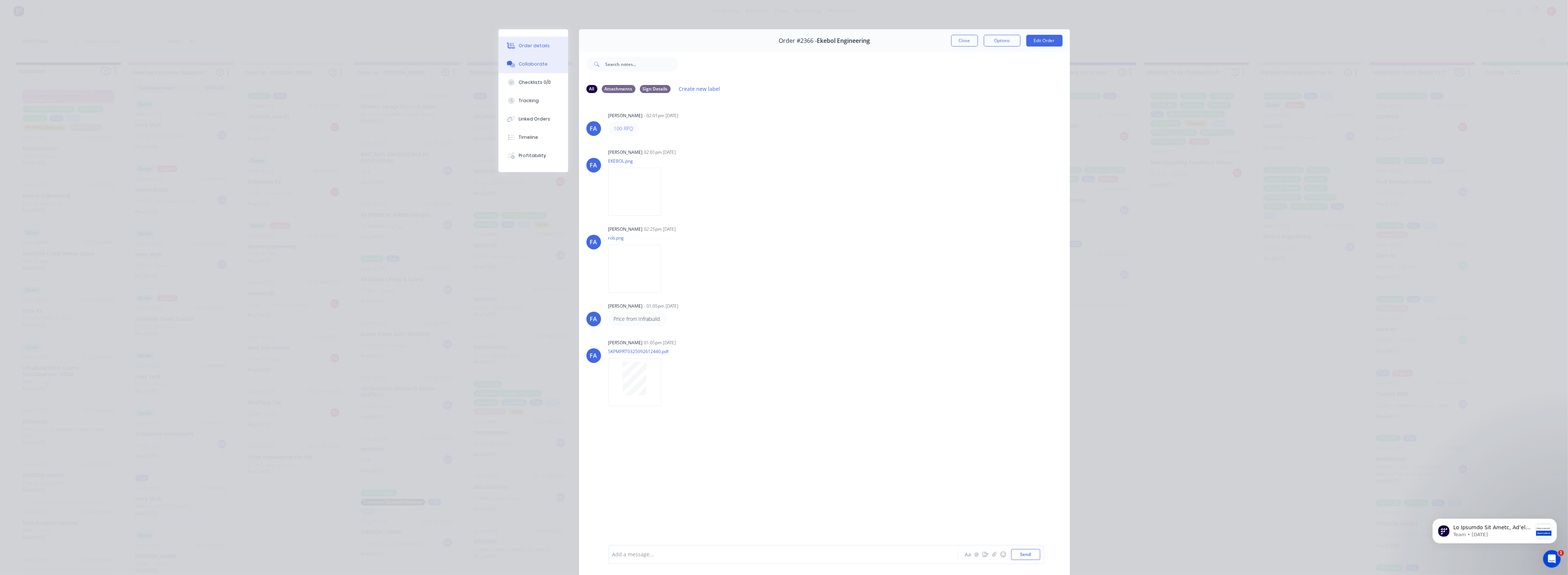
click at [545, 46] on button "Order details" at bounding box center [533, 45] width 69 height 18
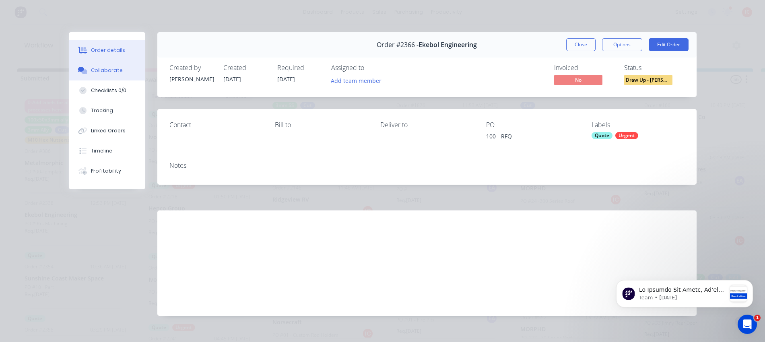
click at [98, 70] on div "Collaborate" at bounding box center [107, 70] width 32 height 7
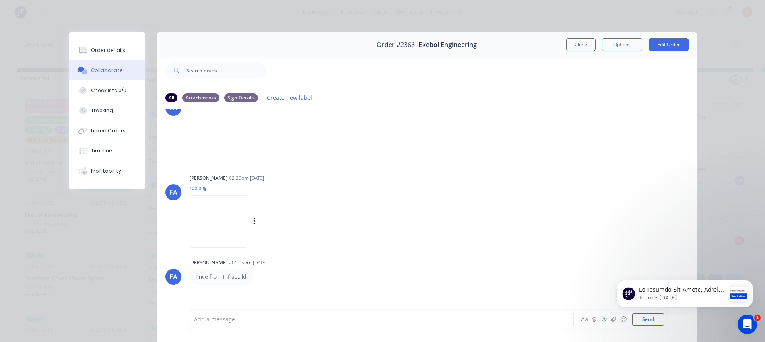
scroll to position [50, 0]
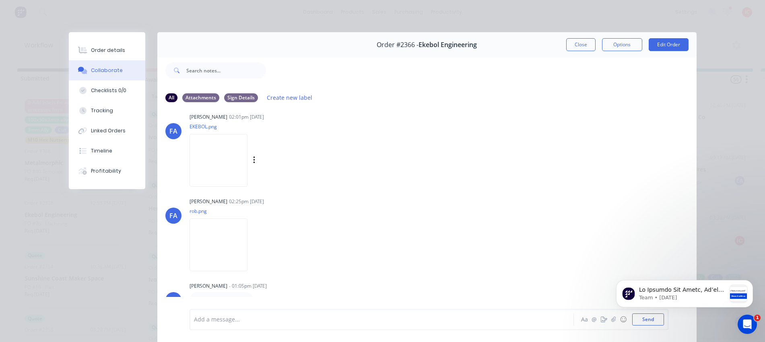
click at [226, 166] on img at bounding box center [218, 160] width 58 height 53
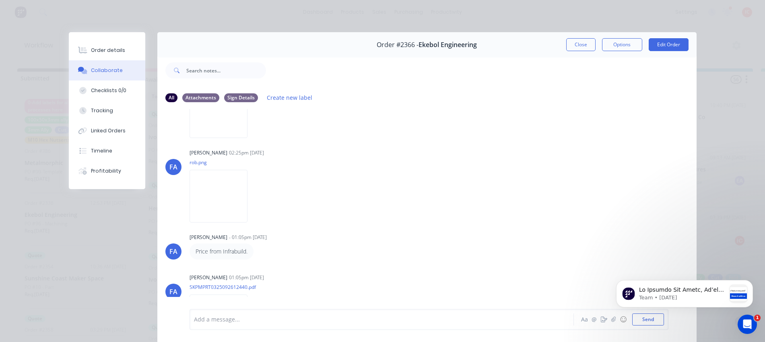
scroll to position [134, 0]
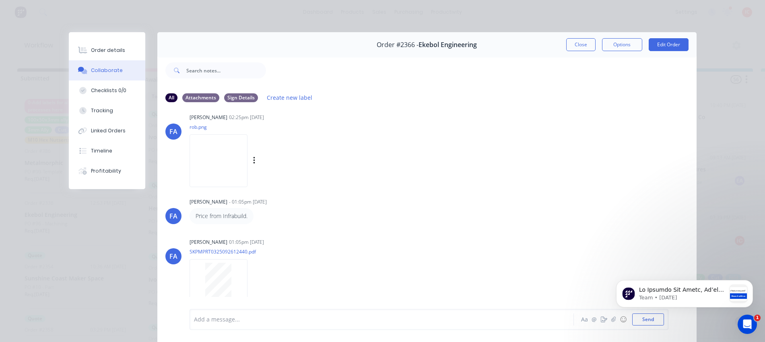
click at [238, 159] on img at bounding box center [218, 160] width 58 height 53
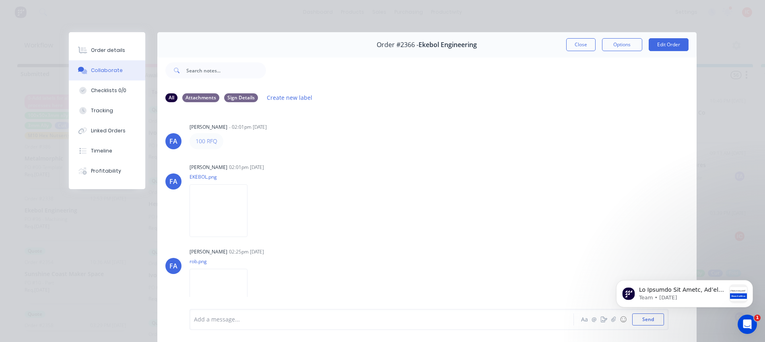
scroll to position [0, 0]
click at [116, 46] on button "Order details" at bounding box center [107, 50] width 76 height 20
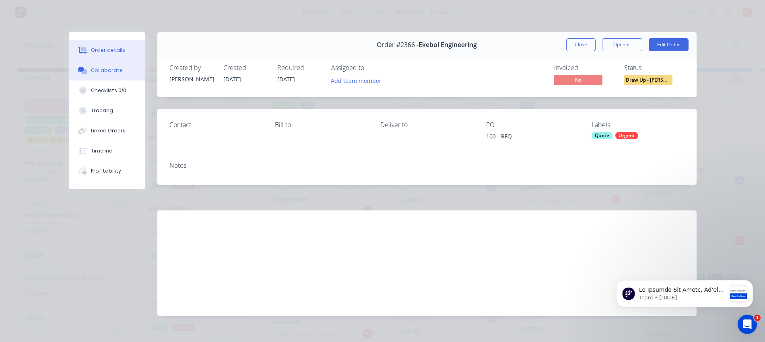
click at [93, 72] on div "Collaborate" at bounding box center [107, 70] width 32 height 7
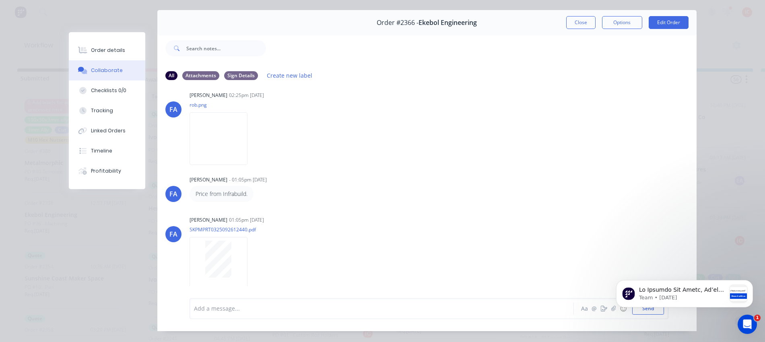
scroll to position [44, 0]
